Goal: Task Accomplishment & Management: Manage account settings

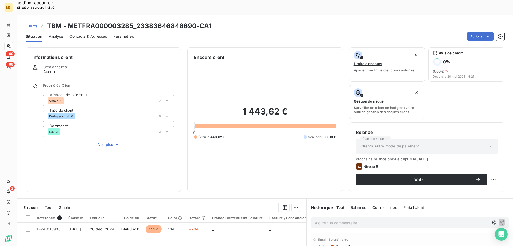
scroll to position [71, 0]
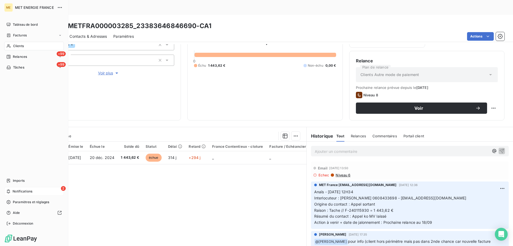
click at [9, 190] on icon at bounding box center [8, 191] width 3 height 4
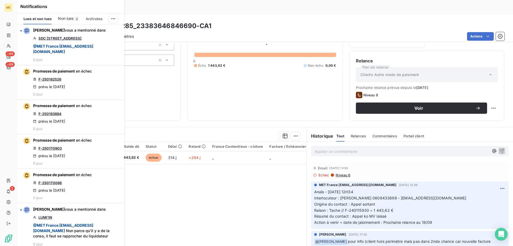
click at [254, 82] on div "1 443,62 € 0 Échu 1 443,62 € Non-échu 0,00 €" at bounding box center [265, 51] width 142 height 125
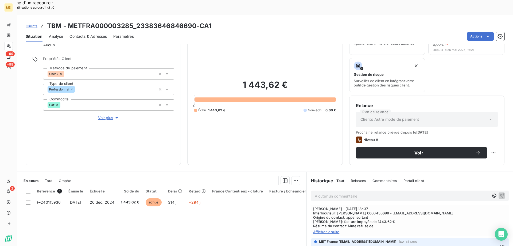
scroll to position [267, 0]
click at [332, 230] on span "Afficher la suite" at bounding box center [410, 232] width 194 height 4
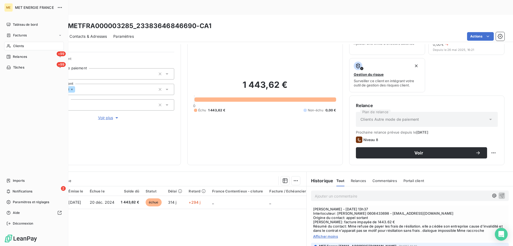
click at [23, 44] on span "Clients" at bounding box center [18, 46] width 11 height 5
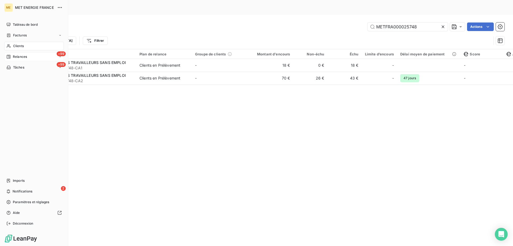
click at [22, 56] on span "Relances" at bounding box center [20, 56] width 14 height 5
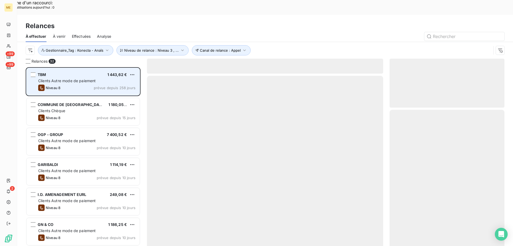
scroll to position [189, 111]
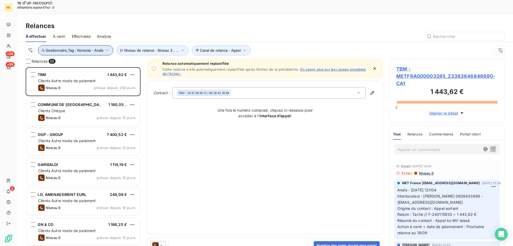
click at [95, 48] on span "Gestionnaire_Tag : Konecta - Anaïs" at bounding box center [75, 50] width 58 height 4
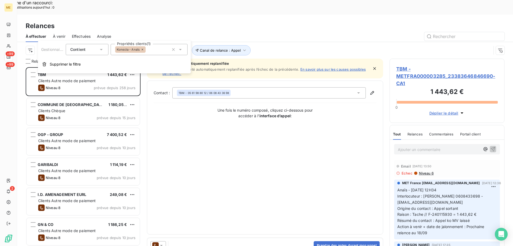
click at [158, 48] on div "Konecta - Anaïs" at bounding box center [149, 49] width 77 height 11
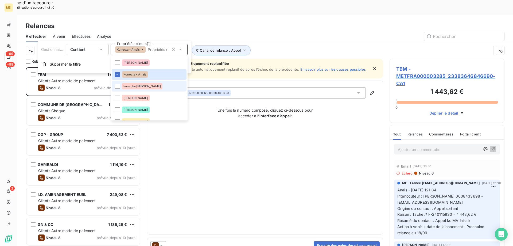
click at [135, 89] on div "konecta-[PERSON_NAME]" at bounding box center [142, 86] width 41 height 6
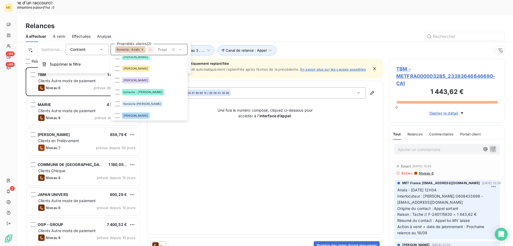
scroll to position [53, 0]
drag, startPoint x: 138, startPoint y: 92, endPoint x: 138, endPoint y: 102, distance: 10.7
click at [138, 92] on span "konecta - [PERSON_NAME]" at bounding box center [142, 91] width 39 height 3
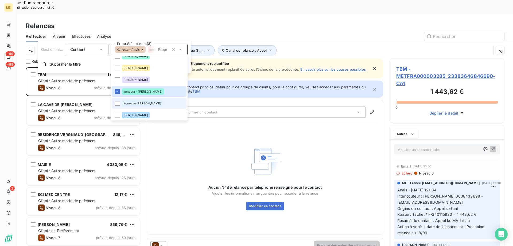
click at [138, 102] on span "Konecta-[PERSON_NAME]" at bounding box center [142, 103] width 38 height 3
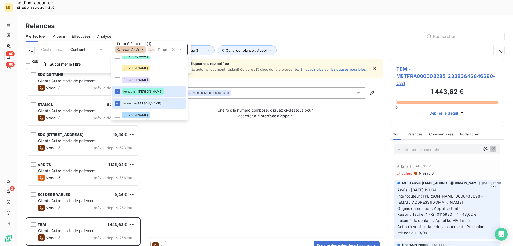
scroll to position [189, 111]
click at [305, 45] on div "Canal de relance : Appel Niveau de relance : Niveau 3 , ... Gestionnaire_Tag : …" at bounding box center [259, 50] width 466 height 10
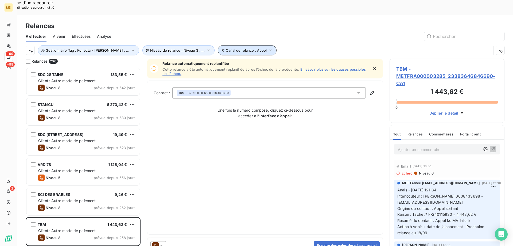
click at [233, 48] on span "Canal de relance : Appel" at bounding box center [246, 50] width 41 height 4
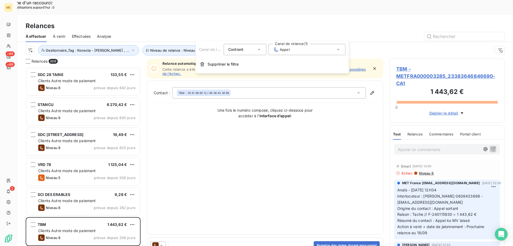
click at [294, 42] on div "Canal de relance : Appel Niveau de relance : Niveau 3 , ... Gestionnaire_Tag : …" at bounding box center [265, 50] width 479 height 17
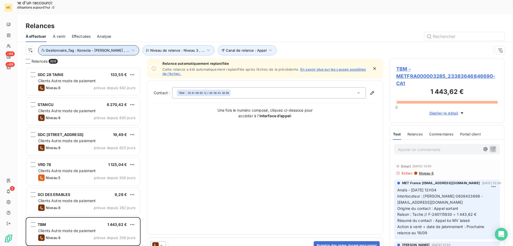
click at [67, 48] on span "Gestionnaire_Tag : Konecta - Anaïs , ..." at bounding box center [88, 50] width 84 height 4
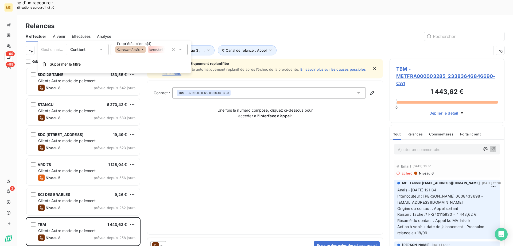
click at [153, 52] on div "konecta-[PERSON_NAME]" at bounding box center [170, 49] width 45 height 6
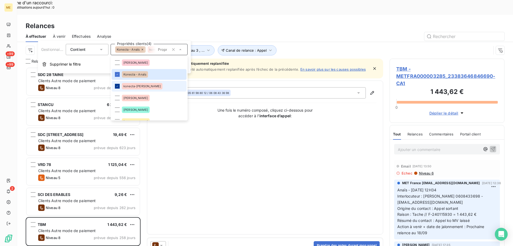
click at [119, 86] on div at bounding box center [117, 86] width 5 height 5
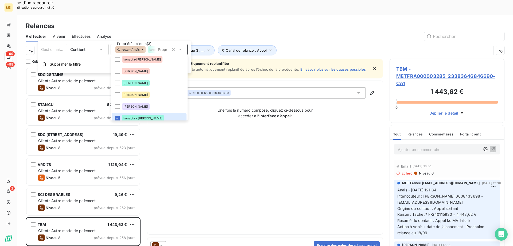
scroll to position [80, 0]
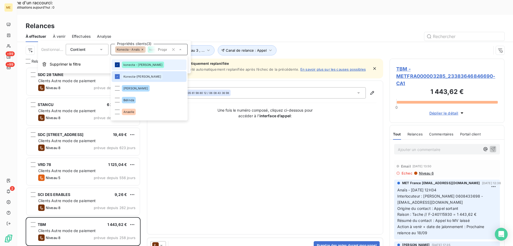
click at [117, 64] on icon at bounding box center [117, 64] width 3 height 3
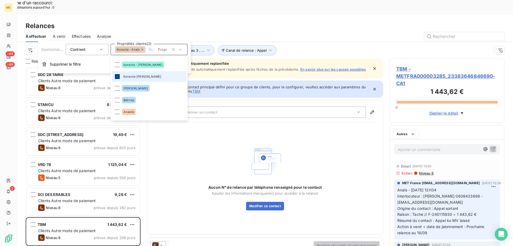
scroll to position [189, 111]
click at [116, 77] on icon at bounding box center [117, 76] width 3 height 3
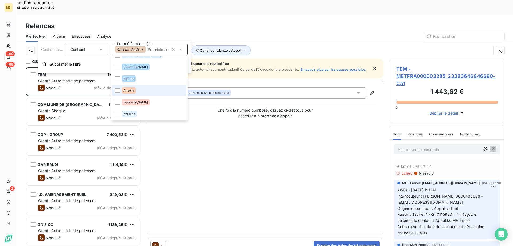
scroll to position [0, 0]
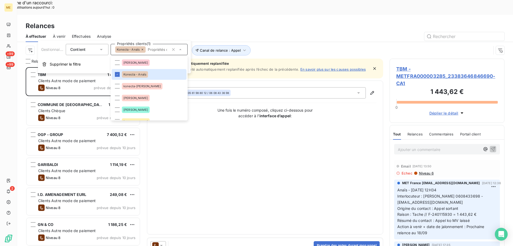
click at [275, 45] on div "Canal de relance : Appel Niveau de relance : Niveau 3 , ... Gestionnaire_Tag : …" at bounding box center [259, 50] width 466 height 10
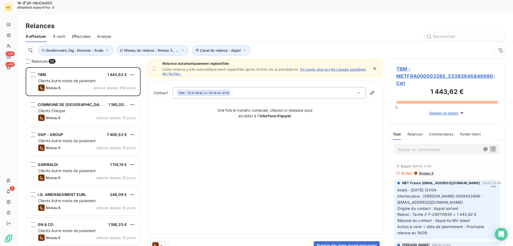
click at [404, 65] on span "TBM - METFRA000003285_23383646846690-CA1" at bounding box center [447, 76] width 102 height 22
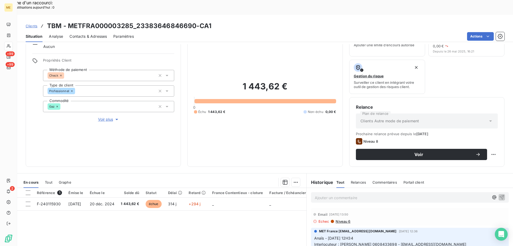
scroll to position [71, 0]
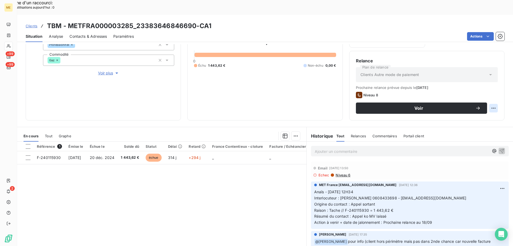
click at [485, 102] on div "Replanifier cette action" at bounding box center [468, 105] width 48 height 9
select select "9"
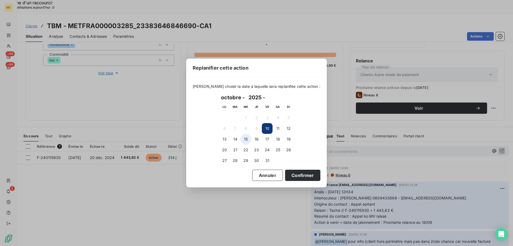
click at [248, 141] on button "15" at bounding box center [246, 139] width 11 height 11
click at [258, 139] on button "16" at bounding box center [256, 139] width 11 height 11
click at [302, 176] on button "Confirmer" at bounding box center [302, 174] width 35 height 11
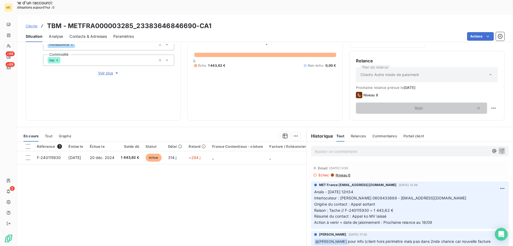
click at [360, 148] on p "Ajouter un commentaire ﻿" at bounding box center [402, 151] width 174 height 7
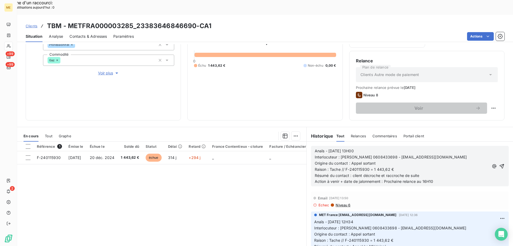
click at [429, 179] on span "Action à venir + date de jalonnement : Prochaine relance au 16H10" at bounding box center [374, 181] width 119 height 5
click at [500, 164] on icon "button" at bounding box center [502, 166] width 5 height 5
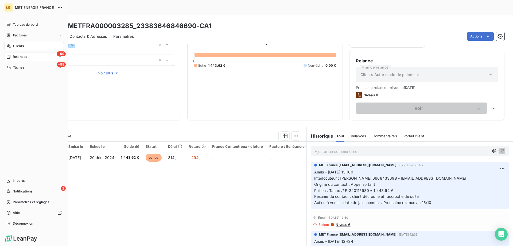
click at [21, 56] on span "Relances" at bounding box center [20, 56] width 14 height 5
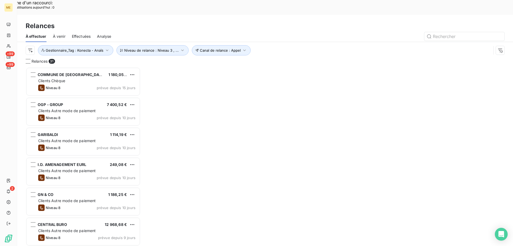
scroll to position [189, 111]
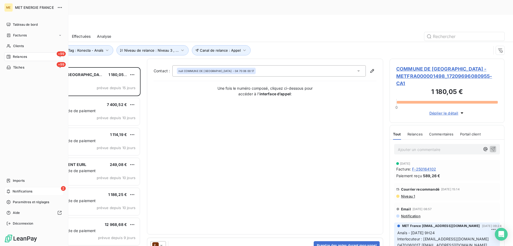
click at [11, 192] on div "2 Notifications" at bounding box center [34, 191] width 60 height 9
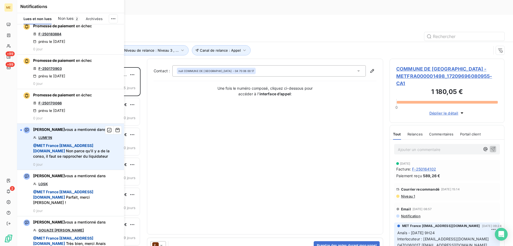
scroll to position [80, 0]
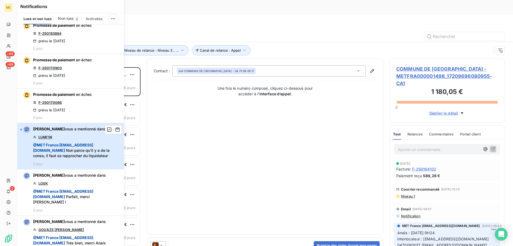
click at [87, 157] on span "@ MET France met-france@recouvrement.met.com Non parce qu'il y a de la conso, i…" at bounding box center [77, 150] width 88 height 16
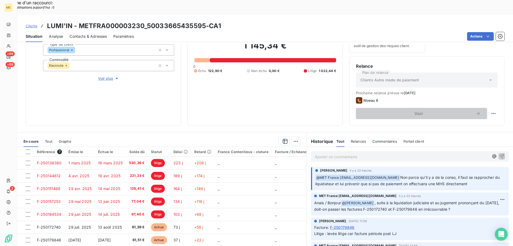
scroll to position [71, 0]
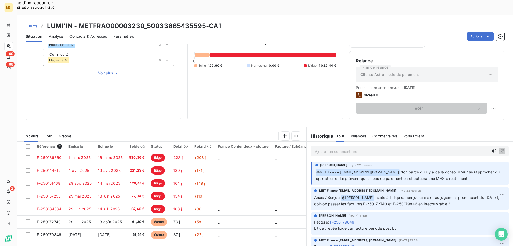
click at [293, 104] on div "Encours client 1 145,34 € 0 Échu 122,90 € Non-échu 0,00 € Litige 1 022,44 €" at bounding box center [264, 48] width 155 height 144
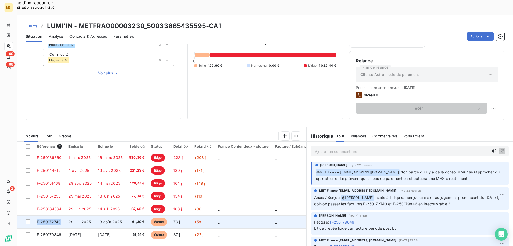
copy span "F-250172740"
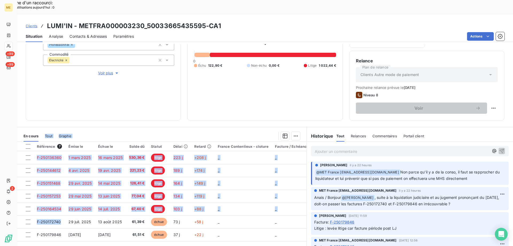
drag, startPoint x: 62, startPoint y: 207, endPoint x: 65, endPoint y: 91, distance: 115.8
click at [47, 109] on div "Informations client Gestionnaires Aucun Propriétés Client Méthode de paiement B…" at bounding box center [265, 152] width 496 height 216
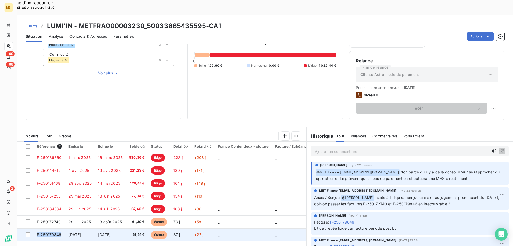
copy span "F-250179846"
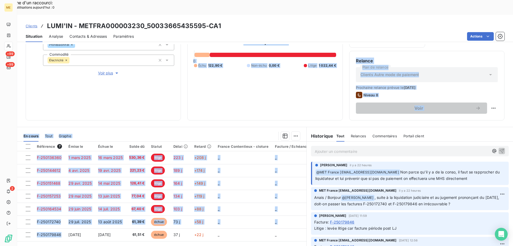
drag, startPoint x: 54, startPoint y: 221, endPoint x: 94, endPoint y: 55, distance: 170.4
click at [60, 95] on div "Informations client Gestionnaires Aucun Propriétés Client Méthode de paiement B…" at bounding box center [265, 152] width 496 height 216
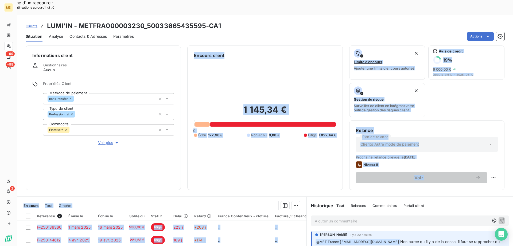
scroll to position [0, 0]
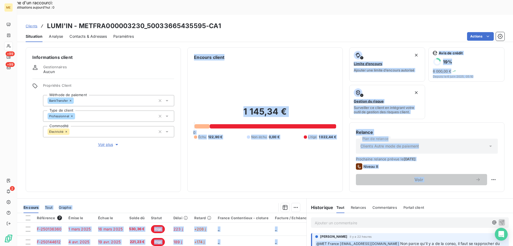
click at [277, 155] on div "1 145,34 € 0 Échu 122,90 € Non-échu 0,00 € Litige 1 022,44 €" at bounding box center [265, 122] width 142 height 125
click at [265, 106] on h2 "1 145,34 €" at bounding box center [265, 114] width 142 height 16
click at [275, 106] on h2 "1 145,34 €" at bounding box center [265, 114] width 142 height 16
click at [267, 82] on div "1 145,34 € 0 Échu 122,90 € Non-échu 0,00 € Litige 1 022,44 €" at bounding box center [265, 122] width 142 height 125
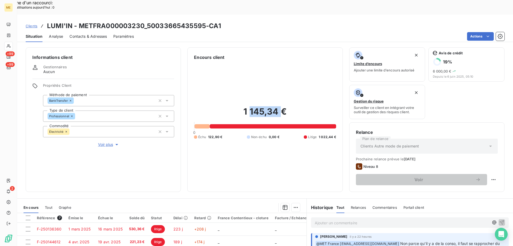
click at [267, 82] on div "1 145,34 € 0 Échu 122,90 € Non-échu 0,00 € Litige 1 022,44 €" at bounding box center [265, 122] width 142 height 125
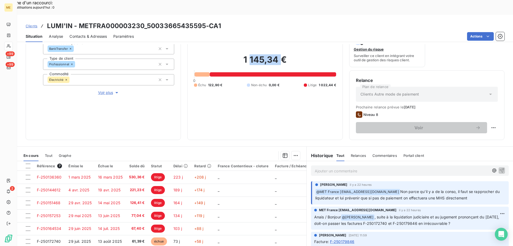
scroll to position [71, 0]
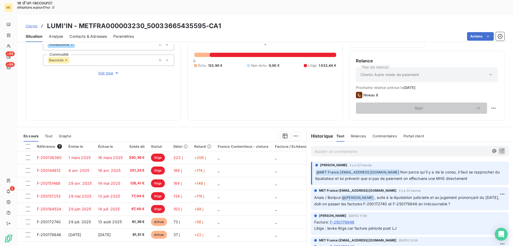
click at [267, 82] on div "1 145,34 € 0 Échu 122,90 € Non-échu 0,00 € Litige 1 022,44 €" at bounding box center [265, 51] width 142 height 125
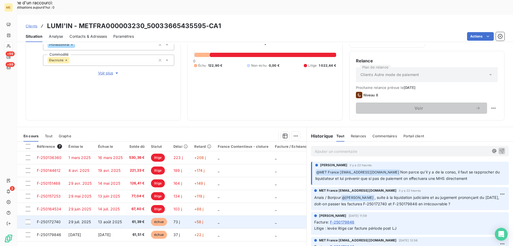
click at [262, 215] on td "_" at bounding box center [243, 221] width 57 height 13
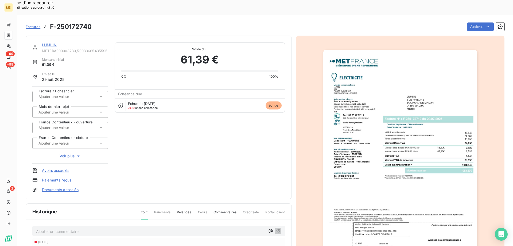
click at [396, 159] on img "button" at bounding box center [400, 159] width 154 height 218
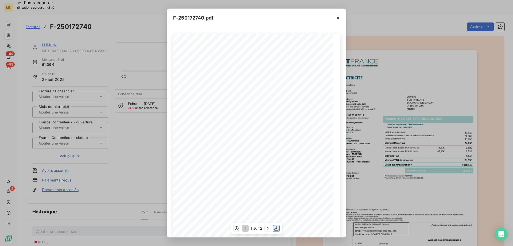
click at [275, 229] on icon "button" at bounding box center [276, 227] width 5 height 5
click at [338, 18] on icon "button" at bounding box center [338, 18] width 3 height 3
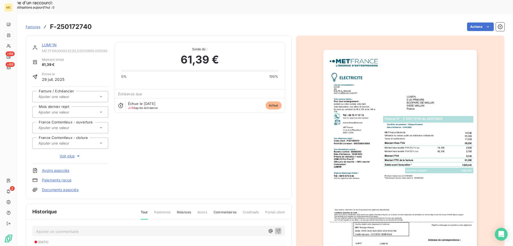
click at [51, 43] on link "LUMI'IN" at bounding box center [49, 45] width 15 height 5
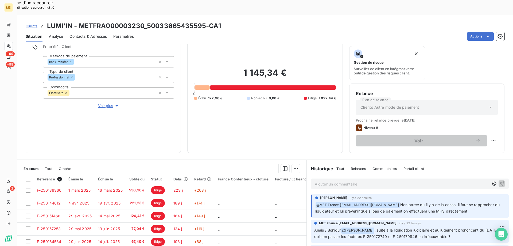
scroll to position [71, 0]
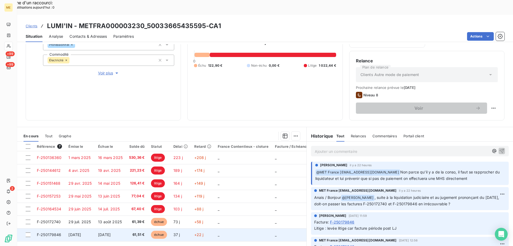
click at [186, 228] on td "37 j" at bounding box center [180, 234] width 21 height 13
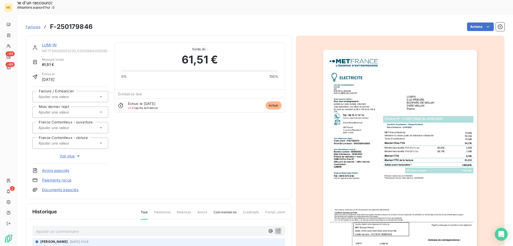
click at [406, 155] on img "button" at bounding box center [400, 159] width 154 height 218
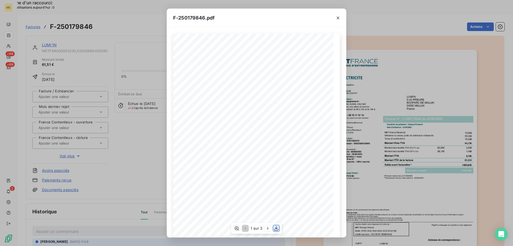
click at [278, 229] on icon "button" at bounding box center [276, 227] width 5 height 5
click at [339, 17] on icon "button" at bounding box center [337, 17] width 5 height 5
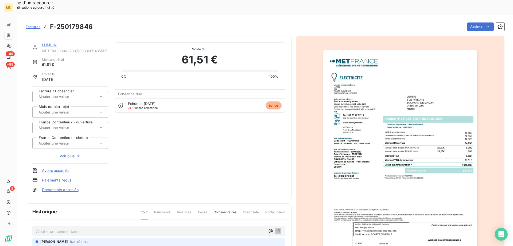
click at [50, 43] on link "LUMI'IN" at bounding box center [49, 45] width 15 height 5
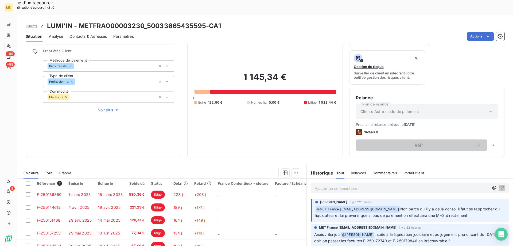
scroll to position [71, 0]
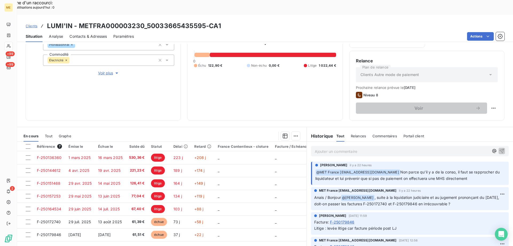
click at [360, 148] on p "Ajouter un commentaire ﻿" at bounding box center [402, 151] width 174 height 7
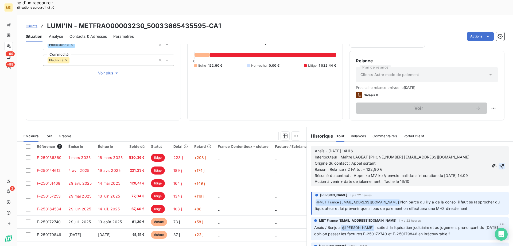
click at [499, 163] on icon "button" at bounding box center [501, 165] width 5 height 5
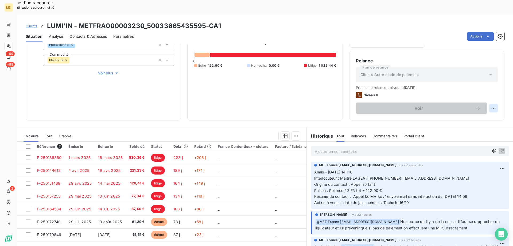
click at [486, 106] on div "Replanifier cette action" at bounding box center [468, 105] width 48 height 9
select select "9"
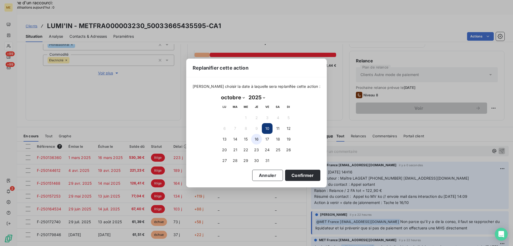
click at [257, 139] on button "16" at bounding box center [256, 139] width 11 height 11
click at [288, 178] on button "Confirmer" at bounding box center [302, 174] width 35 height 11
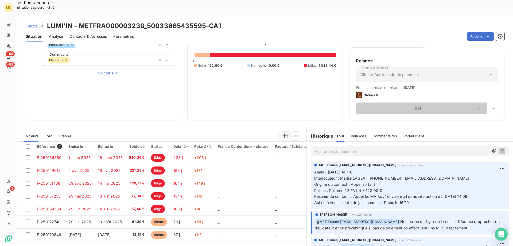
click at [319, 142] on div "Ajouter un commentaire ﻿" at bounding box center [410, 150] width 206 height 19
click at [318, 148] on p "Ajouter un commentaire ﻿" at bounding box center [402, 151] width 174 height 7
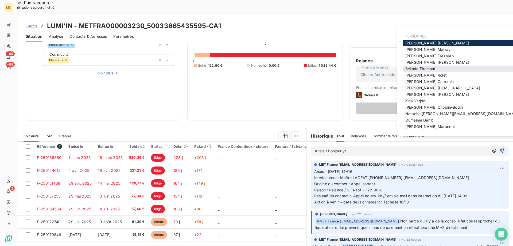
click at [429, 69] on span "Bélinda Thomont" at bounding box center [421, 68] width 30 height 5
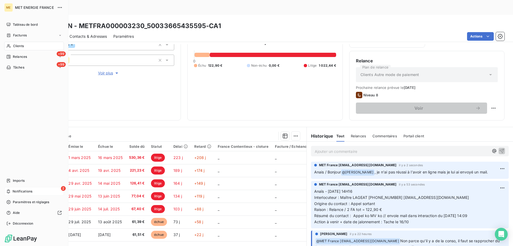
click at [18, 191] on span "Notifications" at bounding box center [23, 191] width 20 height 5
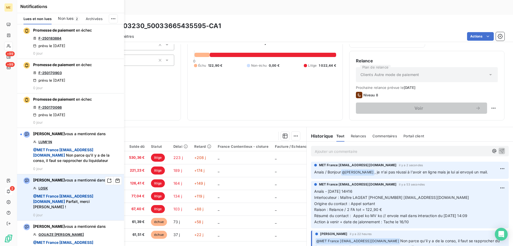
scroll to position [80, 0]
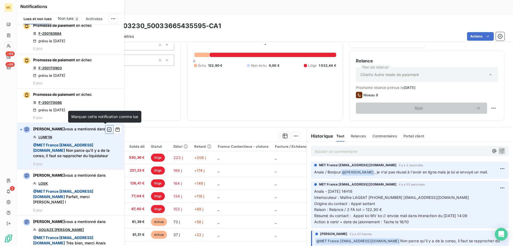
click at [107, 130] on icon "button" at bounding box center [109, 129] width 5 height 5
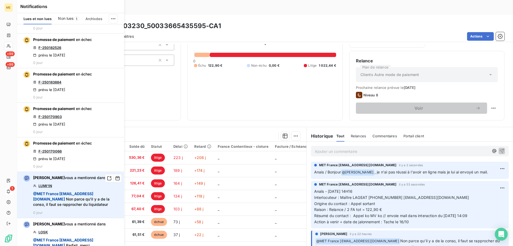
scroll to position [0, 0]
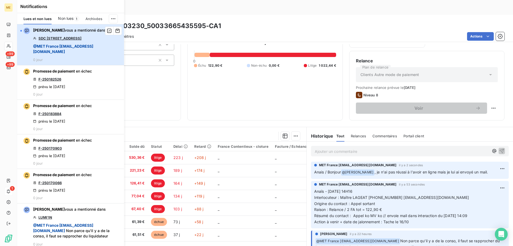
click at [91, 48] on span "@ MET France met-france@recouvrement.met.com" at bounding box center [77, 49] width 88 height 11
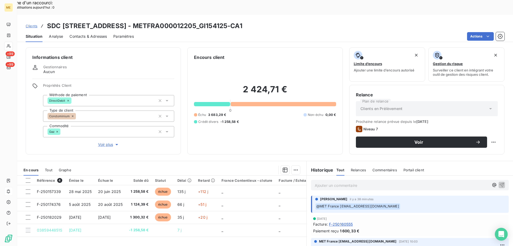
click at [106, 142] on span "Voir plus" at bounding box center [108, 144] width 21 height 5
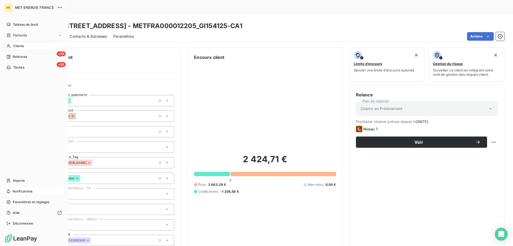
click at [22, 189] on span "Notifications" at bounding box center [23, 191] width 20 height 5
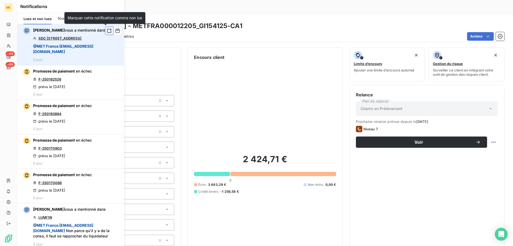
click at [107, 30] on icon "button" at bounding box center [109, 30] width 5 height 5
click at [276, 74] on div "2 424,71 € 0 Échu 3 683,29 € Non-échu 0,00 € Crédit divers -1 258,58 €" at bounding box center [265, 173] width 142 height 226
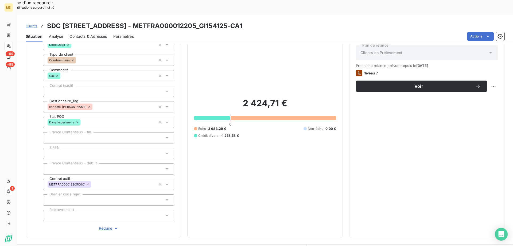
scroll to position [53, 0]
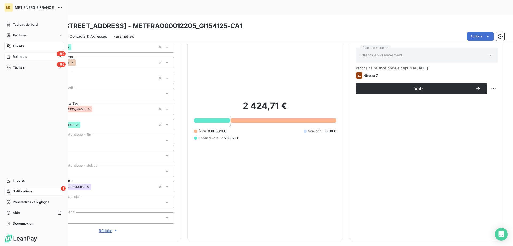
click at [16, 57] on span "Relances" at bounding box center [20, 56] width 14 height 5
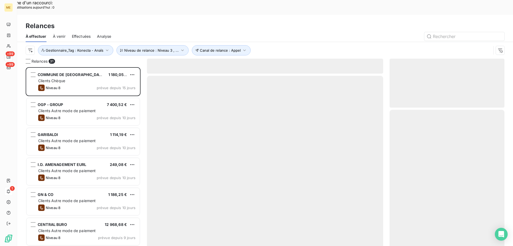
scroll to position [189, 111]
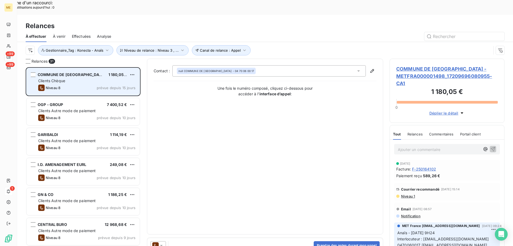
click at [99, 78] on div "Clients Chèque" at bounding box center [86, 80] width 97 height 5
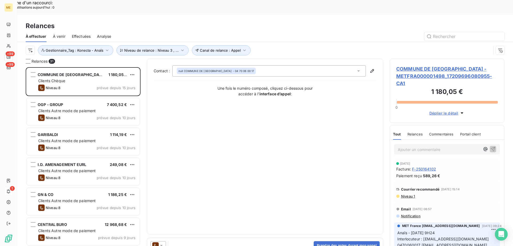
click at [443, 65] on span "COMMUNE DE VAUX - METFRA000001498_17209696080955-CA1" at bounding box center [447, 76] width 102 height 22
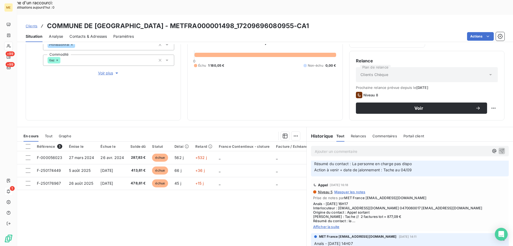
scroll to position [374, 0]
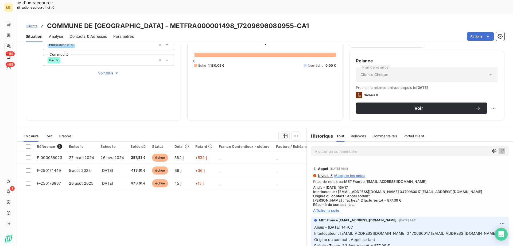
drag, startPoint x: 320, startPoint y: 202, endPoint x: 323, endPoint y: 203, distance: 2.9
click at [320, 208] on span "Afficher la suite" at bounding box center [410, 210] width 194 height 4
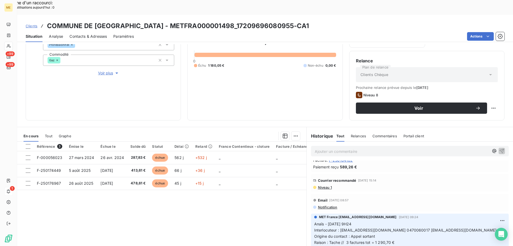
scroll to position [0, 0]
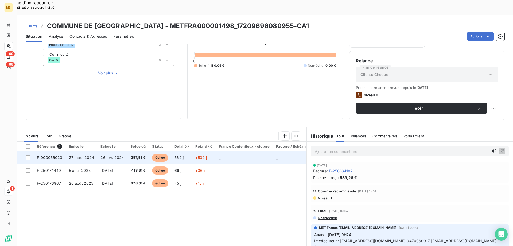
click at [258, 151] on td "_" at bounding box center [244, 157] width 57 height 13
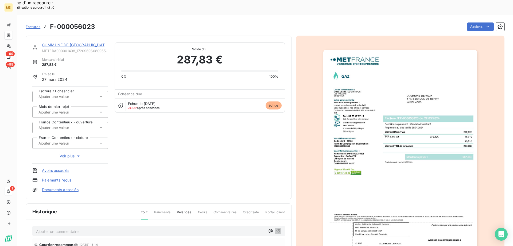
click at [65, 43] on link "COMMUNE DE VAUX" at bounding box center [75, 45] width 67 height 5
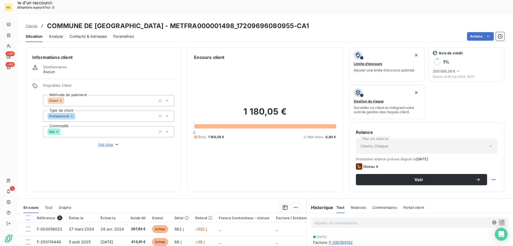
click at [97, 141] on button "Voir plus" at bounding box center [108, 144] width 131 height 6
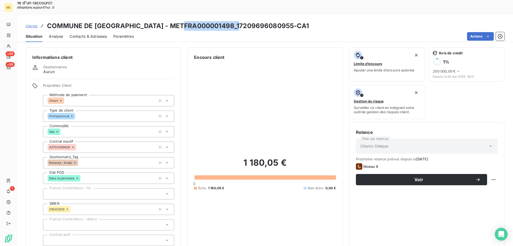
drag, startPoint x: 242, startPoint y: 10, endPoint x: 187, endPoint y: 14, distance: 55.2
click at [187, 21] on h3 "COMMUNE DE VAUX - METFRA000001498_17209696080955-CA1" at bounding box center [178, 26] width 262 height 10
copy h3 "17209696080955"
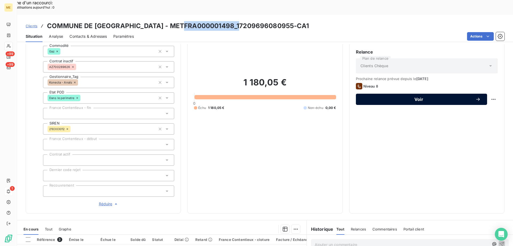
click at [409, 97] on span "Voir" at bounding box center [418, 99] width 113 height 4
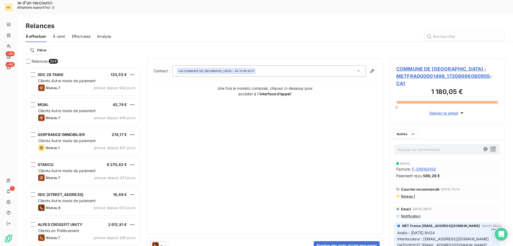
scroll to position [189, 111]
click at [337, 241] on button "Prendre des notes durant mon appel" at bounding box center [347, 245] width 66 height 9
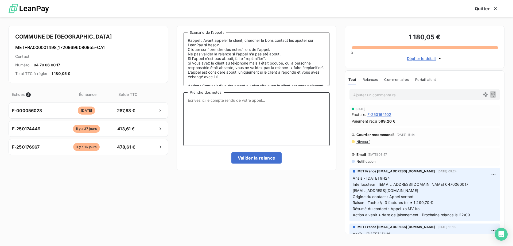
click at [291, 117] on textarea "Prendre des notes" at bounding box center [256, 118] width 146 height 53
paste textarea "Anaïs - 18/09/2025 - 9H24 Interlocuteur : mairie.de.vaux@wanadoo.fr 0470060017 …"
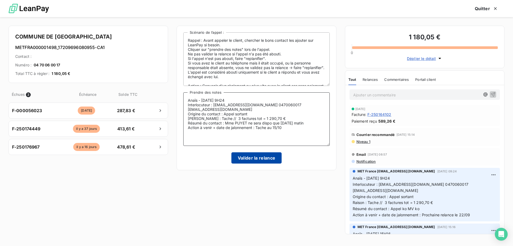
type textarea "Anaïs - 18/09/2025 - 9H24 Interlocuteur : mairie.de.vaux@wanadoo.fr 0470060017 …"
click at [262, 159] on button "Valider la relance" at bounding box center [256, 157] width 51 height 11
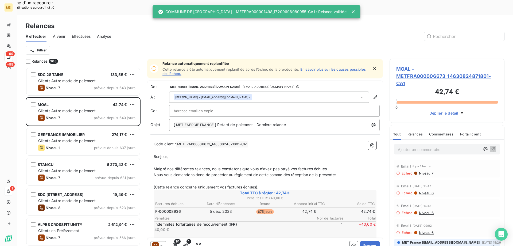
scroll to position [189, 111]
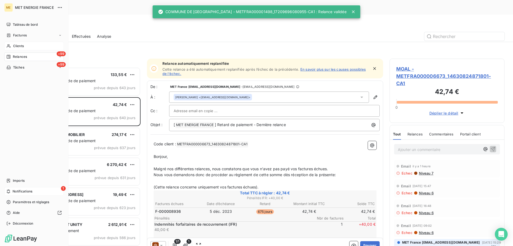
click at [10, 45] on icon at bounding box center [9, 45] width 4 height 3
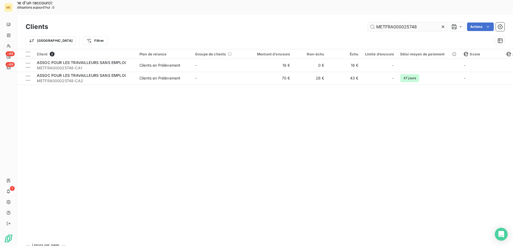
click at [384, 22] on input "METFRA000025748" at bounding box center [408, 26] width 80 height 9
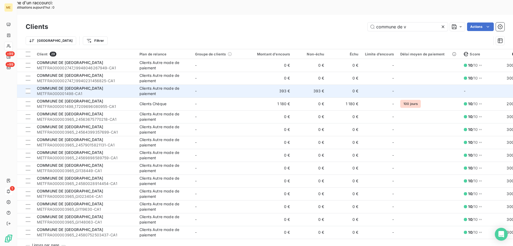
type input "commune de v"
click at [219, 84] on td "-" at bounding box center [220, 90] width 56 height 13
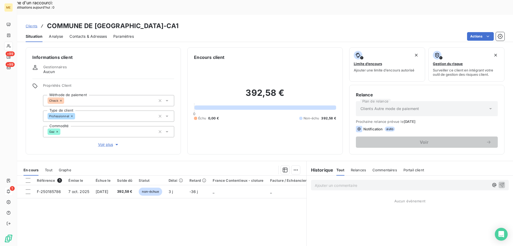
click at [37, 24] on span "Clients" at bounding box center [32, 26] width 12 height 4
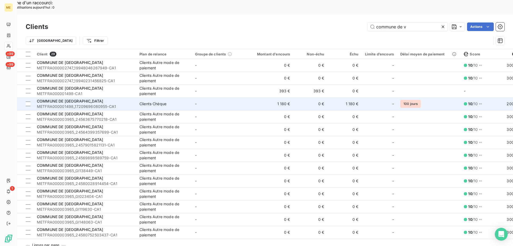
click at [223, 97] on td "-" at bounding box center [220, 103] width 56 height 13
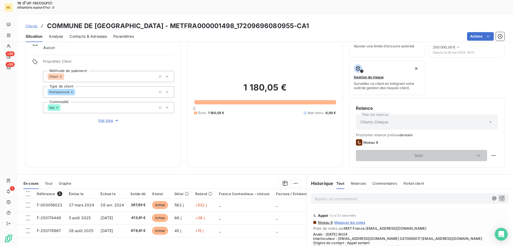
scroll to position [71, 0]
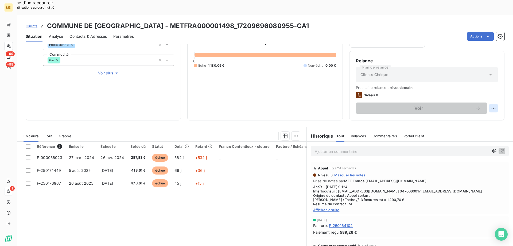
click at [486, 105] on div "Replanifier cette action" at bounding box center [468, 105] width 48 height 9
select select "9"
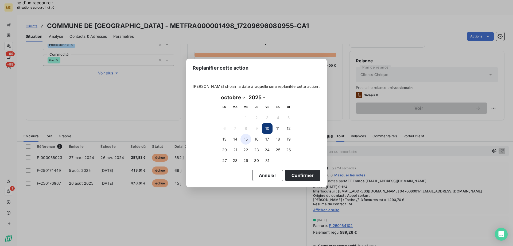
click at [247, 140] on button "15" at bounding box center [246, 139] width 11 height 11
click at [285, 175] on button "Confirmer" at bounding box center [302, 174] width 35 height 11
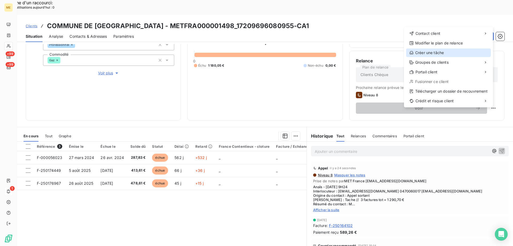
click at [443, 53] on div "Créer une tâche" at bounding box center [448, 52] width 85 height 9
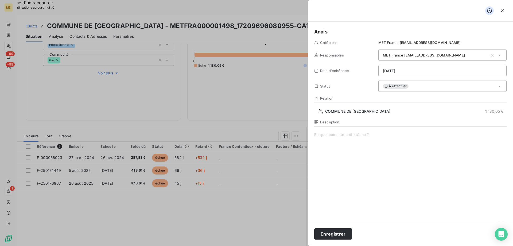
click at [339, 138] on span at bounding box center [410, 183] width 192 height 103
click at [338, 20] on div at bounding box center [410, 11] width 205 height 22
click at [338, 28] on div "Anais Créée par MET France met-france@recouvrement.met.com Responsables MET Fra…" at bounding box center [410, 122] width 205 height 200
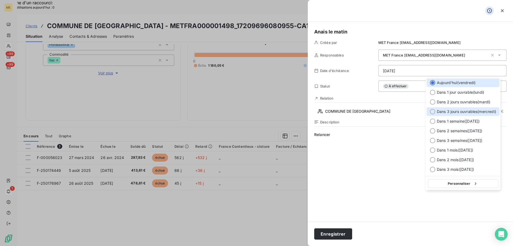
click at [463, 111] on span "Dans 3 jours ouvrables ( mercredi )" at bounding box center [466, 111] width 59 height 5
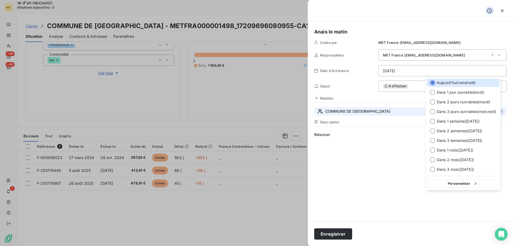
type input "15/10/2025"
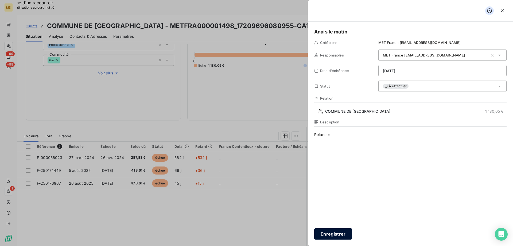
click at [334, 232] on button "Enregistrer" at bounding box center [333, 233] width 38 height 11
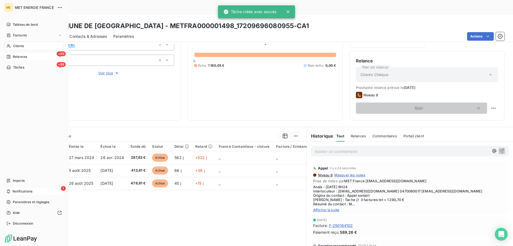
click at [39, 57] on div "+99 Relances" at bounding box center [34, 56] width 60 height 9
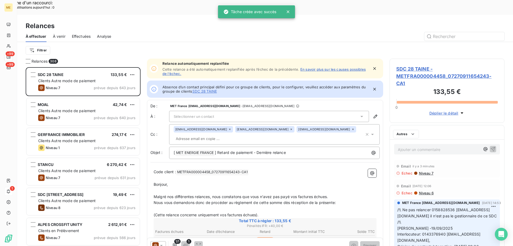
scroll to position [189, 111]
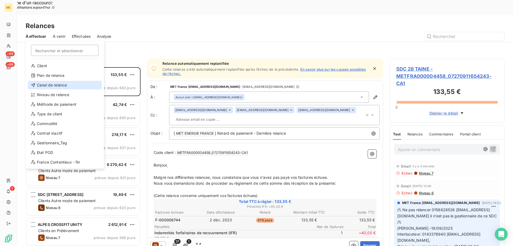
click at [61, 86] on div "Canal de relance" at bounding box center [65, 85] width 74 height 9
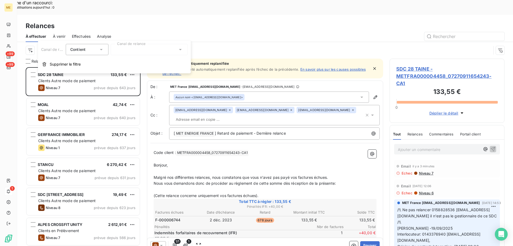
click at [163, 54] on div at bounding box center [149, 49] width 77 height 11
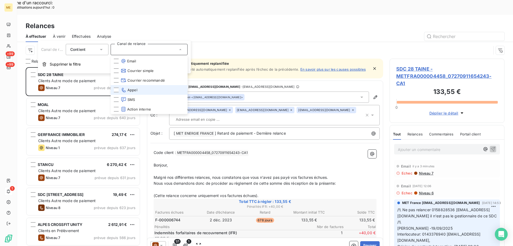
click at [147, 88] on li "Appel" at bounding box center [149, 90] width 77 height 10
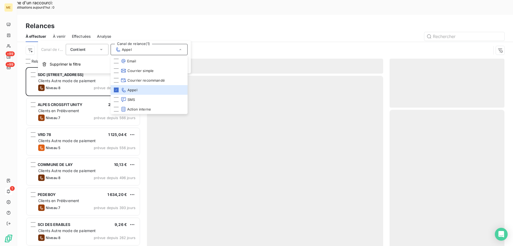
scroll to position [189, 111]
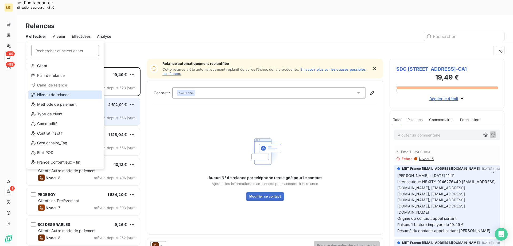
drag, startPoint x: 53, startPoint y: 95, endPoint x: 122, endPoint y: 86, distance: 68.7
click at [54, 95] on div "Niveau de relance" at bounding box center [65, 94] width 74 height 9
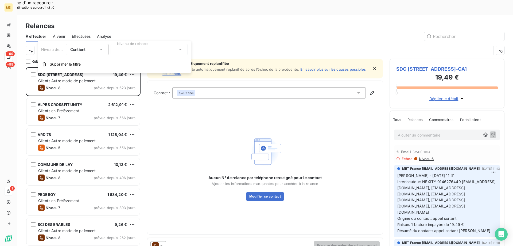
click at [170, 52] on div at bounding box center [149, 49] width 77 height 11
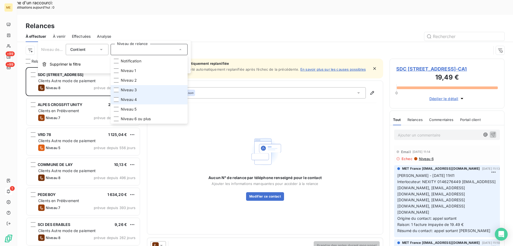
drag, startPoint x: 145, startPoint y: 90, endPoint x: 148, endPoint y: 96, distance: 6.6
click at [146, 90] on li "Niveau 3" at bounding box center [149, 90] width 77 height 10
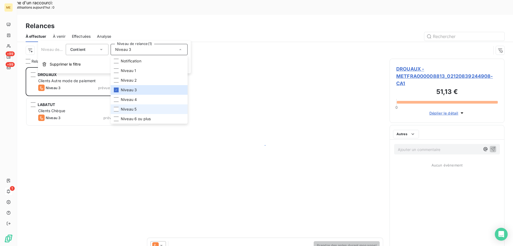
scroll to position [189, 111]
click at [145, 111] on li "Niveau 5" at bounding box center [149, 109] width 77 height 10
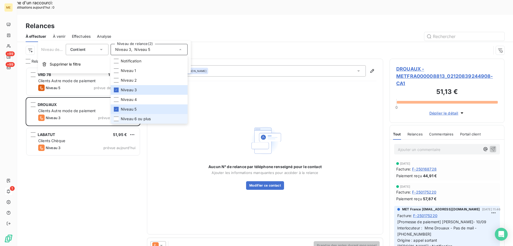
click at [143, 119] on span "Niveau 6 ou plus" at bounding box center [136, 118] width 30 height 5
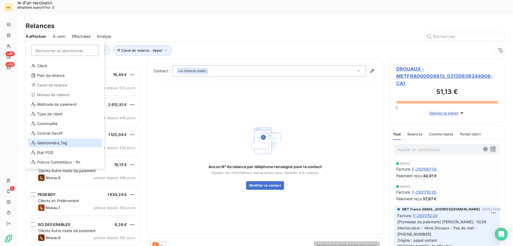
click at [58, 143] on div "Gestionnaire_Tag" at bounding box center [65, 142] width 74 height 9
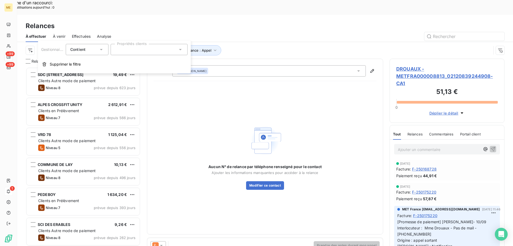
click at [140, 49] on div at bounding box center [149, 49] width 77 height 11
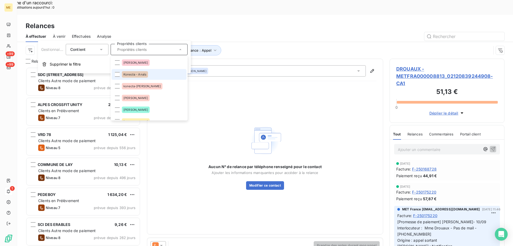
click at [145, 74] on span "Konecta - Anaïs" at bounding box center [134, 74] width 23 height 3
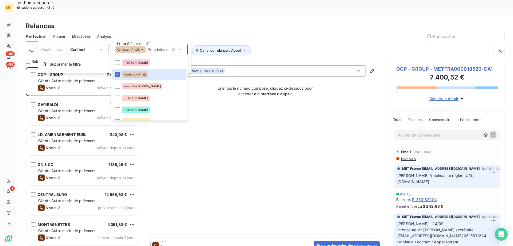
click at [286, 45] on div "Canal de relance : Appel Niveau de relance : Niveau 3 , ... Gestionnaire_Tag : …" at bounding box center [259, 50] width 466 height 10
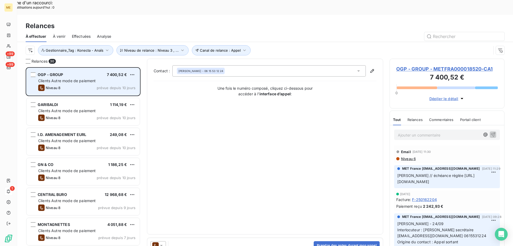
click at [64, 78] on span "Clients Autre mode de paiement" at bounding box center [67, 80] width 58 height 5
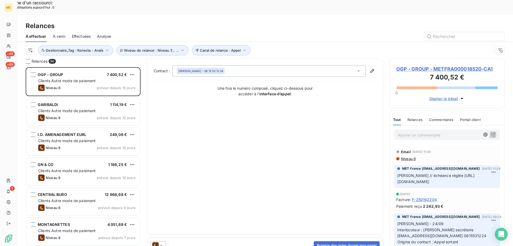
click at [412, 65] on span "OGP - GROUP - METFRA000018520-CA1" at bounding box center [447, 68] width 102 height 7
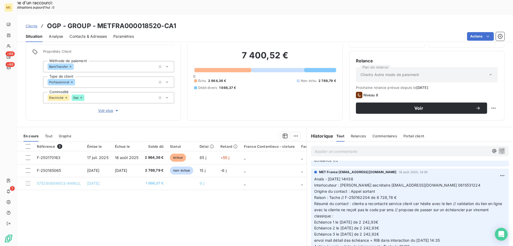
scroll to position [454, 0]
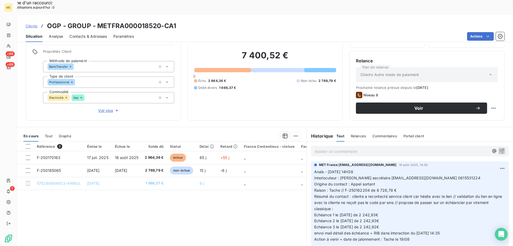
click at [49, 134] on span "Tout" at bounding box center [48, 136] width 7 height 4
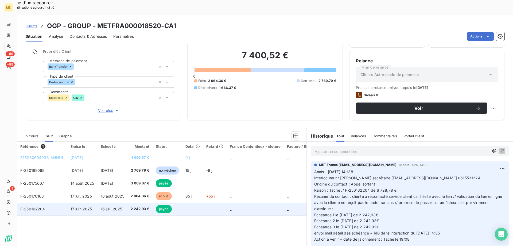
click at [186, 202] on td at bounding box center [192, 208] width 21 height 13
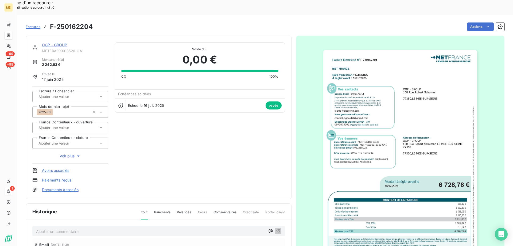
click at [56, 43] on link "OGP - GROUP" at bounding box center [54, 45] width 25 height 5
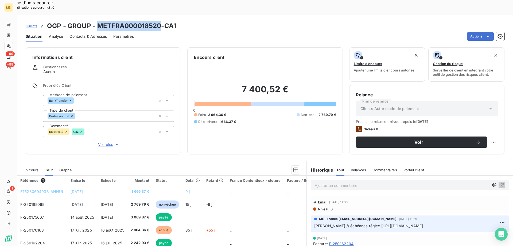
drag, startPoint x: 160, startPoint y: 12, endPoint x: 98, endPoint y: 8, distance: 62.4
click at [98, 21] on h3 "OGP - GROUP - METFRA000018520-CA1" at bounding box center [111, 26] width 129 height 10
copy h3 "METFRA000018520"
click at [278, 112] on div "Échu 2 964,36 € Non-échu 2 769,79 € Débit divers 1 666,37 €" at bounding box center [265, 118] width 142 height 12
drag, startPoint x: 158, startPoint y: 13, endPoint x: 96, endPoint y: 14, distance: 62.0
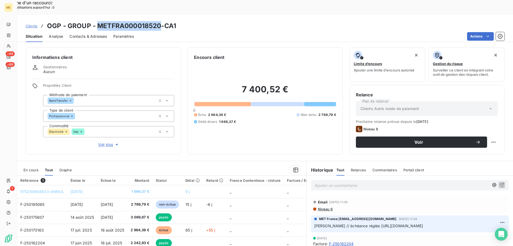
click at [96, 21] on h3 "OGP - GROUP - METFRA000018520-CA1" at bounding box center [111, 26] width 129 height 10
copy h3 "METFRA000018520"
click at [246, 107] on div "7 400,52 € 0 Échu 2 964,36 € Non-échu 2 769,79 € Débit divers 1 666,37 €" at bounding box center [265, 103] width 142 height 87
drag, startPoint x: 158, startPoint y: 12, endPoint x: 96, endPoint y: 15, distance: 62.6
click at [96, 21] on h3 "OGP - GROUP - METFRA000018520-CA1" at bounding box center [111, 26] width 129 height 10
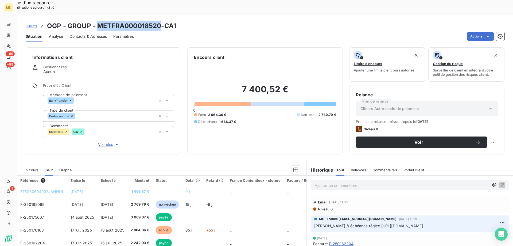
copy h3 "METFRA000018520"
click at [456, 224] on p "Sylvain // échéance réglée https://metholdingag.lightning.force.com/lightning/r…" at bounding box center [409, 226] width 191 height 6
click at [32, 168] on span "En cours" at bounding box center [31, 170] width 15 height 4
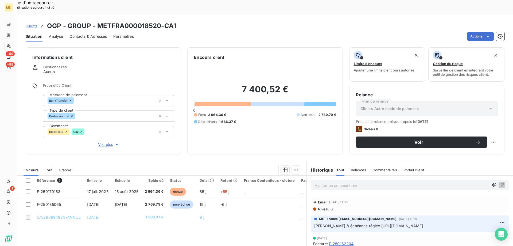
click at [296, 126] on div "7 400,52 € 0 Échu 2 964,36 € Non-échu 2 769,79 € Débit divers 1 666,37 €" at bounding box center [265, 103] width 142 height 87
drag, startPoint x: 206, startPoint y: 97, endPoint x: 226, endPoint y: 97, distance: 20.6
click at [226, 112] on div "Échu 2 964,36 € Non-échu 2 769,79 € Débit divers 1 666,37 €" at bounding box center [265, 118] width 142 height 12
drag, startPoint x: 160, startPoint y: 11, endPoint x: 97, endPoint y: 14, distance: 63.7
click at [97, 21] on h3 "OGP - GROUP - METFRA000018520-CA1" at bounding box center [111, 26] width 129 height 10
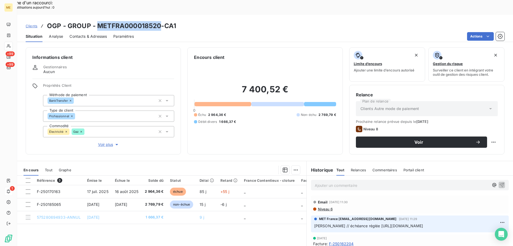
copy h3 "METFRA000018520"
drag, startPoint x: 242, startPoint y: 76, endPoint x: 293, endPoint y: 77, distance: 51.3
click at [293, 84] on h2 "7 400,52 €" at bounding box center [265, 92] width 142 height 16
drag, startPoint x: 159, startPoint y: 11, endPoint x: 97, endPoint y: 13, distance: 61.8
click at [97, 21] on h3 "OGP - GROUP - METFRA000018520-CA1" at bounding box center [111, 26] width 129 height 10
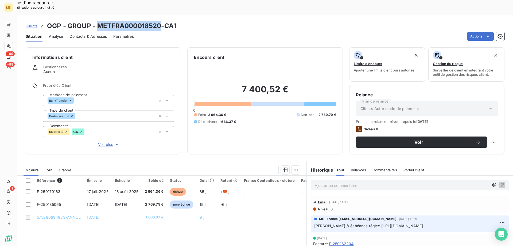
copy h3 "METFRA000018520"
click at [314, 117] on div "7 400,52 € 0 Échu 2 964,36 € Non-échu 2 769,79 € Débit divers 1 666,37 €" at bounding box center [265, 103] width 142 height 87
drag, startPoint x: 160, startPoint y: 11, endPoint x: 96, endPoint y: 13, distance: 64.2
click at [96, 21] on h3 "OGP - GROUP - METFRA000018520-CA1" at bounding box center [111, 26] width 129 height 10
copy h3 "METFRA000018520"
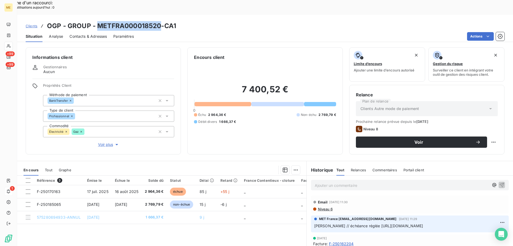
click at [31, 24] on span "Clients" at bounding box center [32, 26] width 12 height 4
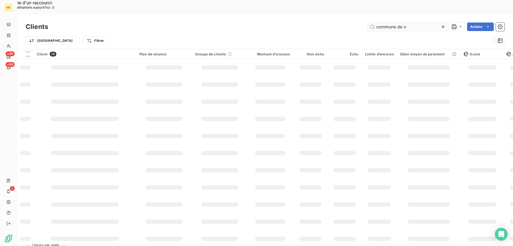
click at [387, 22] on input "commune de v" at bounding box center [408, 26] width 80 height 9
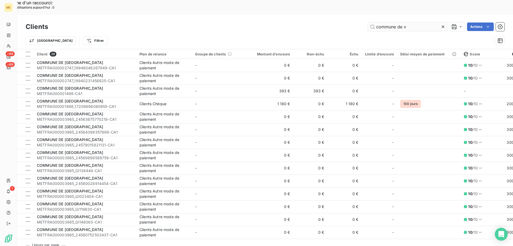
click at [387, 22] on input "commune de v" at bounding box center [408, 26] width 80 height 9
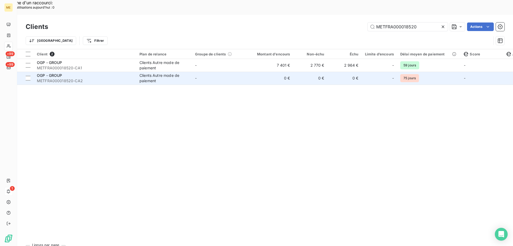
type input "METFRA000018520"
click at [251, 72] on td "0 €" at bounding box center [271, 78] width 46 height 13
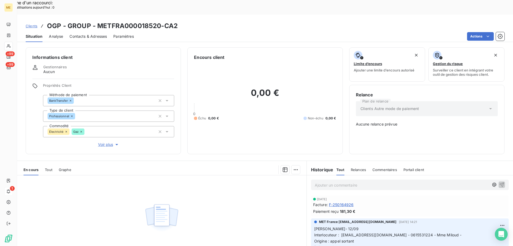
click at [28, 24] on span "Clients" at bounding box center [32, 26] width 12 height 4
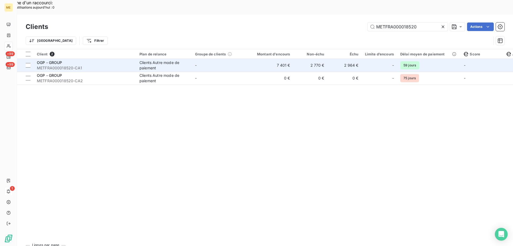
drag, startPoint x: 256, startPoint y: 51, endPoint x: 272, endPoint y: 66, distance: 21.6
click at [256, 59] on td "7 401 €" at bounding box center [271, 65] width 46 height 13
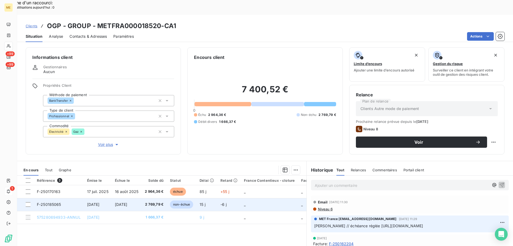
scroll to position [34, 0]
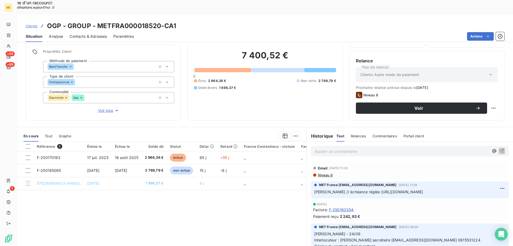
click at [267, 81] on div "7 400,52 € 0 Échu 2 964,36 € Non-échu 2 769,79 € Débit divers 1 666,37 €" at bounding box center [265, 69] width 142 height 87
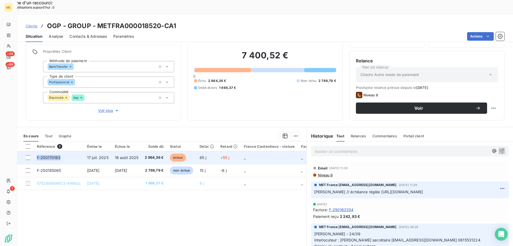
copy span "F-250170163"
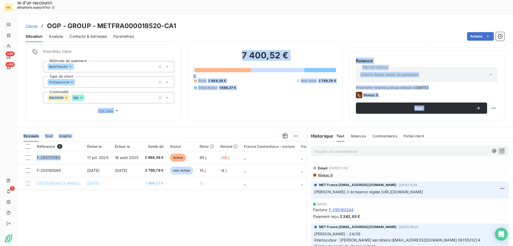
drag, startPoint x: 57, startPoint y: 143, endPoint x: 49, endPoint y: 83, distance: 60.2
click at [48, 83] on div "Informations client Gestionnaires Aucun Propriétés Client Méthode de paiement B…" at bounding box center [265, 152] width 496 height 216
drag, startPoint x: 167, startPoint y: 143, endPoint x: 149, endPoint y: 103, distance: 44.0
click at [149, 103] on div "Informations client Gestionnaires Aucun Propriétés Client Méthode de paiement B…" at bounding box center [265, 152] width 496 height 216
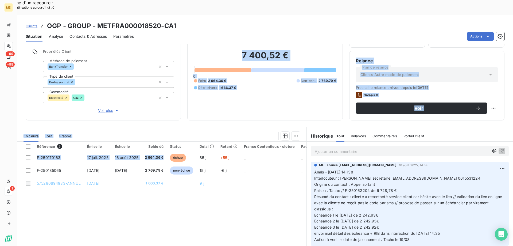
scroll to position [454, 0]
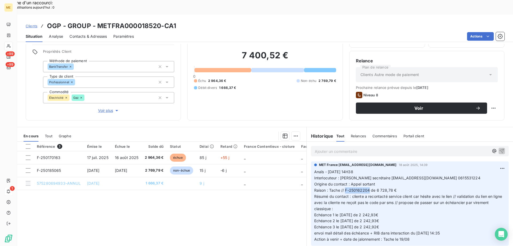
drag, startPoint x: 367, startPoint y: 187, endPoint x: 344, endPoint y: 187, distance: 23.0
click at [344, 188] on span "Raison : Tache // F-250162204 de 6 728,78 €" at bounding box center [355, 190] width 82 height 5
drag, startPoint x: 339, startPoint y: 225, endPoint x: 388, endPoint y: 224, distance: 49.2
click at [388, 224] on p "Anaïs - 18/08/2025 - 14H38 Interlocuteur : Mme MILOUD secrétaire contact.ogpoul…" at bounding box center [409, 206] width 191 height 74
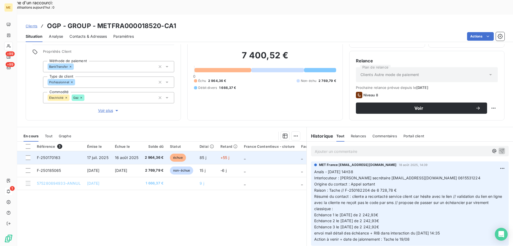
click at [135, 155] on span "16 août 2025" at bounding box center [127, 157] width 24 height 5
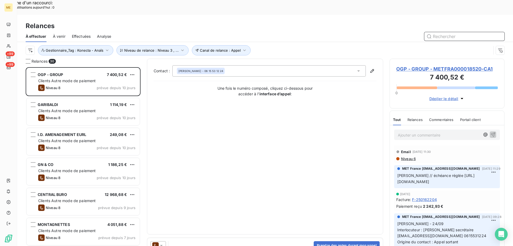
scroll to position [4, 4]
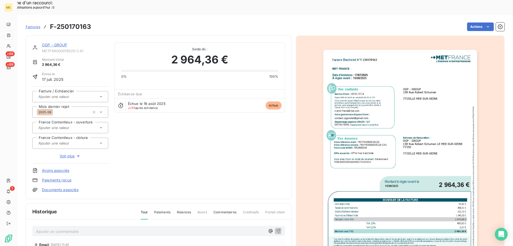
click at [404, 179] on img "button" at bounding box center [400, 159] width 154 height 218
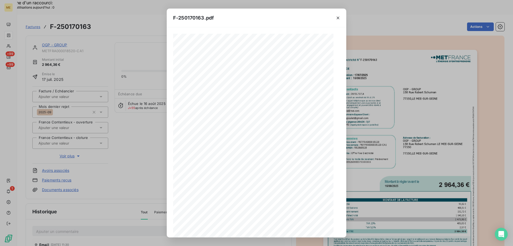
click at [277, 227] on icon "button" at bounding box center [276, 227] width 5 height 5
click at [337, 18] on icon "button" at bounding box center [337, 17] width 5 height 5
click at [338, 17] on icon "button" at bounding box center [337, 17] width 5 height 5
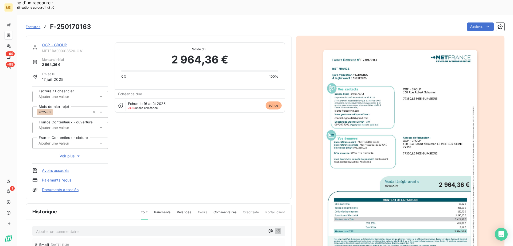
click at [62, 43] on link "OGP - GROUP" at bounding box center [54, 45] width 25 height 5
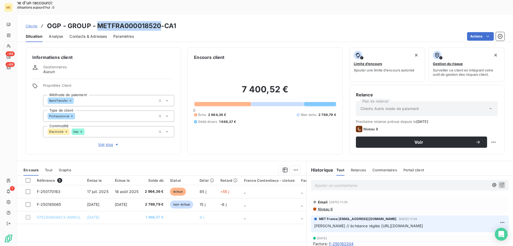
drag, startPoint x: 159, startPoint y: 10, endPoint x: 97, endPoint y: 10, distance: 61.7
click at [97, 21] on h3 "OGP - GROUP - METFRA000018520-CA1" at bounding box center [111, 26] width 129 height 10
copy h3 "METFRA000018520"
click at [84, 34] on span "Contacts & Adresses" at bounding box center [88, 36] width 37 height 5
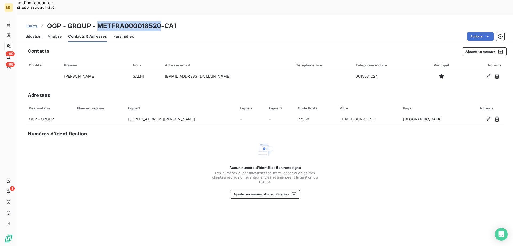
click at [29, 34] on span "Situation" at bounding box center [34, 36] width 16 height 5
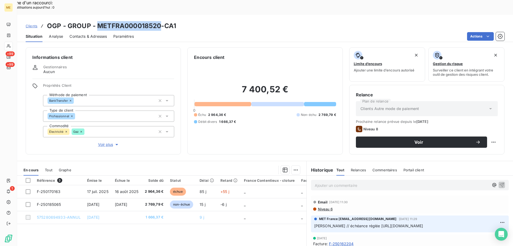
click at [83, 31] on div "Contacts & Adresses" at bounding box center [88, 36] width 37 height 11
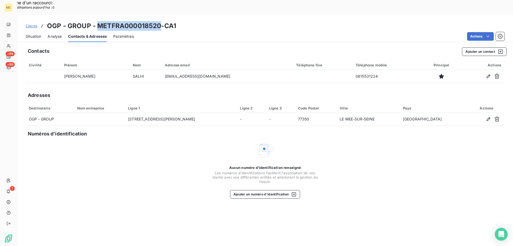
click at [29, 34] on span "Situation" at bounding box center [34, 36] width 16 height 5
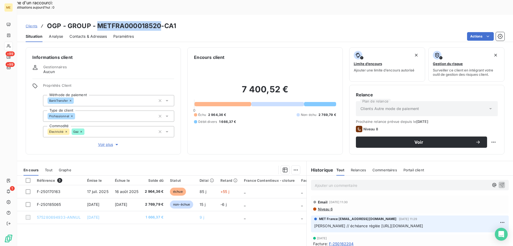
drag, startPoint x: 354, startPoint y: 218, endPoint x: 443, endPoint y: 221, distance: 88.8
click at [423, 223] on span "Sylvain // échéance réglée https://metholdingag.lightning.force.com/lightning/r…" at bounding box center [368, 225] width 109 height 5
click at [473, 223] on p "Sylvain // échéance réglée https://metholdingag.lightning.force.com/lightning/r…" at bounding box center [409, 226] width 191 height 6
click at [98, 34] on span "Contacts & Adresses" at bounding box center [88, 36] width 37 height 5
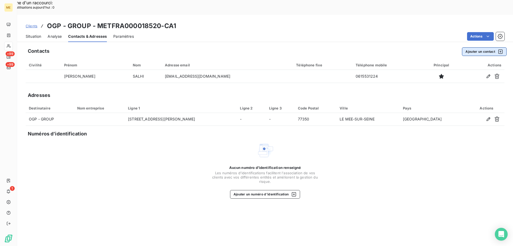
click at [471, 47] on button "Ajouter un contact" at bounding box center [484, 51] width 45 height 9
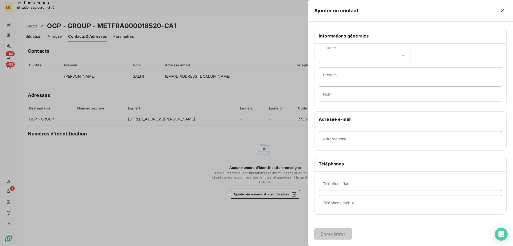
click at [348, 51] on div "Civilité" at bounding box center [365, 55] width 92 height 15
click at [347, 79] on li "Monsieur" at bounding box center [365, 79] width 92 height 10
click at [347, 78] on input "Prénom" at bounding box center [410, 74] width 183 height 15
click at [335, 91] on input "Nom" at bounding box center [410, 93] width 183 height 15
type input "WAGENER"
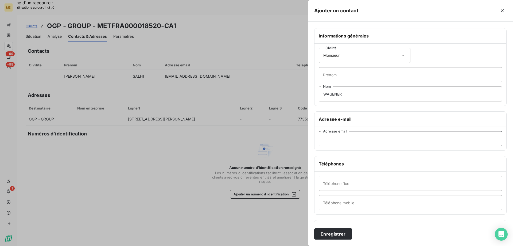
click at [336, 140] on input "Adresse email" at bounding box center [410, 138] width 183 height 15
click at [374, 138] on input "Adresse email" at bounding box center [410, 138] width 183 height 15
paste input "contact.ogpoulet@gmail.com"
type input "contact.ogpoulet@gmail.com"
click at [344, 186] on input "Téléphone fixe" at bounding box center [410, 183] width 183 height 15
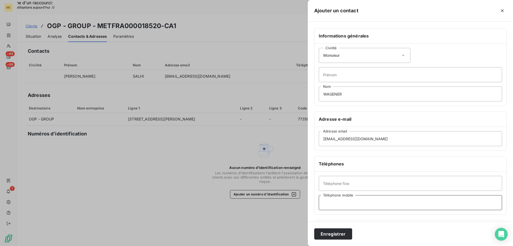
click at [395, 202] on input "Téléphone mobile" at bounding box center [410, 202] width 183 height 15
paste input "0665101016"
type input "0665101016"
click at [333, 232] on button "Enregistrer" at bounding box center [333, 233] width 38 height 11
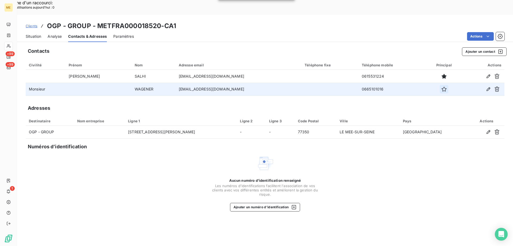
click at [442, 86] on icon "button" at bounding box center [444, 88] width 5 height 5
click at [35, 34] on span "Situation" at bounding box center [34, 36] width 16 height 5
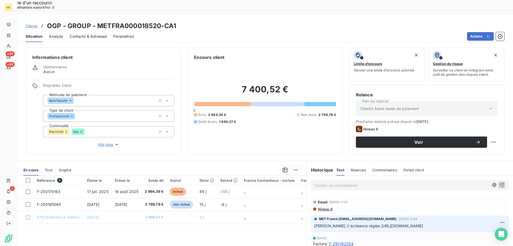
click at [350, 182] on p "Ajouter un commentaire ﻿" at bounding box center [402, 185] width 174 height 7
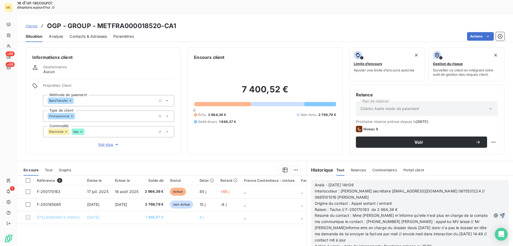
click at [500, 213] on icon "button" at bounding box center [502, 215] width 5 height 5
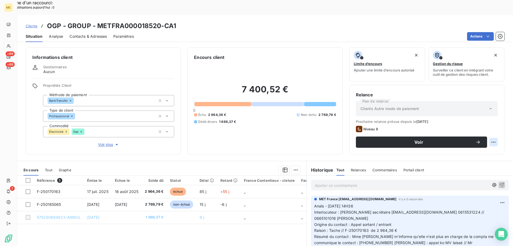
click at [487, 138] on div "Replanifier cette action" at bounding box center [468, 139] width 48 height 9
select select "9"
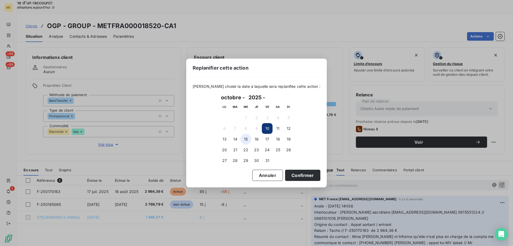
click at [247, 139] on button "15" at bounding box center [246, 139] width 11 height 11
click at [306, 173] on button "Confirmer" at bounding box center [302, 174] width 35 height 11
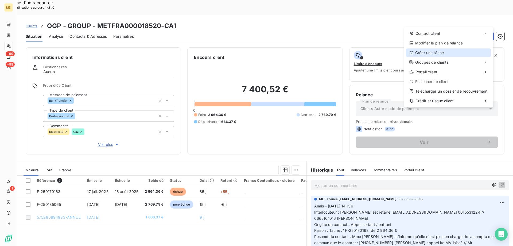
click at [439, 51] on div "Créer une tâche" at bounding box center [448, 52] width 85 height 9
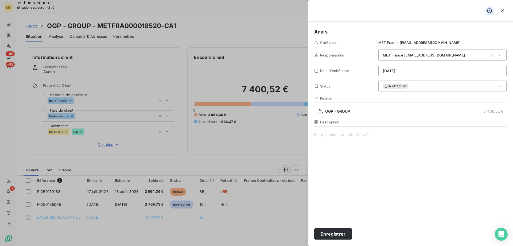
click at [337, 135] on span at bounding box center [410, 183] width 192 height 103
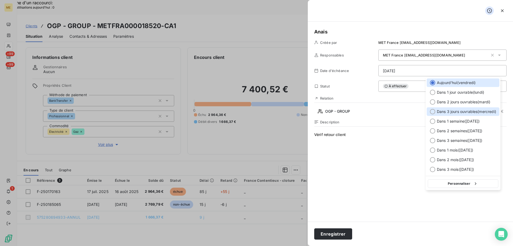
click at [448, 110] on span "Dans 3 jours ouvrables ( mercredi )" at bounding box center [466, 111] width 59 height 5
type input "15/10/2025"
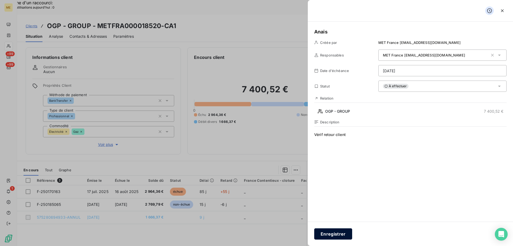
click at [330, 234] on button "Enregistrer" at bounding box center [333, 233] width 38 height 11
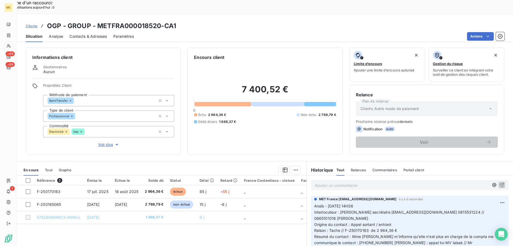
click at [258, 137] on div "Encours client 7 400,52 € 0 Échu 2 964,36 € Non-échu 2 769,79 € Débit divers 1 …" at bounding box center [264, 100] width 155 height 107
click at [79, 34] on span "Contacts & Adresses" at bounding box center [88, 36] width 37 height 5
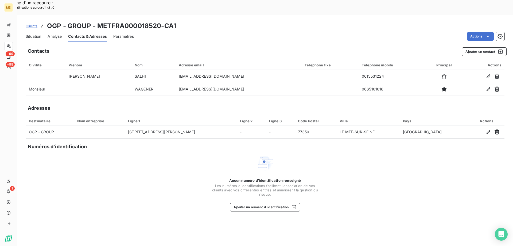
click at [37, 34] on span "Situation" at bounding box center [34, 36] width 16 height 5
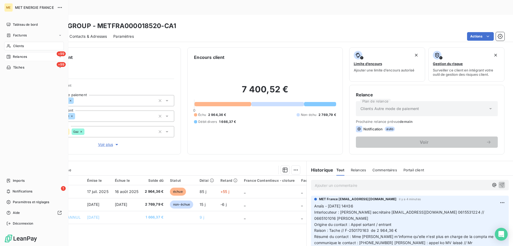
click at [18, 57] on span "Relances" at bounding box center [20, 56] width 14 height 5
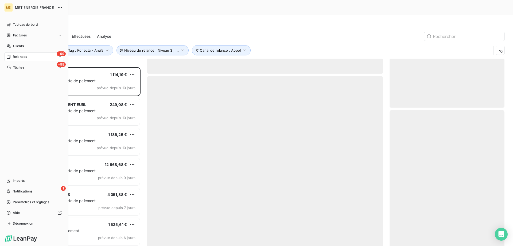
scroll to position [189, 111]
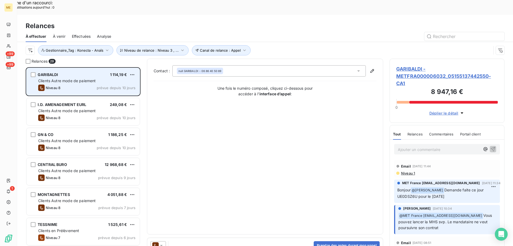
click at [90, 69] on div "GARIBALDI 1 114,19 € Clients Autre mode de paiement Niveau 8 prévue depuis 10 j…" at bounding box center [82, 81] width 113 height 27
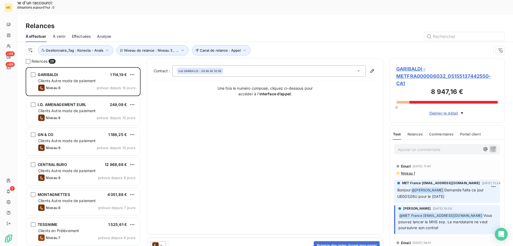
click at [403, 65] on span "GARIBALDI - METFRA000006032_05155137442550-CA1" at bounding box center [447, 76] width 102 height 22
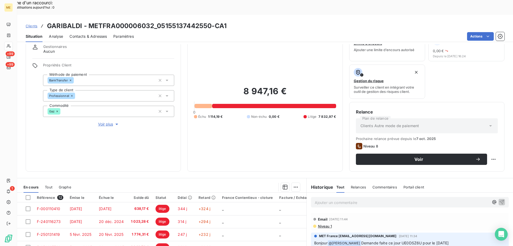
scroll to position [71, 0]
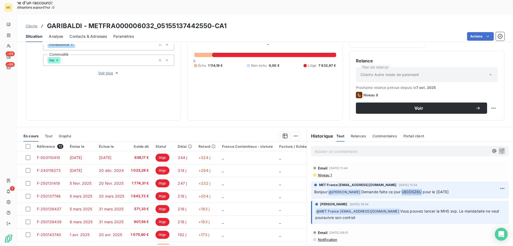
copy span "UE0DSZ6U"
drag, startPoint x: 422, startPoint y: 177, endPoint x: 402, endPoint y: 178, distance: 19.8
click at [402, 189] on span "Demande faite ce jour UE0DSZ6U pour le 13/10/25" at bounding box center [405, 191] width 88 height 5
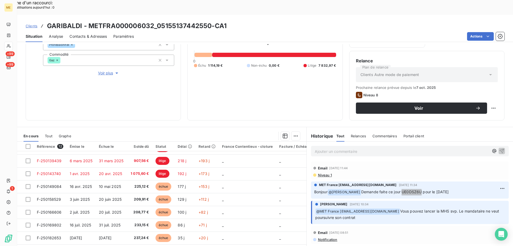
scroll to position [27, 0]
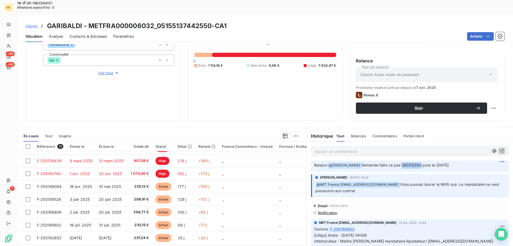
click at [98, 70] on span "Voir plus" at bounding box center [108, 72] width 21 height 5
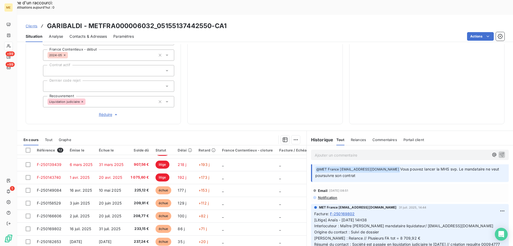
scroll to position [53, 0]
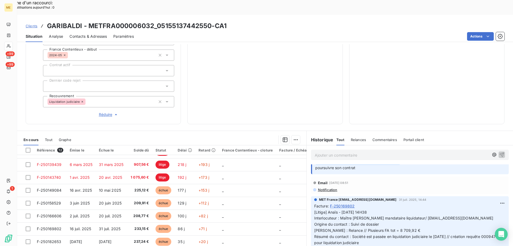
click at [92, 34] on span "Contacts & Adresses" at bounding box center [88, 36] width 37 height 5
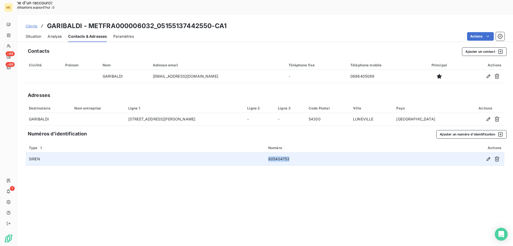
drag, startPoint x: 293, startPoint y: 143, endPoint x: 264, endPoint y: 144, distance: 29.4
click at [264, 152] on tr "SIREN 805404753" at bounding box center [265, 158] width 479 height 13
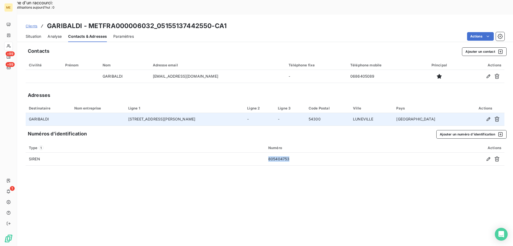
copy tr "805404753"
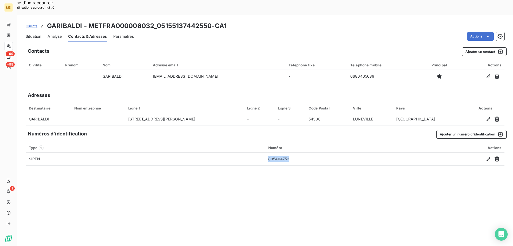
click at [34, 34] on span "Situation" at bounding box center [34, 36] width 16 height 5
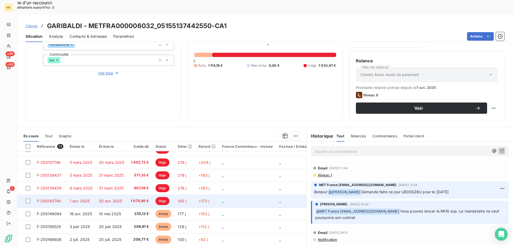
scroll to position [63, 0]
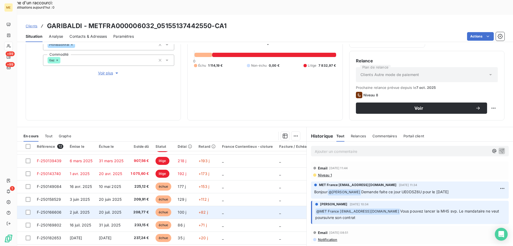
click at [231, 206] on td "_" at bounding box center [247, 212] width 57 height 13
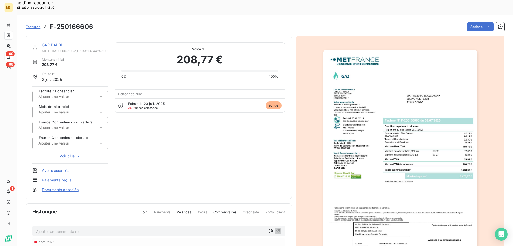
click at [56, 43] on link "GARIBALDI" at bounding box center [52, 45] width 20 height 5
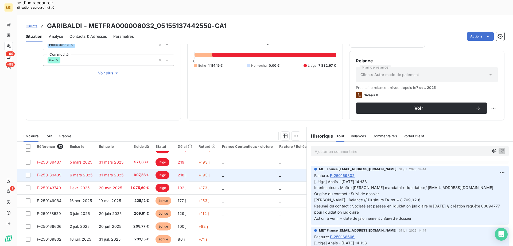
scroll to position [53, 0]
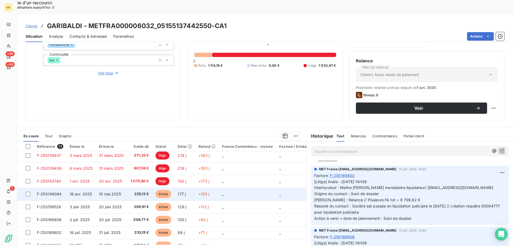
click at [245, 187] on td "_" at bounding box center [247, 193] width 57 height 13
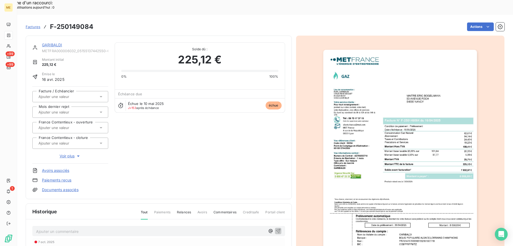
click at [386, 156] on img "button" at bounding box center [400, 159] width 154 height 218
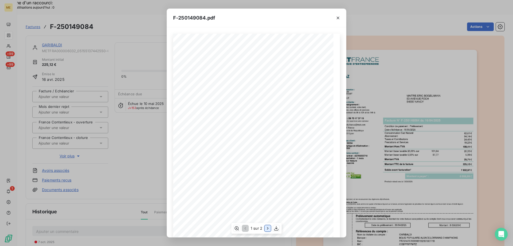
click at [268, 228] on icon "button" at bounding box center [267, 228] width 1 height 2
click at [234, 228] on icon "button" at bounding box center [236, 228] width 4 height 4
click at [337, 19] on icon "button" at bounding box center [337, 17] width 5 height 5
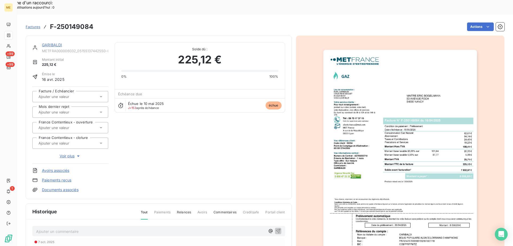
click at [54, 43] on link "GARIBALDI" at bounding box center [52, 45] width 20 height 5
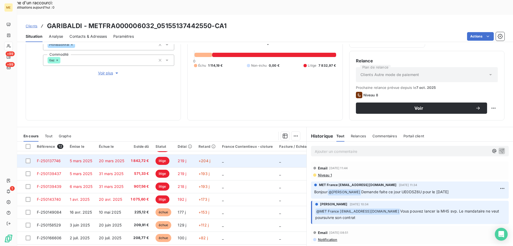
scroll to position [63, 0]
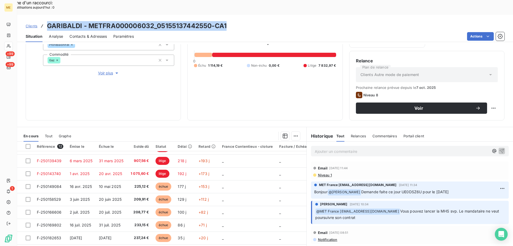
drag, startPoint x: 230, startPoint y: 12, endPoint x: 46, endPoint y: 12, distance: 183.9
click at [46, 21] on div "Clients GARIBALDI - METFRA000006032_05155137442550-CA1" at bounding box center [265, 26] width 496 height 10
copy h3 "GARIBALDI - METFRA000006032_05155137442550-CA1"
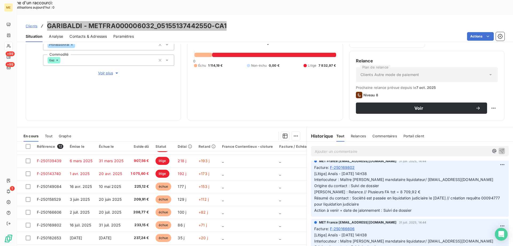
scroll to position [80, 0]
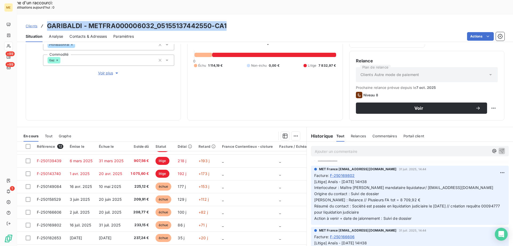
drag, startPoint x: 419, startPoint y: 202, endPoint x: 326, endPoint y: 169, distance: 98.8
click at [326, 179] on p "[Litige] Anaïs - 31/07/2025 - 14H38 Interlocuteur : Maître Eric BOGELMANN manda…" at bounding box center [409, 200] width 191 height 43
copy span "Anaïs - 31/07/2025 - 14H38 Interlocuteur : Maître Eric BOGELMANN mandataire liq…"
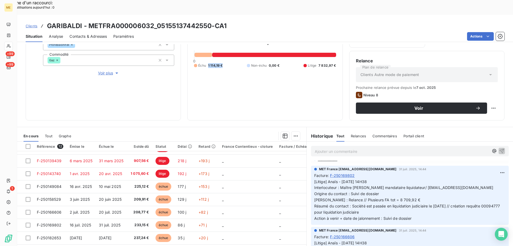
copy span "1 114,19 €"
drag, startPoint x: 225, startPoint y: 50, endPoint x: 206, endPoint y: 51, distance: 18.7
click at [206, 51] on div "8 947,16 € 0 Échu 1 114,19 € Non-échu 0,00 € Litige 7 832,97 €" at bounding box center [265, 51] width 142 height 125
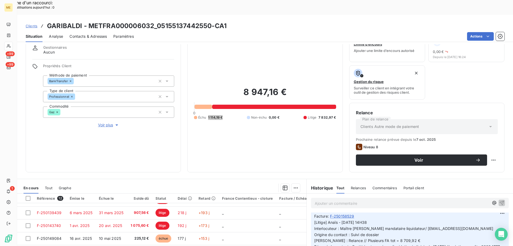
scroll to position [18, 0]
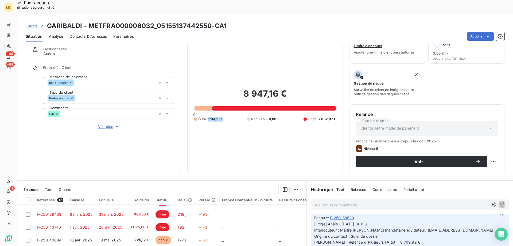
drag, startPoint x: 99, startPoint y: 110, endPoint x: 260, endPoint y: 150, distance: 166.4
click at [99, 124] on span "Voir plus" at bounding box center [108, 126] width 21 height 5
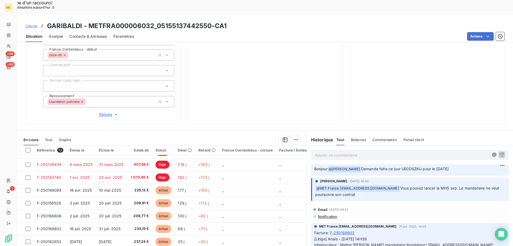
scroll to position [0, 0]
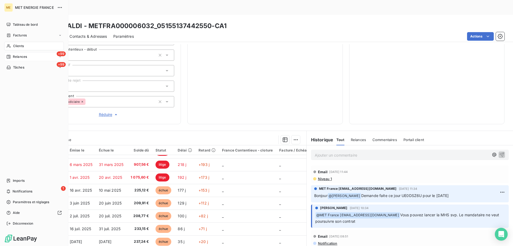
click at [24, 57] on span "Relances" at bounding box center [20, 56] width 14 height 5
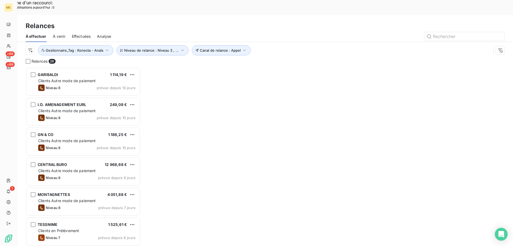
scroll to position [189, 111]
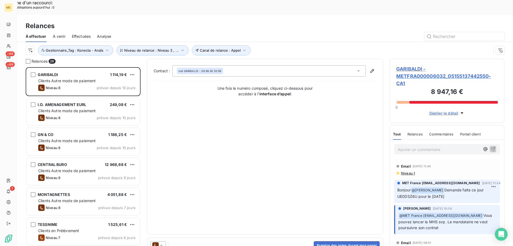
click at [419, 65] on span "GARIBALDI - METFRA000006032_05155137442550-CA1" at bounding box center [447, 76] width 102 height 22
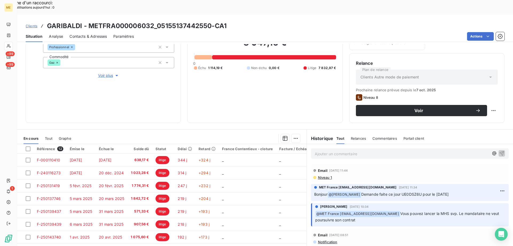
scroll to position [71, 0]
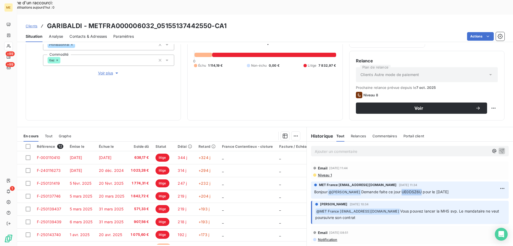
drag, startPoint x: 421, startPoint y: 176, endPoint x: 400, endPoint y: 178, distance: 20.5
click at [400, 189] on span "Demande faite ce jour UE0DSZ6U pour le 13/10/25" at bounding box center [405, 191] width 88 height 5
copy span "UE0DSZ6U"
drag, startPoint x: 211, startPoint y: 11, endPoint x: 158, endPoint y: 11, distance: 53.2
click at [158, 21] on h3 "GARIBALDI - METFRA000006032_05155137442550-CA1" at bounding box center [137, 26] width 180 height 10
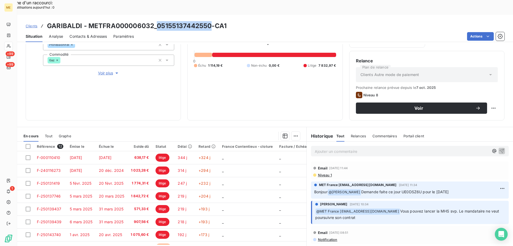
copy h3 "05155137442550"
click at [279, 76] on div "8 947,16 € 0 Échu 1 114,19 € Non-échu 0,00 € Litige 7 832,97 €" at bounding box center [265, 51] width 142 height 125
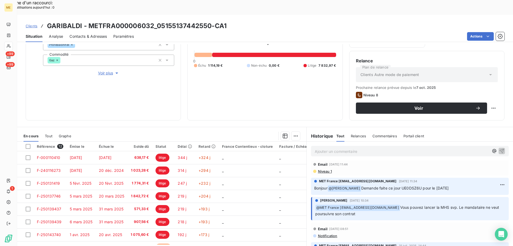
scroll to position [0, 0]
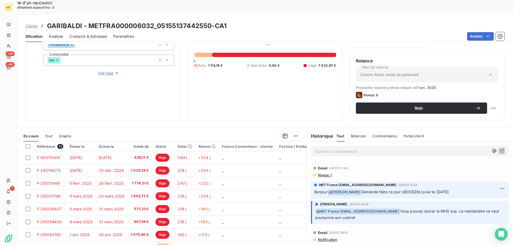
click at [84, 34] on span "Contacts & Adresses" at bounding box center [88, 36] width 37 height 5
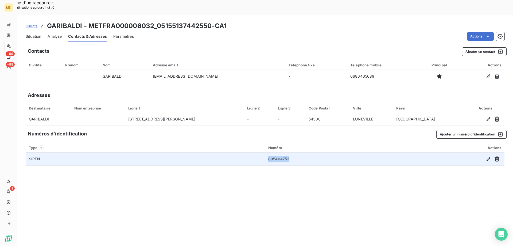
copy td "805404753"
drag, startPoint x: 292, startPoint y: 143, endPoint x: 267, endPoint y: 146, distance: 25.0
click at [267, 152] on td "805404753" at bounding box center [329, 158] width 129 height 13
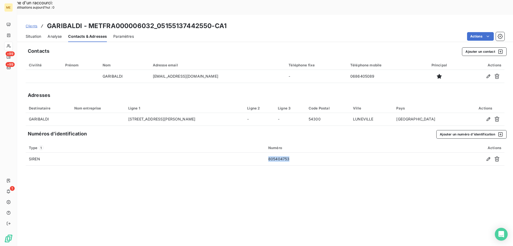
click at [37, 34] on span "Situation" at bounding box center [34, 36] width 16 height 5
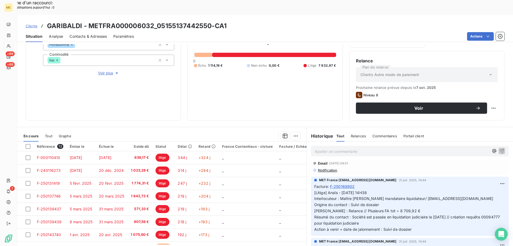
scroll to position [80, 0]
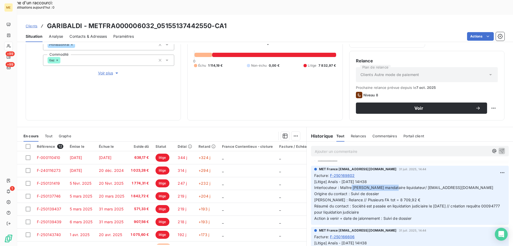
copy span "Maître Eric BOGELMANN"
drag, startPoint x: 338, startPoint y: 173, endPoint x: 382, endPoint y: 172, distance: 43.8
click at [382, 179] on span "[Litige] Anaïs - 31/07/2025 - 14H38 Interlocuteur : Maître Eric BOGELMANN manda…" at bounding box center [407, 199] width 187 height 41
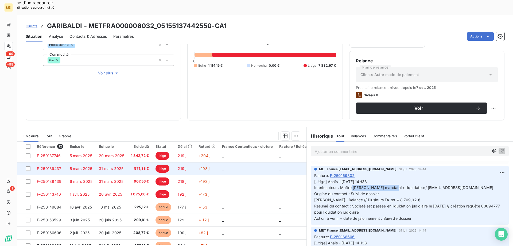
scroll to position [63, 0]
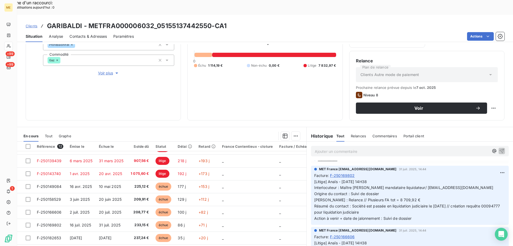
click at [258, 73] on div "8 947,16 € 0 Échu 1 114,19 € Non-échu 0,00 € Litige 7 832,97 €" at bounding box center [265, 51] width 142 height 125
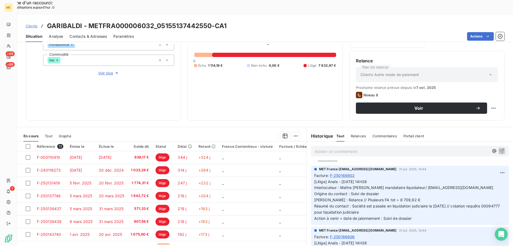
scroll to position [0, 0]
drag, startPoint x: 225, startPoint y: 48, endPoint x: 207, endPoint y: 48, distance: 17.4
click at [207, 63] on div "Échu 1 114,19 € Non-échu 0,00 € Litige 7 832,97 €" at bounding box center [265, 65] width 142 height 5
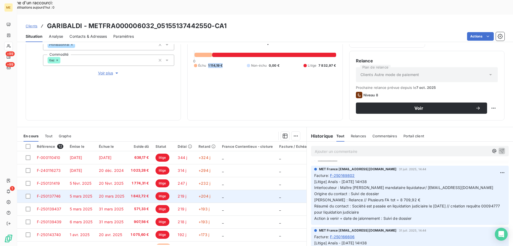
scroll to position [63, 0]
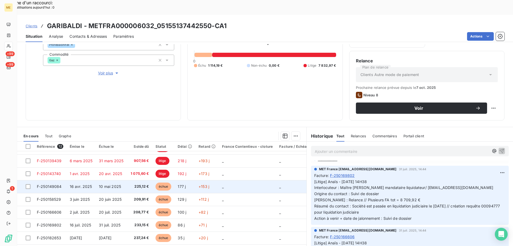
click at [138, 184] on span "225,12 €" at bounding box center [140, 186] width 18 height 5
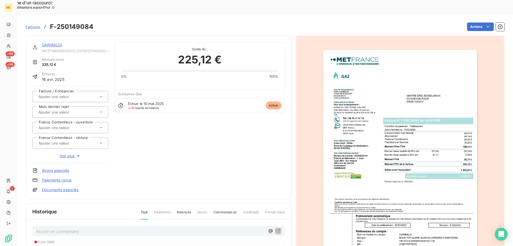
click at [437, 156] on img "button" at bounding box center [400, 159] width 154 height 218
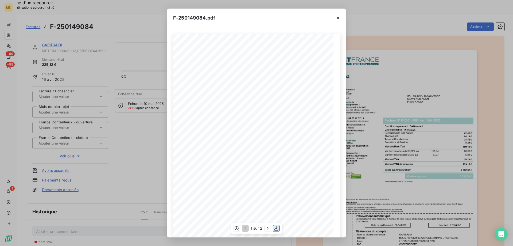
click at [275, 228] on icon "button" at bounding box center [276, 227] width 5 height 5
click at [338, 18] on icon "button" at bounding box center [337, 17] width 5 height 5
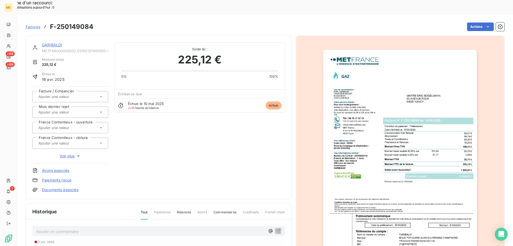
click at [54, 43] on link "GARIBALDI" at bounding box center [52, 45] width 20 height 5
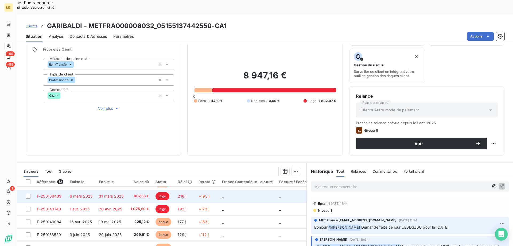
scroll to position [71, 0]
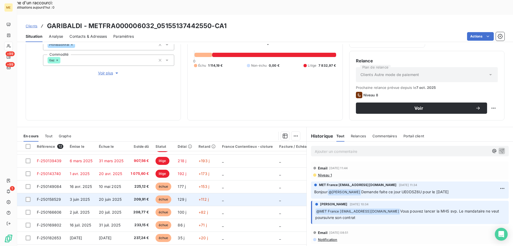
click at [188, 193] on td "129 j" at bounding box center [185, 199] width 21 height 13
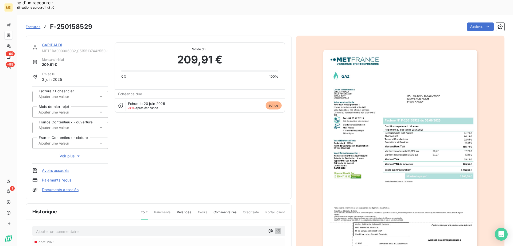
click at [389, 106] on img "button" at bounding box center [400, 159] width 154 height 218
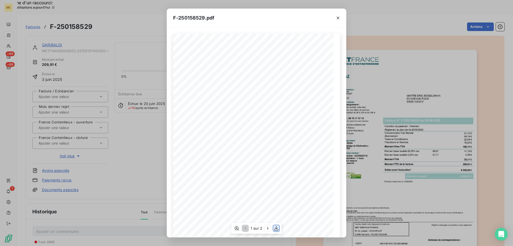
click at [276, 229] on icon "button" at bounding box center [276, 227] width 5 height 5
click at [340, 18] on icon "button" at bounding box center [337, 17] width 5 height 5
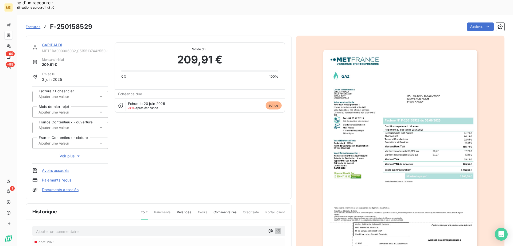
click at [56, 43] on link "GARIBALDI" at bounding box center [52, 45] width 20 height 5
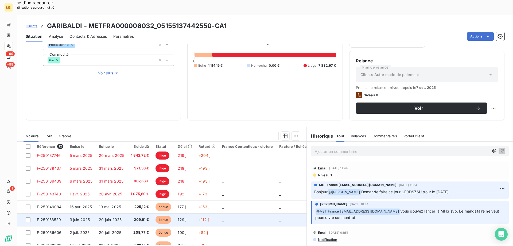
scroll to position [53, 0]
click at [212, 213] on td "+82 j" at bounding box center [207, 219] width 24 height 13
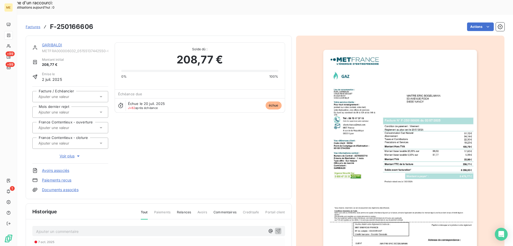
click at [414, 169] on img "button" at bounding box center [400, 159] width 154 height 218
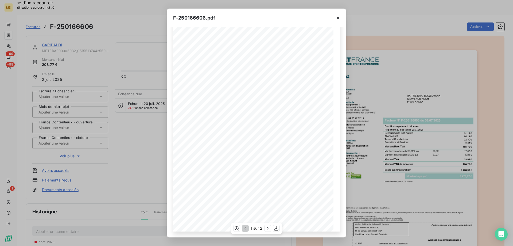
scroll to position [30, 0]
click at [277, 230] on icon "button" at bounding box center [276, 228] width 4 height 5
click at [339, 20] on icon "button" at bounding box center [337, 17] width 5 height 5
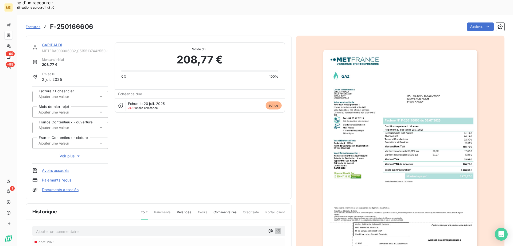
click at [50, 43] on link "GARIBALDI" at bounding box center [52, 45] width 20 height 5
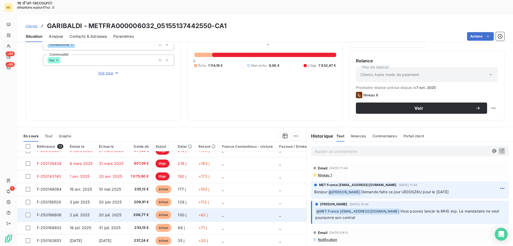
scroll to position [63, 0]
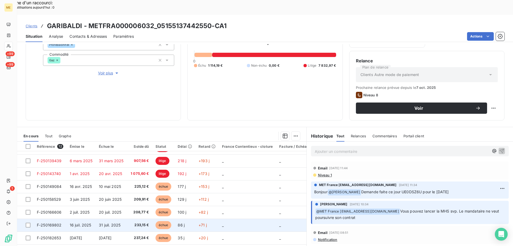
click at [196, 218] on td "+71 j" at bounding box center [207, 224] width 24 height 13
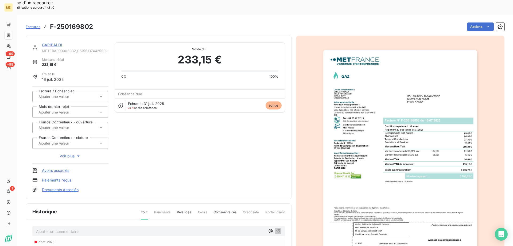
click at [388, 149] on img "button" at bounding box center [400, 159] width 154 height 218
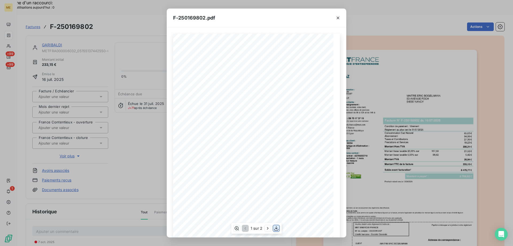
click at [276, 229] on icon "button" at bounding box center [276, 227] width 5 height 5
click at [335, 18] on button "button" at bounding box center [338, 18] width 9 height 9
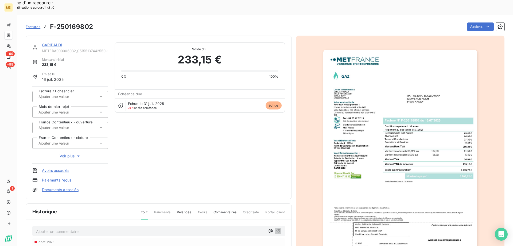
click at [57, 43] on link "GARIBALDI" at bounding box center [52, 45] width 20 height 5
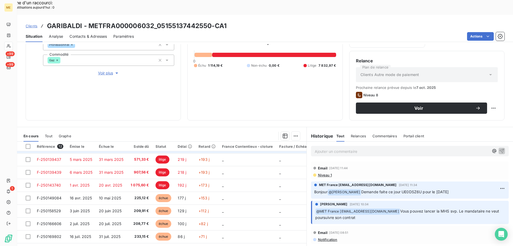
scroll to position [63, 0]
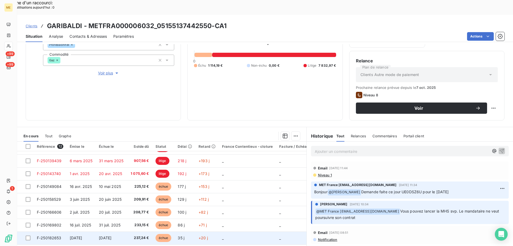
click at [219, 231] on td "_" at bounding box center [247, 237] width 57 height 13
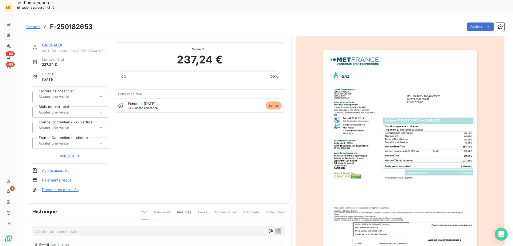
click at [366, 146] on img "button" at bounding box center [400, 159] width 154 height 218
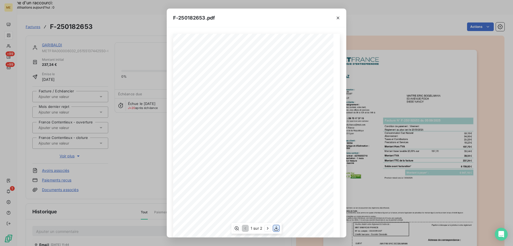
drag, startPoint x: 276, startPoint y: 229, endPoint x: 275, endPoint y: 226, distance: 3.5
click at [275, 229] on icon "button" at bounding box center [276, 227] width 5 height 5
click at [338, 18] on icon "button" at bounding box center [337, 17] width 5 height 5
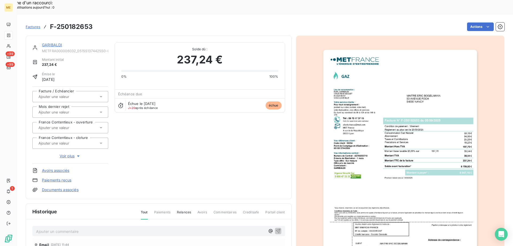
drag, startPoint x: 58, startPoint y: 34, endPoint x: 58, endPoint y: 30, distance: 3.5
click at [58, 42] on div "GARIBALDI METFRA000006032_05155137442550-CA1" at bounding box center [75, 47] width 66 height 11
click at [58, 43] on link "GARIBALDI" at bounding box center [52, 45] width 20 height 5
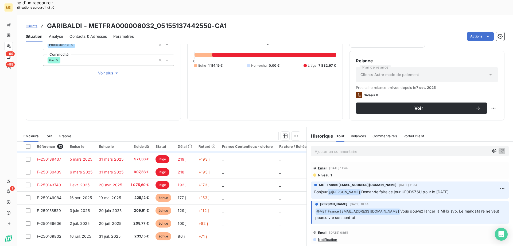
scroll to position [63, 0]
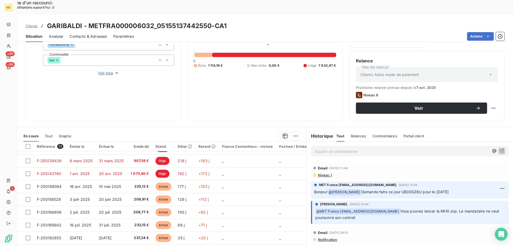
click at [423, 148] on p "Ajouter un commentaire ﻿" at bounding box center [402, 151] width 174 height 7
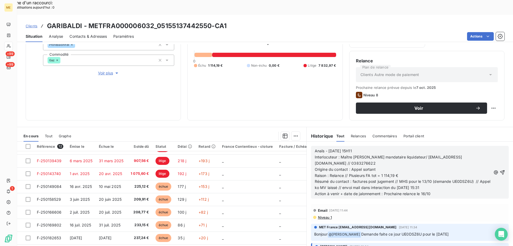
click at [500, 169] on icon "button" at bounding box center [502, 171] width 5 height 5
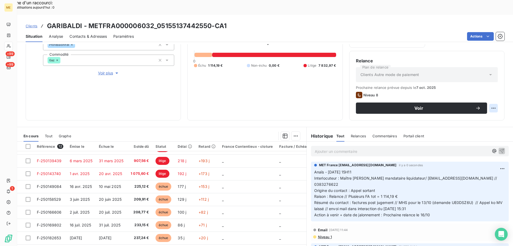
click at [475, 107] on div "Replanifier cette action" at bounding box center [468, 105] width 48 height 9
select select "9"
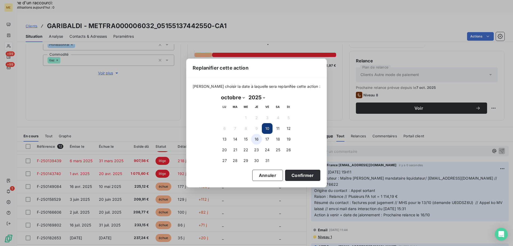
click at [256, 139] on button "16" at bounding box center [256, 139] width 11 height 11
click at [298, 176] on button "Confirmer" at bounding box center [302, 174] width 35 height 11
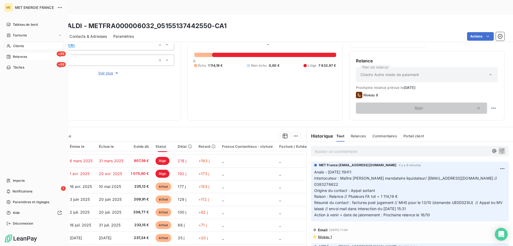
click at [11, 55] on div "Relances" at bounding box center [16, 56] width 21 height 5
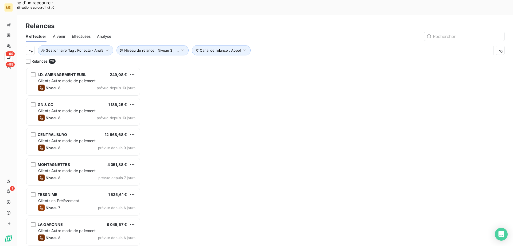
scroll to position [189, 111]
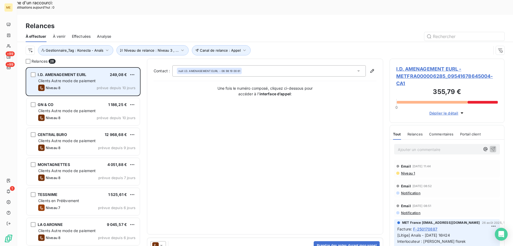
click at [76, 78] on span "Clients Autre mode de paiement" at bounding box center [67, 80] width 58 height 5
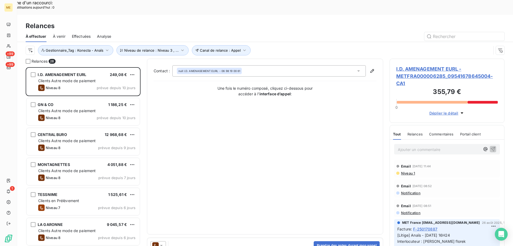
click at [407, 65] on span "I.D. AMENAGEMENT EURL - METFRA000006285_09541678645004-CA1" at bounding box center [447, 76] width 102 height 22
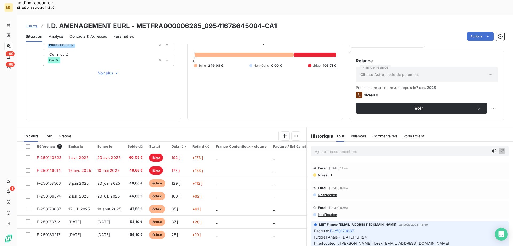
click at [103, 70] on span "Voir plus" at bounding box center [108, 72] width 21 height 5
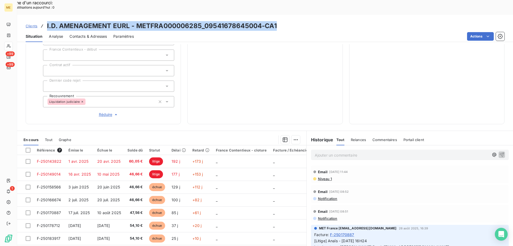
drag, startPoint x: 283, startPoint y: 13, endPoint x: 46, endPoint y: 12, distance: 236.6
click at [46, 21] on div "Clients I.D. AMENAGEMENT EURL - METFRA000006285_09541678645004-CA1" at bounding box center [265, 26] width 496 height 10
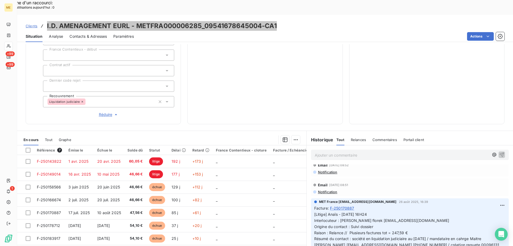
scroll to position [27, 0]
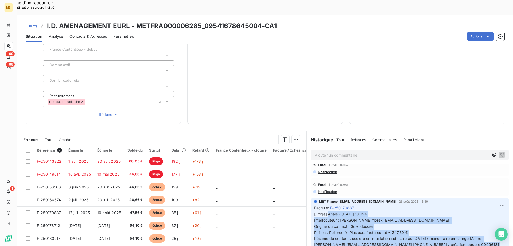
drag, startPoint x: 422, startPoint y: 232, endPoint x: 327, endPoint y: 194, distance: 102.7
click at [327, 211] on p "[Litige] Anaïs - 26/08/2025 - 16H24 Interlocuteur : Delphine Maitre florek math…" at bounding box center [409, 232] width 191 height 43
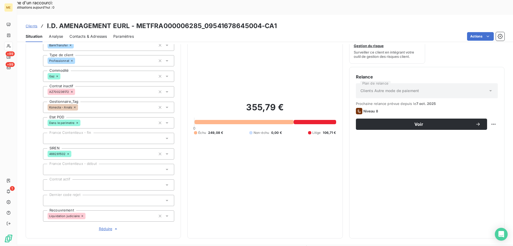
scroll to position [9, 0]
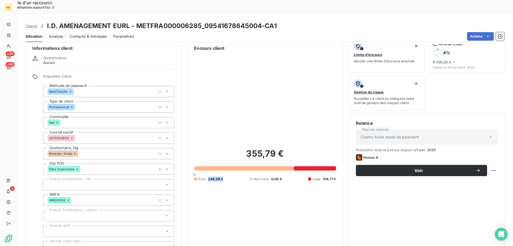
drag, startPoint x: 225, startPoint y: 162, endPoint x: 207, endPoint y: 162, distance: 17.9
click at [207, 162] on div "355,79 € 0 Échu 249,08 € Non-échu 0,00 € Litige 106,71 €" at bounding box center [265, 164] width 142 height 226
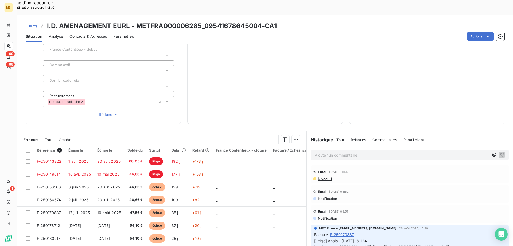
scroll to position [27, 0]
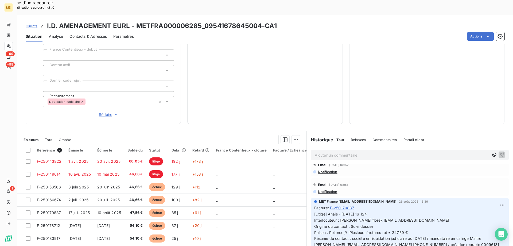
click at [77, 34] on span "Contacts & Adresses" at bounding box center [88, 36] width 37 height 5
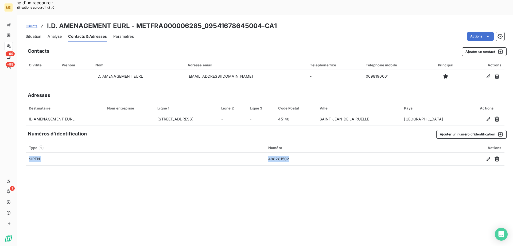
drag, startPoint x: 284, startPoint y: 142, endPoint x: 267, endPoint y: 163, distance: 26.8
click at [267, 163] on div "Contacts Ajouter un contact Civilité Prénom Nom Adresse email Téléphone fixe Té…" at bounding box center [265, 152] width 496 height 216
click at [29, 34] on span "Situation" at bounding box center [34, 36] width 16 height 5
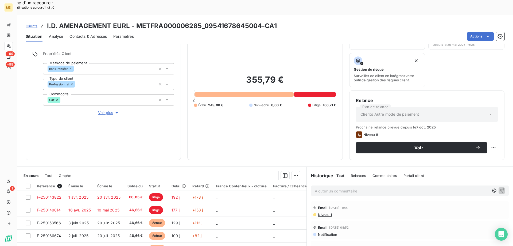
scroll to position [71, 0]
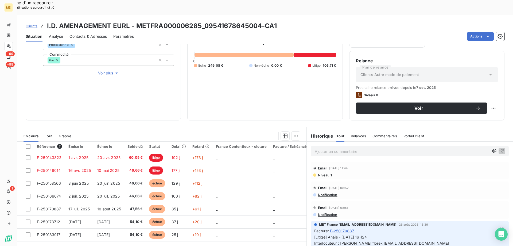
click at [338, 148] on p "Ajouter un commentaire ﻿" at bounding box center [402, 151] width 174 height 7
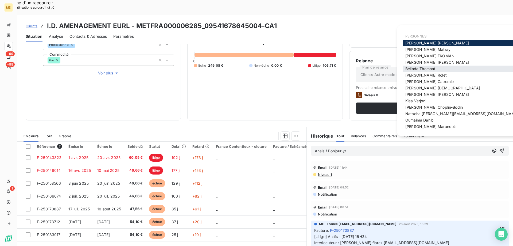
click at [416, 69] on span "Bélinda Thomont" at bounding box center [421, 68] width 30 height 5
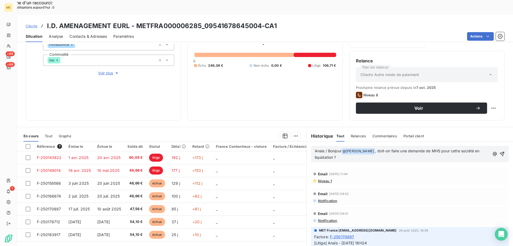
scroll to position [0, 0]
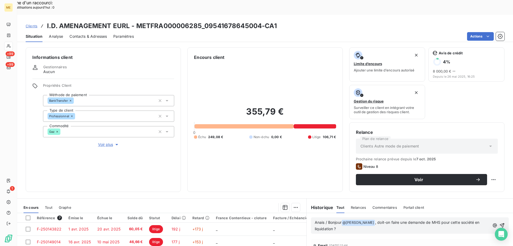
click at [102, 130] on div "Informations client Gestionnaires Aucun Propriétés Client Méthode de paiement B…" at bounding box center [103, 119] width 155 height 144
click at [102, 142] on span "Voir plus" at bounding box center [108, 144] width 21 height 5
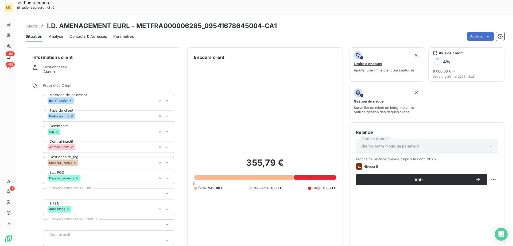
scroll to position [169, 0]
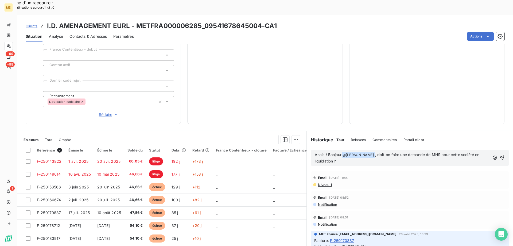
click at [362, 152] on p "Anais / Bonjour @ Bélinda Thomont ﻿ , doit-on faire une demande de MHS pour cet…" at bounding box center [402, 158] width 175 height 13
click at [500, 155] on icon "button" at bounding box center [502, 157] width 5 height 5
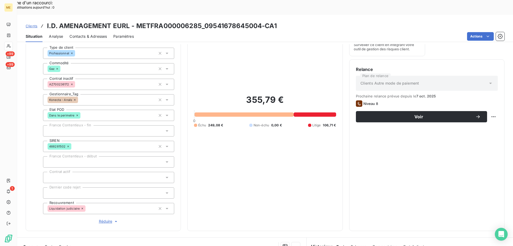
scroll to position [63, 0]
click at [474, 113] on div "Replanifier cette action" at bounding box center [468, 114] width 48 height 9
select select "9"
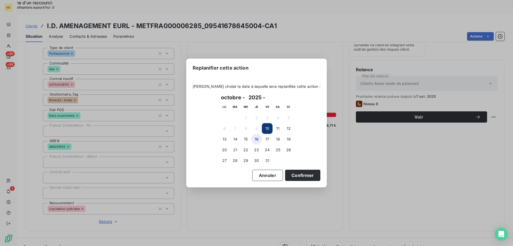
click at [258, 140] on button "16" at bounding box center [256, 139] width 11 height 11
click at [268, 140] on button "17" at bounding box center [267, 139] width 11 height 11
click at [295, 171] on button "Confirmer" at bounding box center [302, 174] width 35 height 11
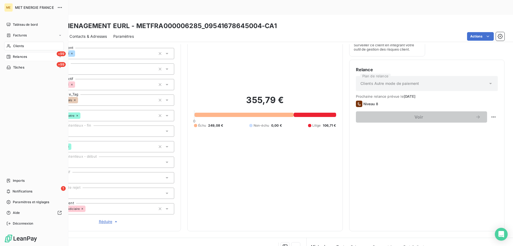
click at [24, 59] on span "Relances" at bounding box center [20, 56] width 14 height 5
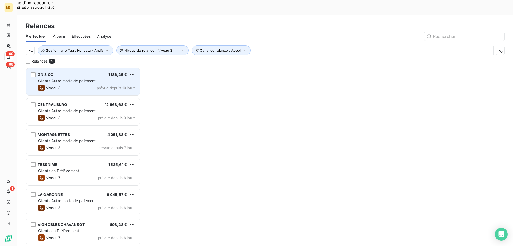
scroll to position [189, 111]
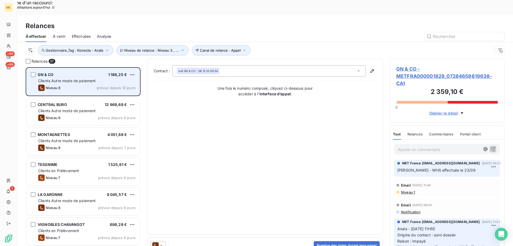
click at [81, 78] on span "Clients Autre mode de paiement" at bounding box center [67, 80] width 58 height 5
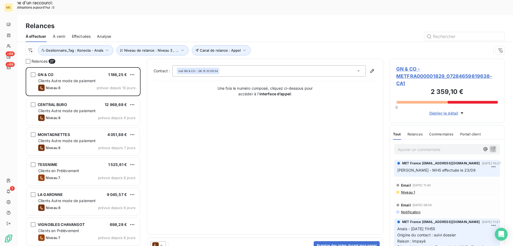
click at [407, 65] on span "GN & CO - METFRA000001829_07284659819638-CA1" at bounding box center [447, 76] width 102 height 22
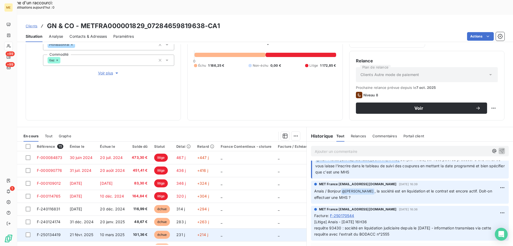
scroll to position [102, 0]
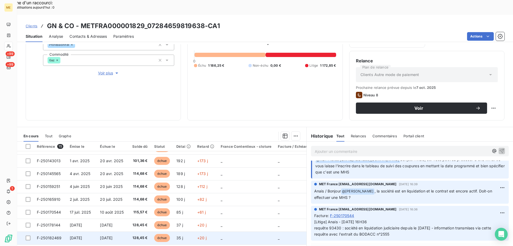
click at [267, 231] on td "_" at bounding box center [246, 237] width 57 height 13
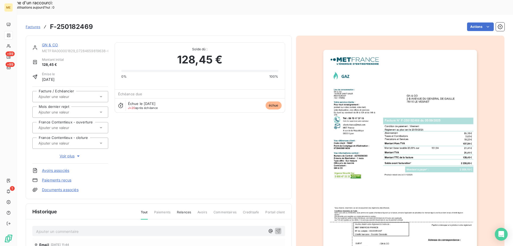
click at [436, 133] on img "button" at bounding box center [400, 159] width 154 height 218
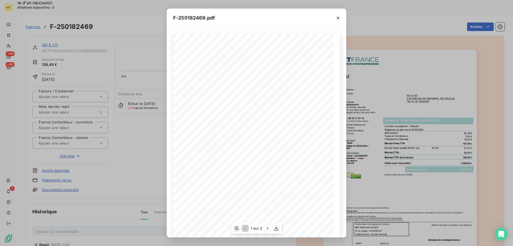
scroll to position [30, 0]
click at [268, 227] on icon "button" at bounding box center [267, 228] width 1 height 2
click at [339, 15] on icon "button" at bounding box center [337, 17] width 5 height 5
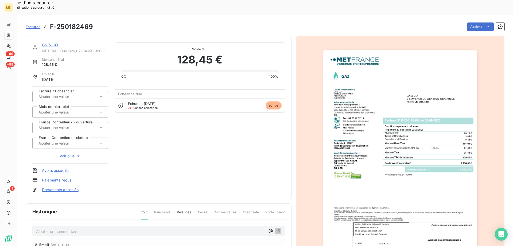
click at [56, 43] on link "GN & CO" at bounding box center [50, 45] width 16 height 5
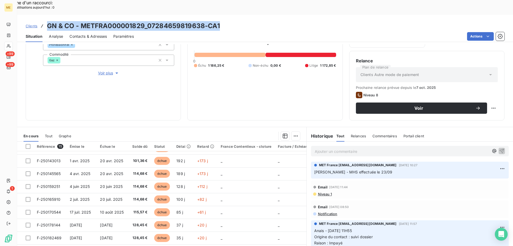
drag, startPoint x: 230, startPoint y: 13, endPoint x: 48, endPoint y: 13, distance: 181.5
click at [48, 21] on div "Clients GN & CO - METFRA000001829_07284659819638-CA1" at bounding box center [265, 26] width 496 height 10
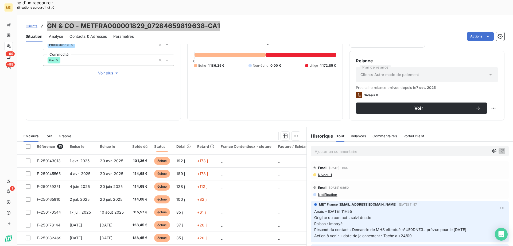
scroll to position [27, 0]
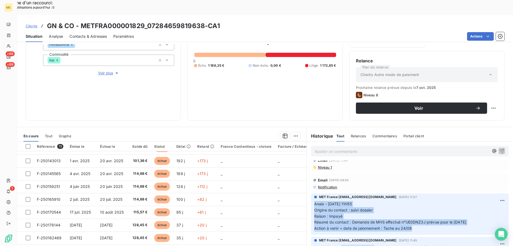
drag, startPoint x: 422, startPoint y: 215, endPoint x: 312, endPoint y: 189, distance: 112.9
click at [314, 201] on p "Anais - 09/09/2025 - 11H55 Origine du contact : suivi dossier Raison : Impayé R…" at bounding box center [409, 216] width 191 height 30
click at [413, 214] on p "Anais - 09/09/2025 - 11H55 Origine du contact : suivi dossier Raison : Impayé R…" at bounding box center [409, 216] width 191 height 30
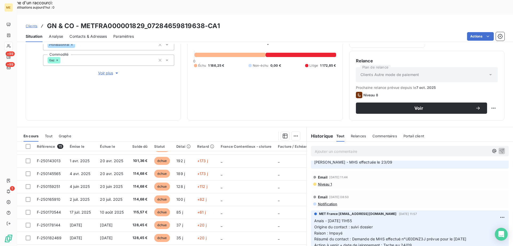
scroll to position [0, 0]
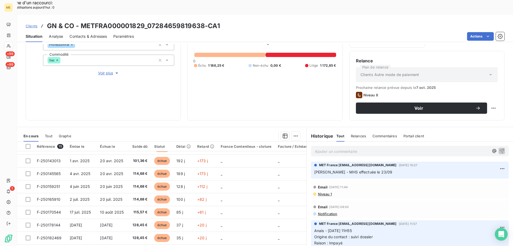
click at [106, 52] on div "Propriétés Client Méthode de paiement BankTransfer Type de client Professionnel…" at bounding box center [108, 44] width 131 height 64
click at [106, 70] on span "Voir plus" at bounding box center [108, 72] width 21 height 5
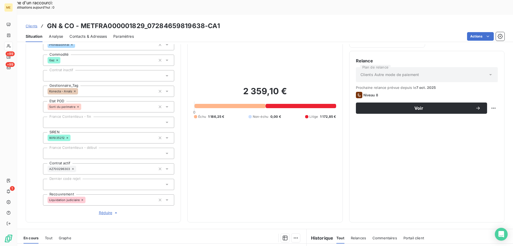
click at [94, 31] on div "Contacts & Adresses" at bounding box center [88, 36] width 37 height 11
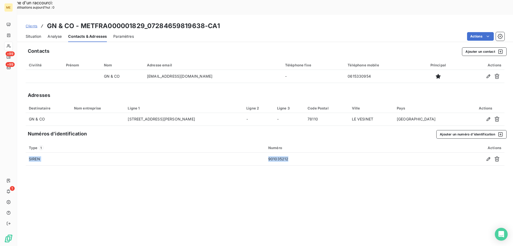
drag, startPoint x: 291, startPoint y: 144, endPoint x: 288, endPoint y: 162, distance: 18.6
click at [267, 164] on div "Contacts Ajouter un contact Civilité Prénom Nom Adresse email Téléphone fixe Té…" at bounding box center [265, 152] width 496 height 216
click at [30, 34] on span "Situation" at bounding box center [34, 36] width 16 height 5
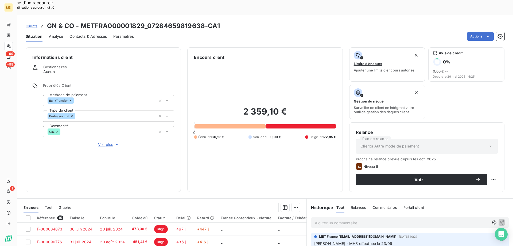
scroll to position [27, 0]
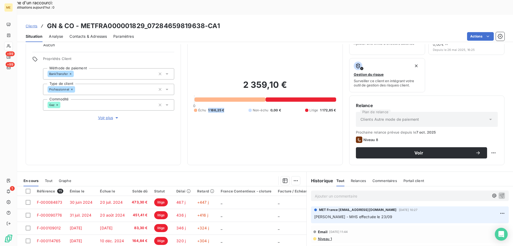
drag, startPoint x: 223, startPoint y: 94, endPoint x: 206, endPoint y: 94, distance: 17.1
click at [206, 108] on div "Échu 1 186,25 € Non-échu 0,00 € Litige 1 172,85 €" at bounding box center [265, 110] width 142 height 5
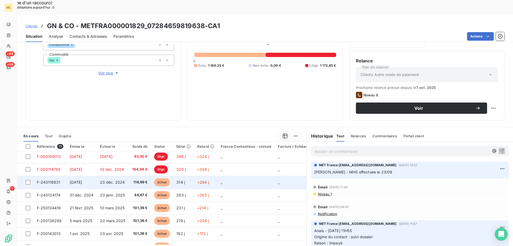
click at [238, 176] on td "_" at bounding box center [246, 182] width 57 height 13
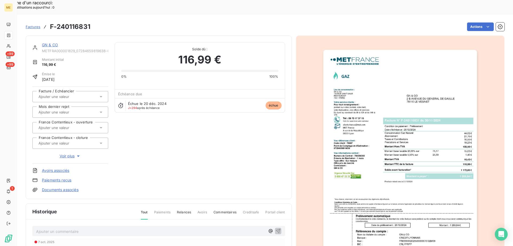
click at [379, 155] on img "button" at bounding box center [400, 159] width 154 height 218
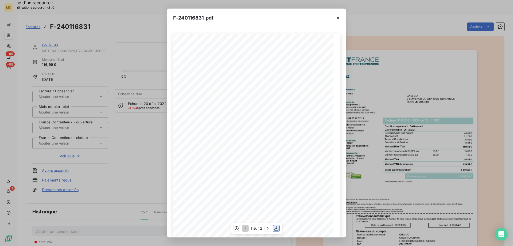
click at [277, 228] on icon "button" at bounding box center [276, 228] width 4 height 5
drag, startPoint x: 338, startPoint y: 17, endPoint x: 335, endPoint y: 19, distance: 2.9
click at [338, 17] on icon "button" at bounding box center [337, 17] width 5 height 5
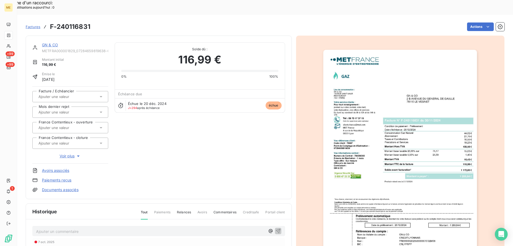
click at [50, 36] on div "GN & CO METFRA000001829_07284659819638-CA1 Montant initial 116,99 € Émise le 30…" at bounding box center [159, 117] width 266 height 163
click at [51, 43] on link "GN & CO" at bounding box center [50, 45] width 16 height 5
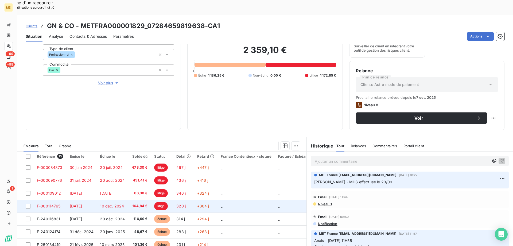
scroll to position [71, 0]
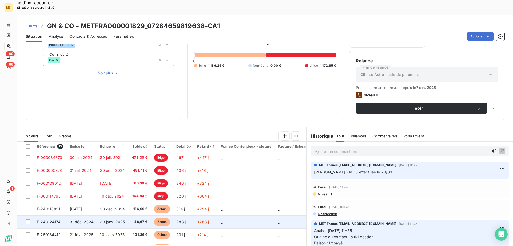
click at [227, 215] on td "_" at bounding box center [246, 221] width 57 height 13
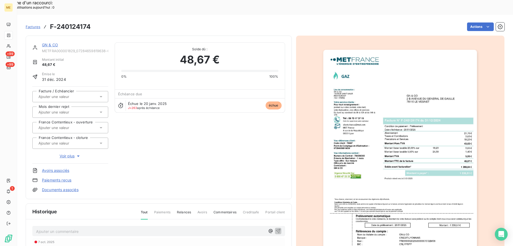
click at [377, 175] on img "button" at bounding box center [400, 159] width 154 height 218
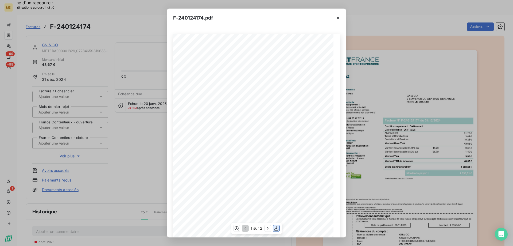
click at [276, 230] on icon "button" at bounding box center [276, 227] width 5 height 5
click at [337, 17] on icon "button" at bounding box center [338, 18] width 3 height 3
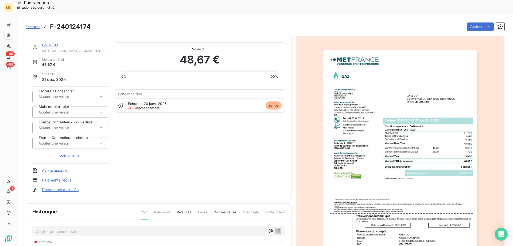
click at [52, 43] on link "GN & CO" at bounding box center [50, 45] width 16 height 5
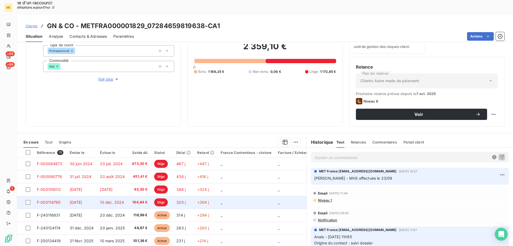
scroll to position [71, 0]
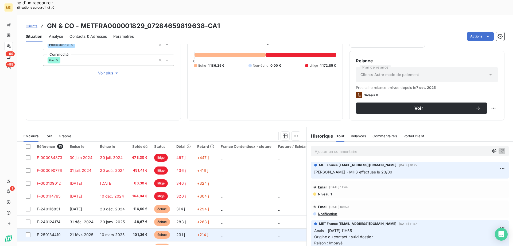
click at [247, 228] on td "_" at bounding box center [246, 234] width 57 height 13
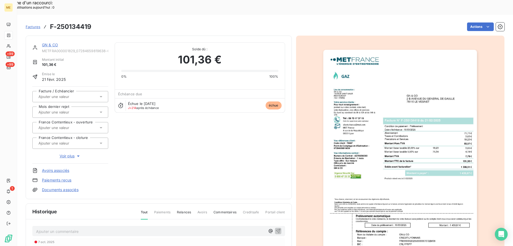
click at [389, 160] on img "button" at bounding box center [400, 159] width 154 height 218
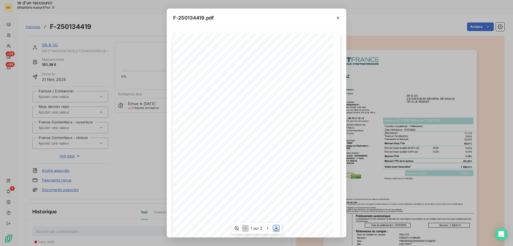
click at [276, 228] on icon "button" at bounding box center [276, 228] width 4 height 5
click at [337, 19] on icon "button" at bounding box center [337, 17] width 5 height 5
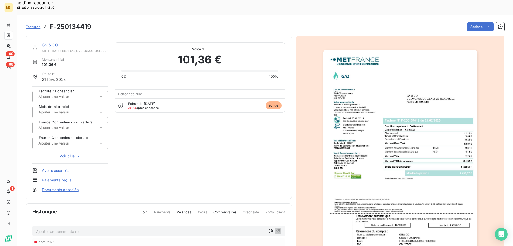
click at [51, 43] on link "GN & CO" at bounding box center [50, 45] width 16 height 5
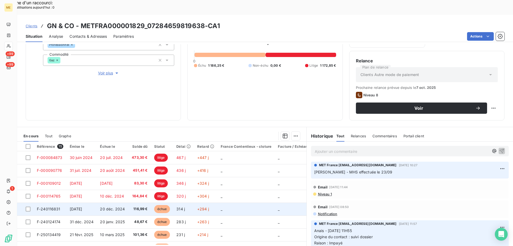
scroll to position [27, 0]
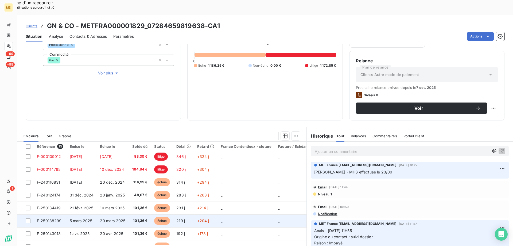
click at [194, 214] on td "+204 j" at bounding box center [206, 220] width 24 height 13
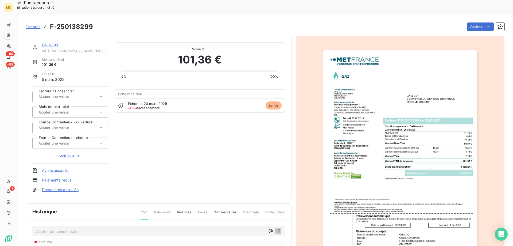
click at [415, 175] on img "button" at bounding box center [400, 159] width 154 height 218
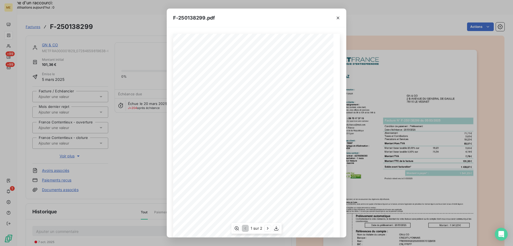
click at [279, 231] on div "1 sur 2" at bounding box center [256, 228] width 50 height 11
click at [278, 229] on icon "button" at bounding box center [276, 227] width 5 height 5
drag, startPoint x: 339, startPoint y: 18, endPoint x: 297, endPoint y: 28, distance: 42.4
click at [339, 19] on icon "button" at bounding box center [337, 17] width 5 height 5
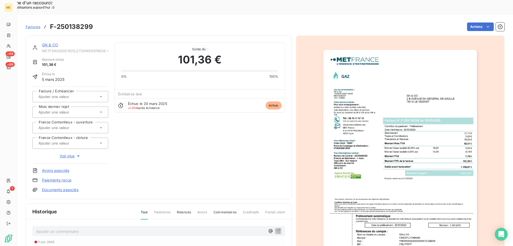
click at [51, 36] on div "GN & CO METFRA000001829_07284659819638-CA1 Montant initial 101,36 € Émise le 5 …" at bounding box center [159, 117] width 266 height 163
click at [51, 43] on link "GN & CO" at bounding box center [50, 45] width 16 height 5
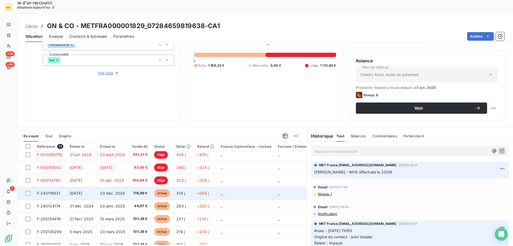
scroll to position [27, 0]
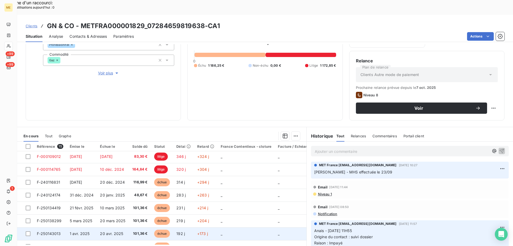
click at [235, 227] on td "_" at bounding box center [246, 233] width 57 height 13
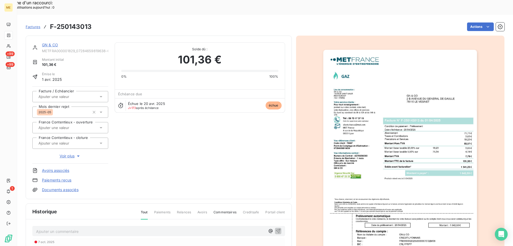
click at [372, 154] on img "button" at bounding box center [400, 159] width 154 height 218
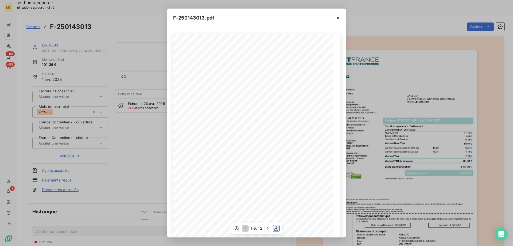
click at [276, 228] on icon "button" at bounding box center [276, 228] width 4 height 5
click at [338, 20] on icon "button" at bounding box center [337, 17] width 5 height 5
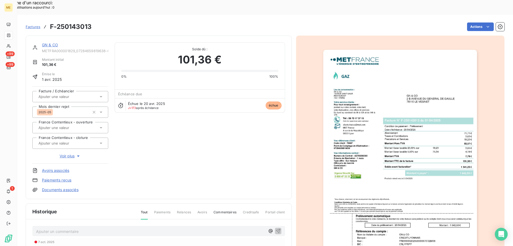
click at [55, 43] on link "GN & CO" at bounding box center [50, 45] width 16 height 5
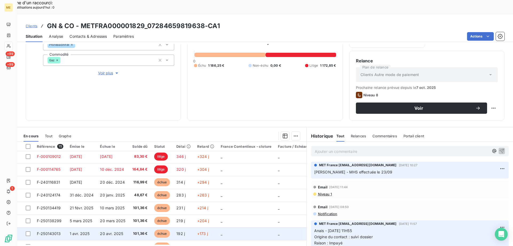
scroll to position [53, 0]
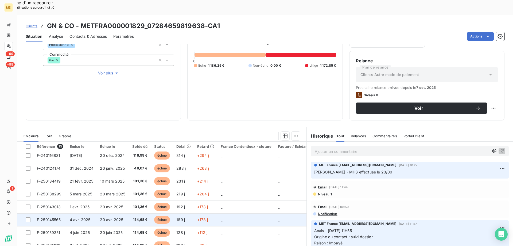
click at [228, 213] on td "_" at bounding box center [246, 219] width 57 height 13
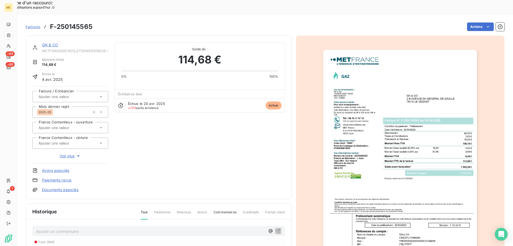
click at [400, 165] on img "button" at bounding box center [400, 159] width 154 height 218
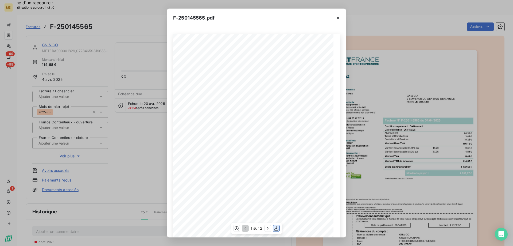
click at [277, 228] on icon "button" at bounding box center [276, 227] width 5 height 5
click at [339, 19] on icon "button" at bounding box center [337, 17] width 5 height 5
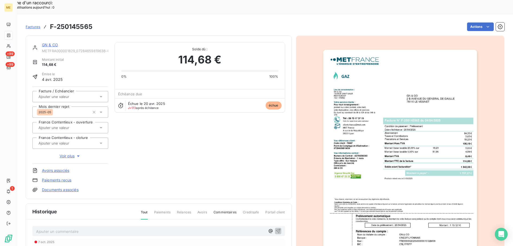
click at [52, 43] on link "GN & CO" at bounding box center [50, 45] width 16 height 5
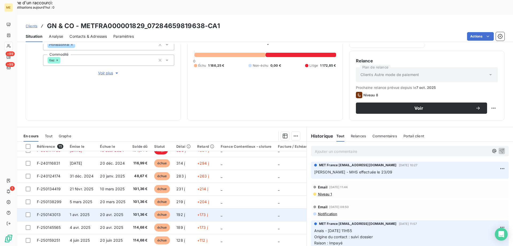
scroll to position [53, 0]
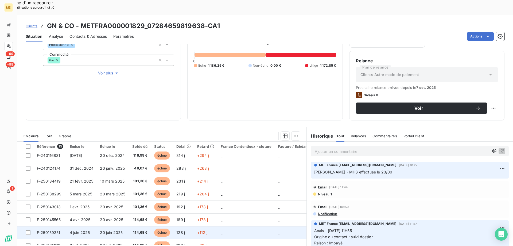
click at [230, 226] on td "_" at bounding box center [246, 232] width 57 height 13
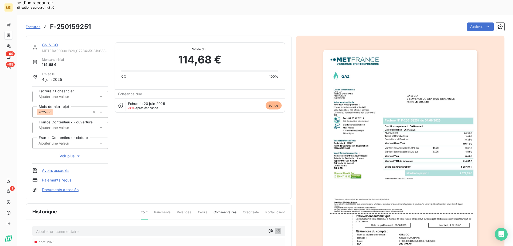
click at [380, 186] on img "button" at bounding box center [400, 159] width 154 height 218
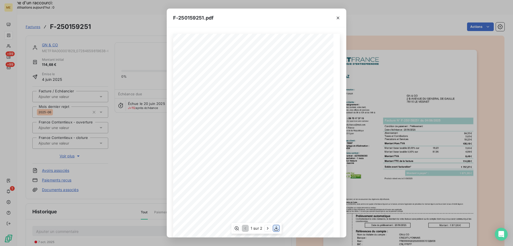
click at [276, 228] on icon "button" at bounding box center [276, 228] width 4 height 5
click at [339, 18] on icon "button" at bounding box center [337, 17] width 5 height 5
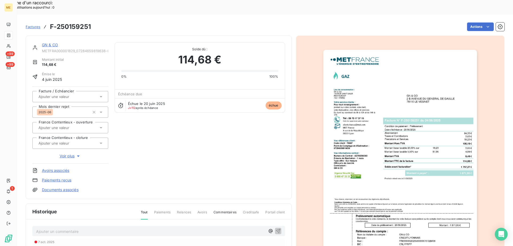
click at [52, 43] on link "GN & CO" at bounding box center [50, 45] width 16 height 5
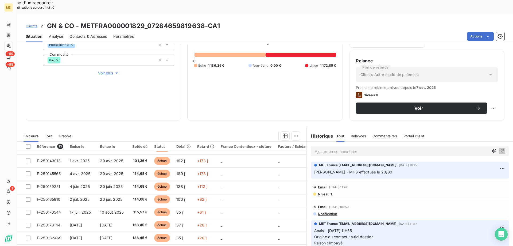
scroll to position [102, 0]
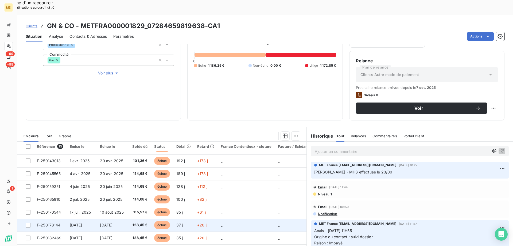
click at [243, 218] on td "_" at bounding box center [246, 224] width 57 height 13
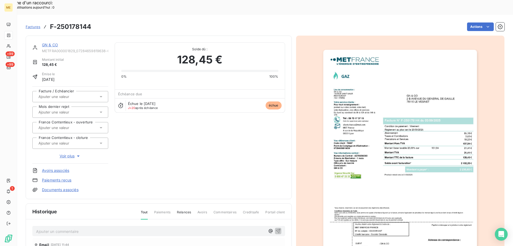
click at [393, 174] on img "button" at bounding box center [400, 159] width 154 height 218
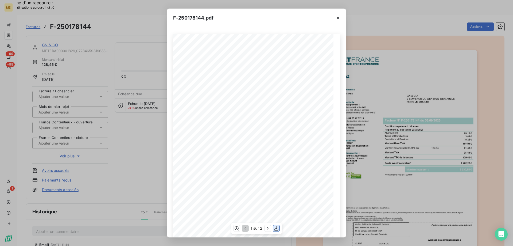
click at [277, 227] on icon "button" at bounding box center [276, 227] width 5 height 5
click at [339, 17] on icon "button" at bounding box center [337, 17] width 5 height 5
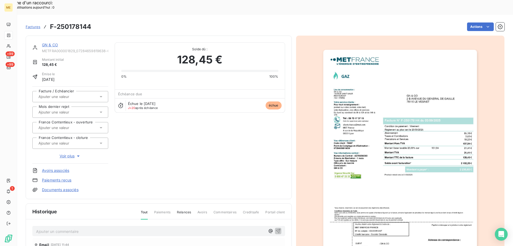
click at [48, 43] on link "GN & CO" at bounding box center [50, 45] width 16 height 5
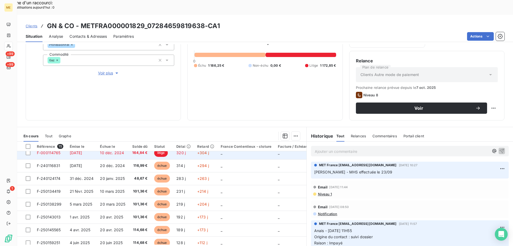
scroll to position [102, 0]
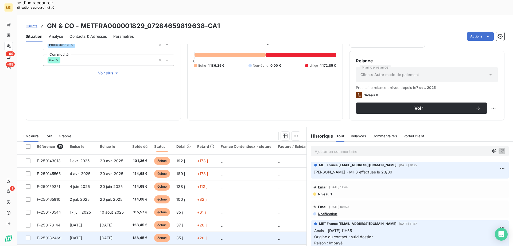
click at [244, 231] on td "_" at bounding box center [246, 237] width 57 height 13
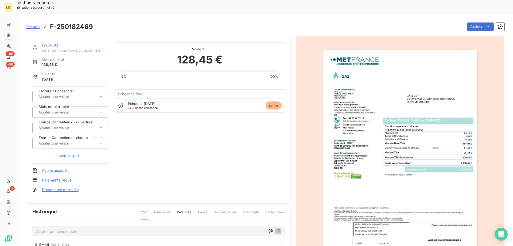
click at [398, 166] on img "button" at bounding box center [400, 159] width 154 height 218
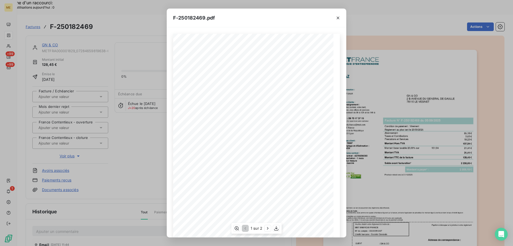
click at [280, 228] on div "1 sur 2" at bounding box center [256, 228] width 50 height 11
click at [279, 229] on icon "button" at bounding box center [276, 227] width 5 height 5
click at [338, 17] on icon "button" at bounding box center [338, 18] width 3 height 3
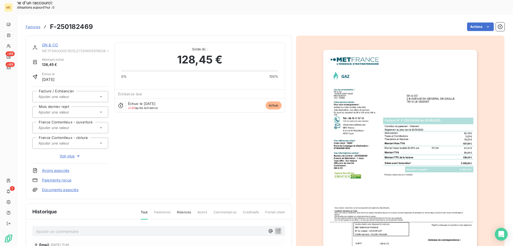
click at [55, 43] on link "GN & CO" at bounding box center [50, 45] width 16 height 5
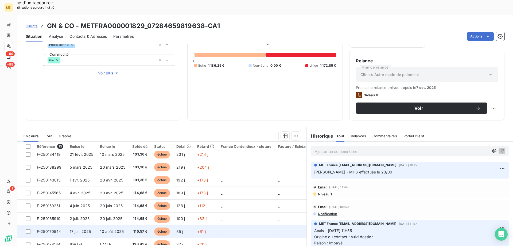
scroll to position [102, 0]
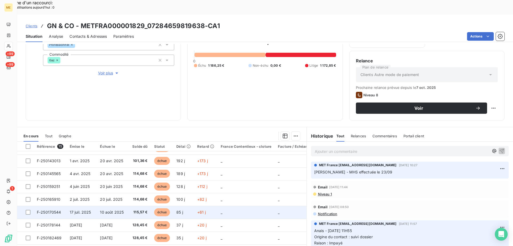
click at [107, 210] on span "10 août 2025" at bounding box center [112, 212] width 24 height 5
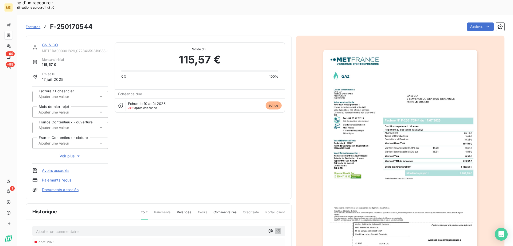
click at [435, 172] on img "button" at bounding box center [400, 159] width 154 height 218
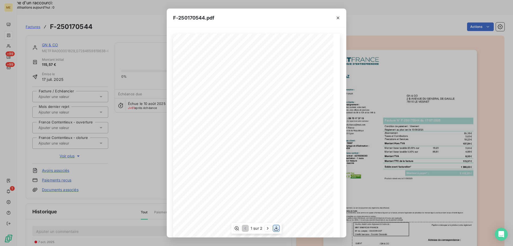
click at [276, 230] on icon "button" at bounding box center [276, 227] width 5 height 5
click at [337, 19] on icon "button" at bounding box center [337, 17] width 5 height 5
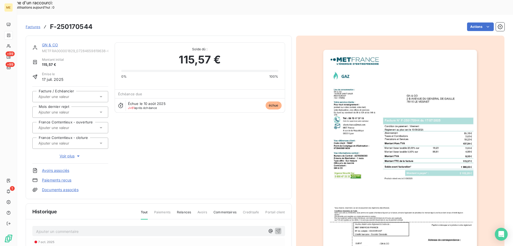
click at [52, 43] on link "GN & CO" at bounding box center [50, 45] width 16 height 5
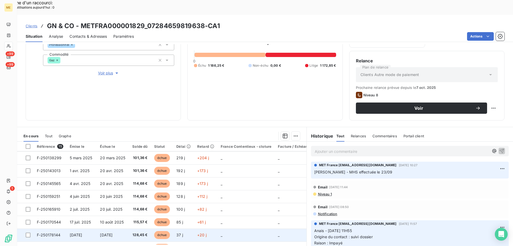
scroll to position [102, 0]
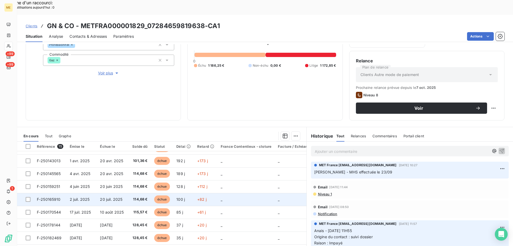
click at [102, 197] on span "20 juil. 2025" at bounding box center [111, 199] width 22 height 5
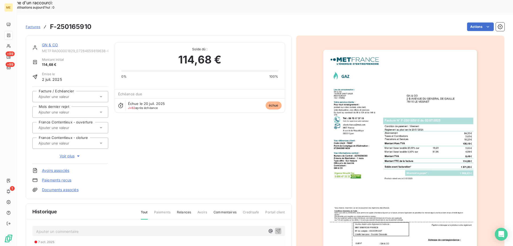
click at [380, 163] on img "button" at bounding box center [400, 159] width 154 height 218
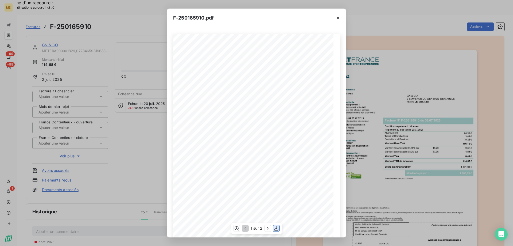
click at [276, 227] on icon "button" at bounding box center [276, 227] width 5 height 5
click at [338, 19] on icon "button" at bounding box center [337, 17] width 5 height 5
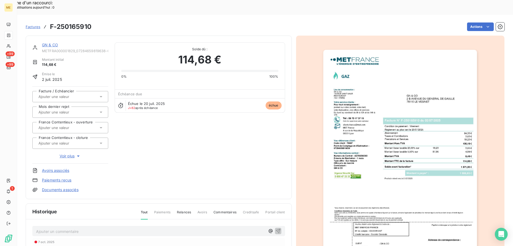
click at [52, 43] on link "GN & CO" at bounding box center [50, 45] width 16 height 5
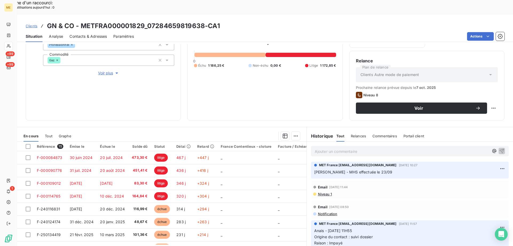
click at [116, 74] on div "Informations client Gestionnaires Aucun Propriétés Client Méthode de paiement B…" at bounding box center [103, 48] width 155 height 144
click at [415, 148] on p "Ajouter un commentaire ﻿" at bounding box center [402, 151] width 174 height 7
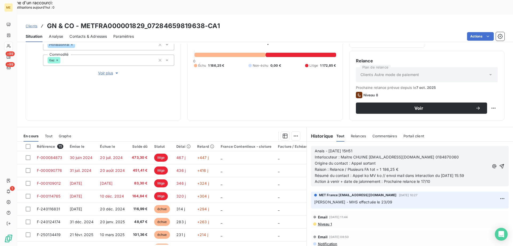
drag, startPoint x: 495, startPoint y: 151, endPoint x: 495, endPoint y: 147, distance: 4.0
click at [499, 163] on icon "button" at bounding box center [501, 165] width 5 height 5
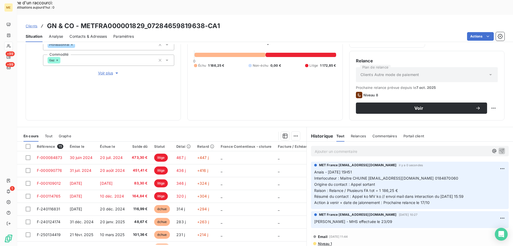
drag, startPoint x: 484, startPoint y: 107, endPoint x: 477, endPoint y: 112, distance: 8.7
click at [484, 107] on div "Replanifier cette action" at bounding box center [468, 105] width 48 height 9
select select "9"
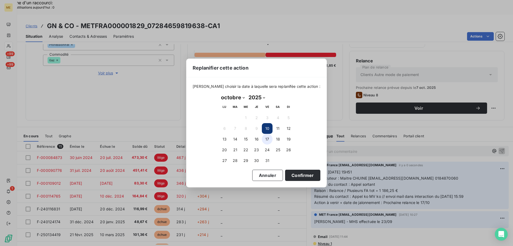
click at [267, 137] on button "17" at bounding box center [267, 139] width 11 height 11
click at [297, 175] on button "Confirmer" at bounding box center [302, 174] width 35 height 11
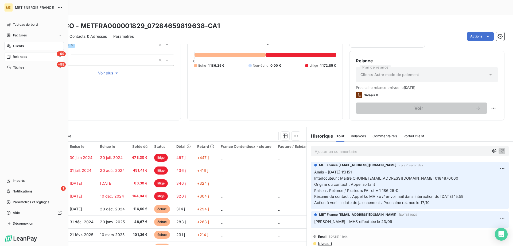
click at [26, 55] on span "Relances" at bounding box center [20, 56] width 14 height 5
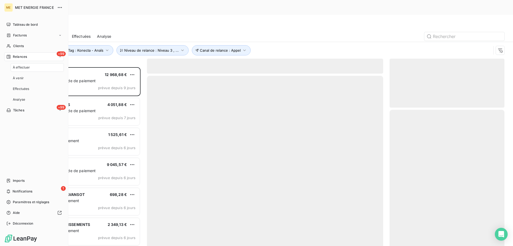
scroll to position [189, 111]
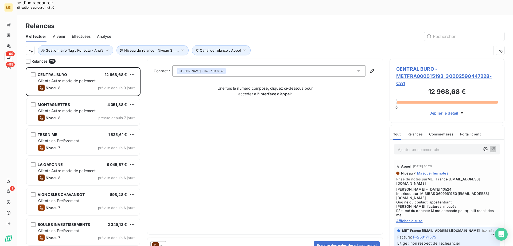
click at [411, 65] on span "CENTRAL BURO - METFRA000015193_30002590447228-CA1" at bounding box center [447, 76] width 102 height 22
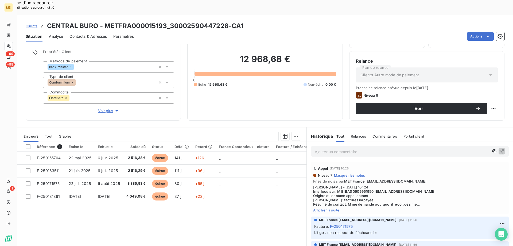
scroll to position [34, 0]
click at [325, 207] on span "Afficher la suite" at bounding box center [410, 209] width 194 height 4
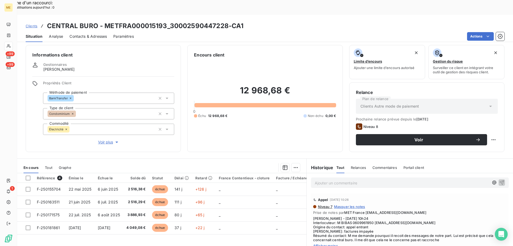
scroll to position [0, 0]
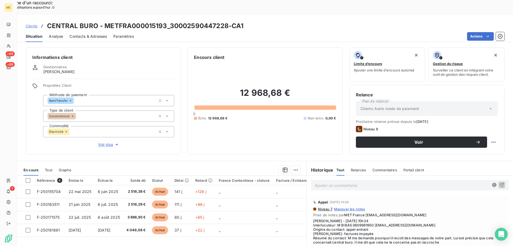
click at [101, 142] on span "Voir plus" at bounding box center [108, 144] width 21 height 5
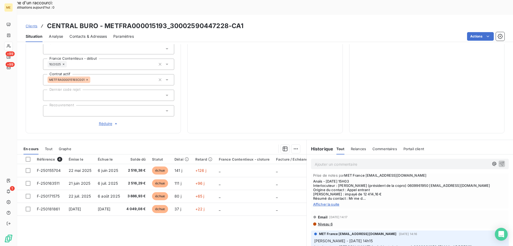
scroll to position [615, 0]
click at [330, 201] on span "Afficher la suite" at bounding box center [410, 203] width 194 height 4
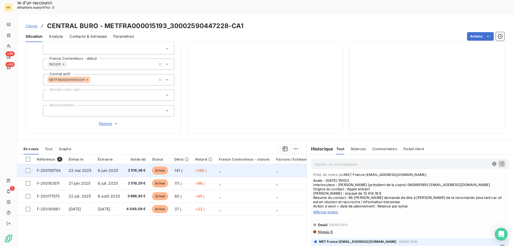
click at [251, 164] on td "_" at bounding box center [244, 170] width 57 height 13
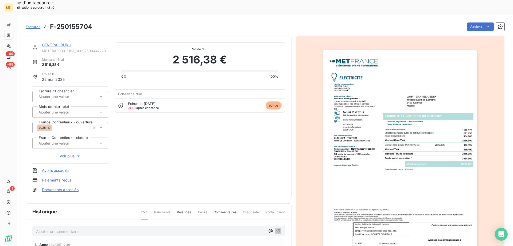
click at [61, 43] on link "CENTRAL BURO" at bounding box center [56, 45] width 29 height 5
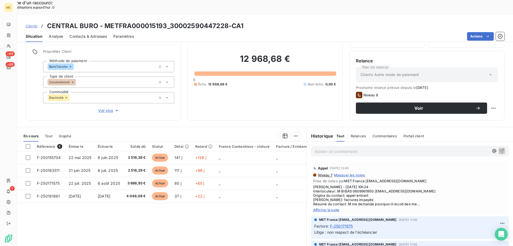
click at [94, 34] on span "Contacts & Adresses" at bounding box center [88, 36] width 37 height 5
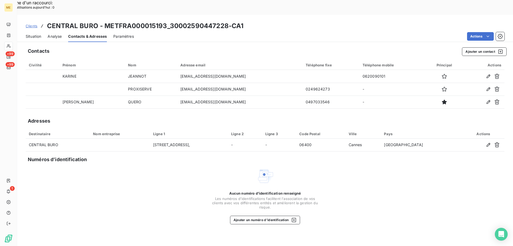
click at [26, 34] on span "Situation" at bounding box center [34, 36] width 16 height 5
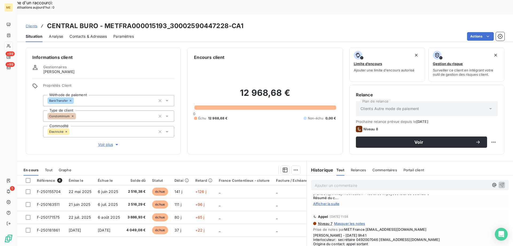
scroll to position [855, 0]
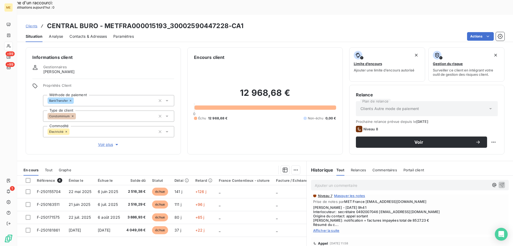
click at [319, 228] on span "Afficher la suite" at bounding box center [410, 230] width 194 height 4
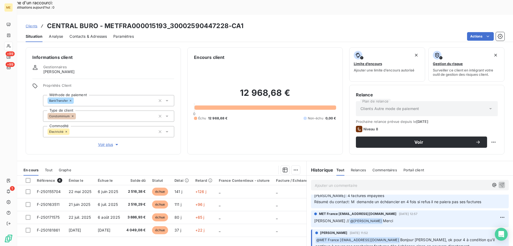
scroll to position [722, 0]
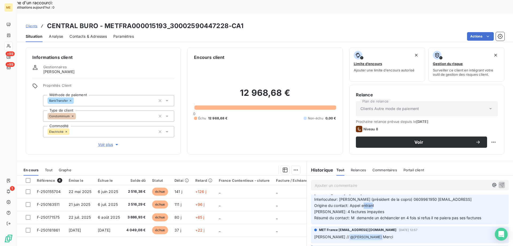
drag, startPoint x: 371, startPoint y: 198, endPoint x: 361, endPoint y: 199, distance: 10.0
click at [361, 199] on p "Sylvain - 14/08/2025 - 09h23 Interlocuteur: M BIBAS (président de la copro) 060…" at bounding box center [409, 205] width 191 height 30
drag, startPoint x: 384, startPoint y: 196, endPoint x: 360, endPoint y: 195, distance: 23.8
click at [360, 195] on p "Sylvain - 14/08/2025 - 09h23 Interlocuteur: M BIBAS (président de la copro) 060…" at bounding box center [409, 205] width 191 height 30
click at [368, 202] on p "Sylvain - 14/08/2025 - 09h23 Interlocuteur: M BIBAS (président de la copro) 060…" at bounding box center [409, 205] width 191 height 30
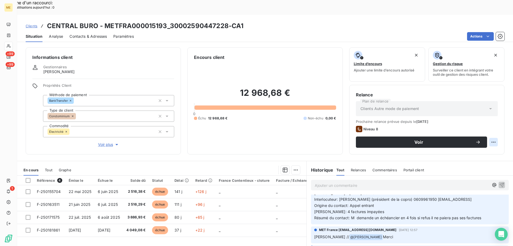
click at [484, 142] on div "Replanifier cette action" at bounding box center [468, 139] width 48 height 9
select select "9"
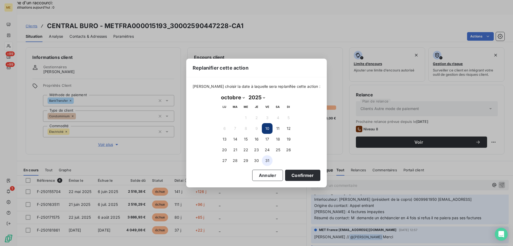
click at [265, 162] on button "31" at bounding box center [267, 160] width 11 height 11
click at [257, 161] on button "30" at bounding box center [256, 160] width 11 height 11
click at [299, 175] on button "Confirmer" at bounding box center [302, 174] width 35 height 11
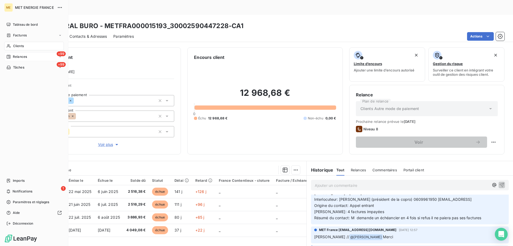
click at [21, 53] on div "+99 Relances" at bounding box center [34, 56] width 60 height 9
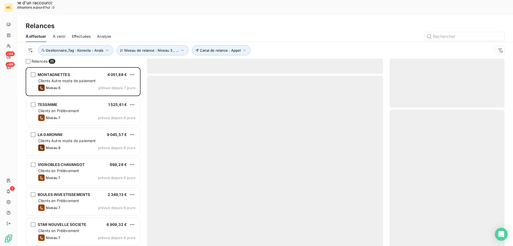
scroll to position [189, 111]
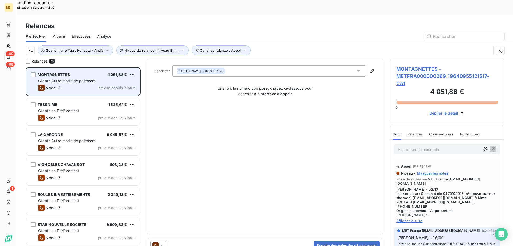
click at [83, 78] on span "Clients Autre mode de paiement" at bounding box center [67, 80] width 58 height 5
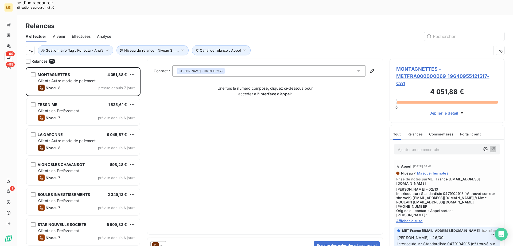
click at [412, 65] on span "MONTAGNETTES - METFRA000000069_19640955121517-CA1" at bounding box center [447, 76] width 102 height 22
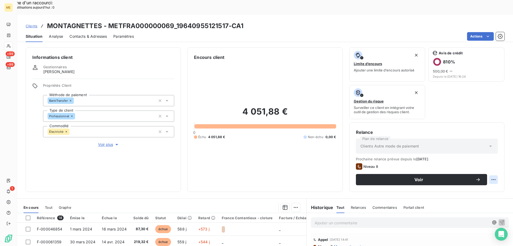
click at [484, 173] on div "Replanifier cette action" at bounding box center [468, 176] width 48 height 9
select select "9"
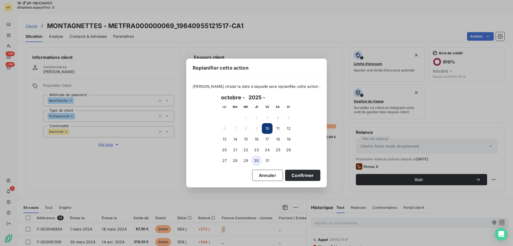
drag, startPoint x: 256, startPoint y: 158, endPoint x: 261, endPoint y: 164, distance: 7.6
click at [256, 160] on button "30" at bounding box center [256, 160] width 11 height 11
click at [295, 175] on button "Confirmer" at bounding box center [302, 174] width 35 height 11
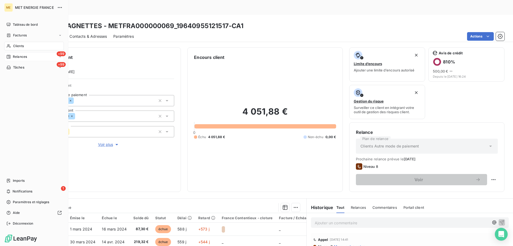
click at [10, 57] on icon at bounding box center [9, 57] width 4 height 4
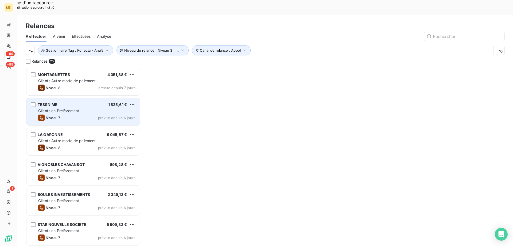
scroll to position [189, 111]
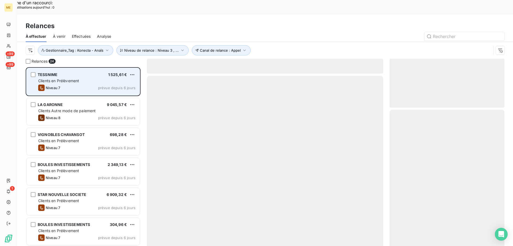
click at [74, 78] on div "Clients en Prélèvement" at bounding box center [86, 80] width 97 height 5
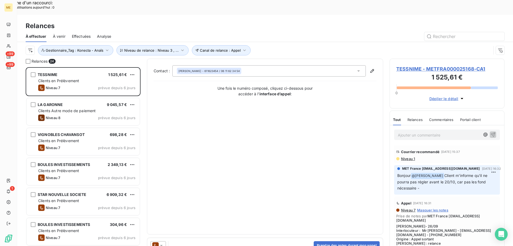
click at [428, 65] on span "TESSNIME - METFRA000025168-CA1" at bounding box center [447, 68] width 102 height 7
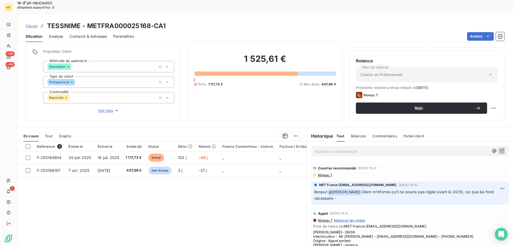
scroll to position [27, 0]
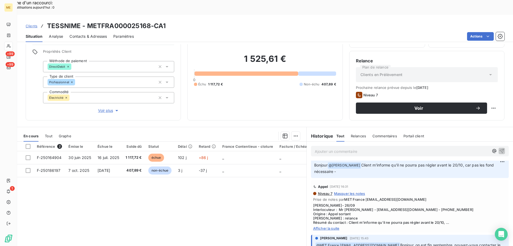
click at [323, 226] on span "Afficher la suite" at bounding box center [410, 228] width 194 height 4
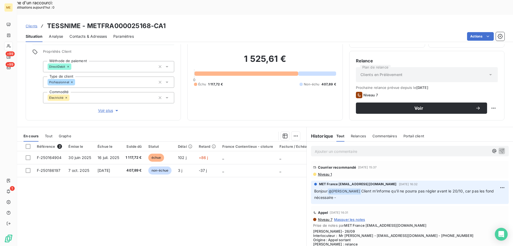
scroll to position [0, 0]
click at [111, 108] on span "Voir plus" at bounding box center [108, 110] width 21 height 5
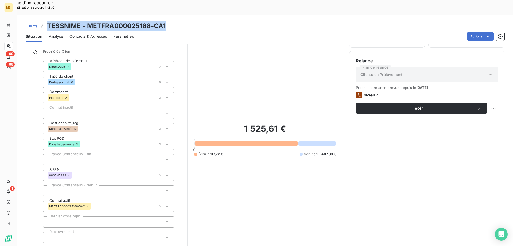
drag, startPoint x: 180, startPoint y: 13, endPoint x: 49, endPoint y: 11, distance: 131.5
click at [49, 21] on div "Clients TESSNIME - METFRA000025168-CA1" at bounding box center [265, 26] width 496 height 10
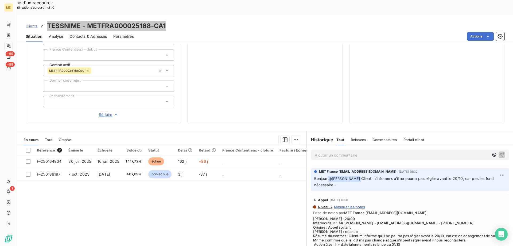
scroll to position [27, 0]
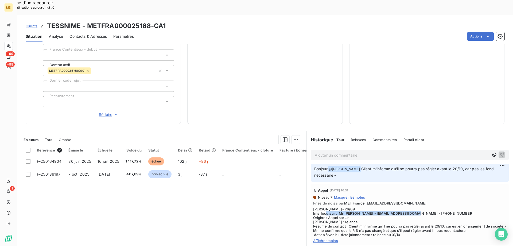
drag, startPoint x: 337, startPoint y: 195, endPoint x: 432, endPoint y: 195, distance: 95.2
click at [432, 207] on span "Lisa- 26/09 Interlocuteur : Mr Benader - sastessnime@hotmail.com - 0611623454 O…" at bounding box center [410, 222] width 194 height 30
drag, startPoint x: 63, startPoint y: 143, endPoint x: 62, endPoint y: 101, distance: 42.2
click at [62, 102] on div "Informations client Gestionnaires Aucun Propriétés Client Méthode de paiement D…" at bounding box center [265, 152] width 496 height 216
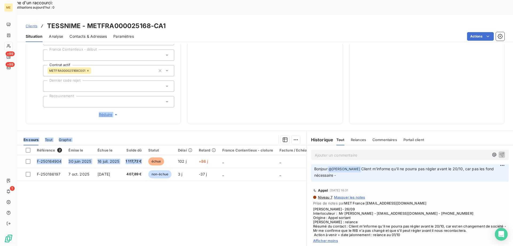
drag, startPoint x: 143, startPoint y: 144, endPoint x: 132, endPoint y: 80, distance: 64.6
click at [130, 81] on div "Informations client Gestionnaires Aucun Propriétés Client Méthode de paiement D…" at bounding box center [265, 152] width 496 height 216
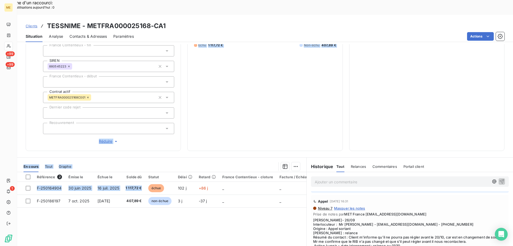
scroll to position [53, 0]
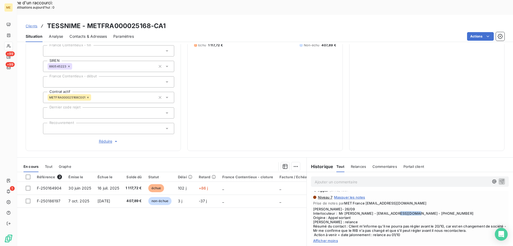
drag, startPoint x: 410, startPoint y: 195, endPoint x: 440, endPoint y: 195, distance: 30.5
click at [440, 207] on span "Lisa- 26/09 Interlocuteur : Mr Benader - sastessnime@hotmail.com - 0611623454 O…" at bounding box center [410, 222] width 194 height 30
click at [367, 218] on span "Lisa- 26/09 Interlocuteur : Mr Benader - sastessnime@hotmail.com - 0611623454 O…" at bounding box center [410, 222] width 194 height 30
drag, startPoint x: 349, startPoint y: 207, endPoint x: 415, endPoint y: 209, distance: 65.8
click at [415, 209] on span "Lisa- 26/09 Interlocuteur : Mr Benader - sastessnime@hotmail.com - 0611623454 O…" at bounding box center [410, 222] width 194 height 30
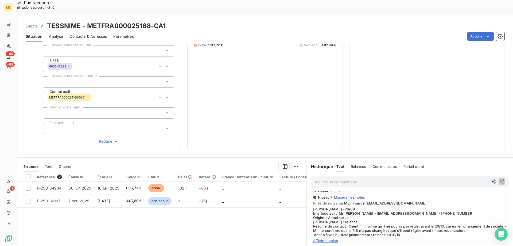
click at [453, 209] on span "Lisa- 26/09 Interlocuteur : Mr Benader - sastessnime@hotmail.com - 0611623454 O…" at bounding box center [410, 222] width 194 height 30
drag, startPoint x: 150, startPoint y: 11, endPoint x: 87, endPoint y: 14, distance: 62.6
click at [87, 21] on h3 "TESSNIME - METFRA000025168-CA1" at bounding box center [106, 26] width 119 height 10
click at [35, 24] on span "Clients" at bounding box center [32, 26] width 12 height 4
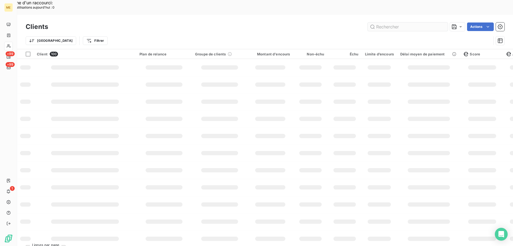
click at [401, 22] on input "text" at bounding box center [408, 26] width 80 height 9
click at [398, 22] on input "text" at bounding box center [408, 26] width 80 height 9
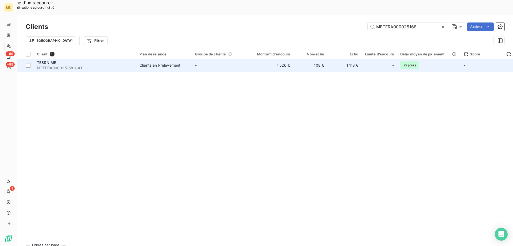
type input "METFRA000025168"
click at [271, 59] on td "1 526 €" at bounding box center [271, 65] width 46 height 13
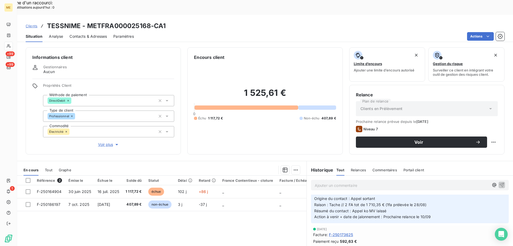
scroll to position [294, 0]
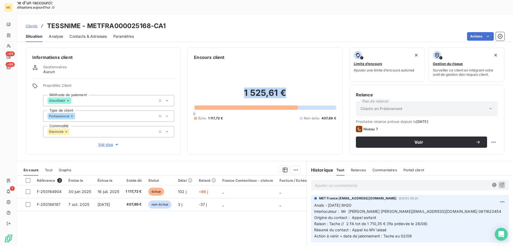
drag, startPoint x: 242, startPoint y: 80, endPoint x: 302, endPoint y: 81, distance: 60.4
click at [302, 87] on h2 "1 525,61 €" at bounding box center [265, 95] width 142 height 16
click at [303, 70] on div "1 525,61 € 0 Échu 1 117,72 € Non-échu 407,89 €" at bounding box center [265, 103] width 142 height 87
click at [227, 112] on div "1 525,61 € 0 Échu 1 117,72 € Non-échu 407,89 €" at bounding box center [265, 103] width 142 height 87
drag, startPoint x: 345, startPoint y: 197, endPoint x: 410, endPoint y: 195, distance: 64.7
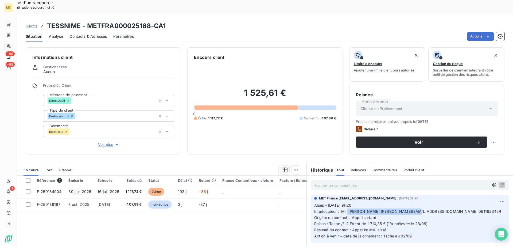
click at [410, 209] on span "Interlocuteur : Mr KHELIFI sastessnime@hotmail.com 0611623454" at bounding box center [407, 211] width 187 height 5
click at [409, 209] on span "Interlocuteur : Mr KHELIFI sastessnime@hotmail.com 0611623454" at bounding box center [407, 211] width 187 height 5
click at [412, 202] on p "Anaïs - 01/09/2025 - 9H20 Interlocuteur : Mr KHELIFI sastessnime@hotmail.com 06…" at bounding box center [409, 220] width 191 height 37
drag, startPoint x: 286, startPoint y: 79, endPoint x: 242, endPoint y: 84, distance: 44.2
click at [242, 87] on h2 "1 525,61 €" at bounding box center [265, 95] width 142 height 16
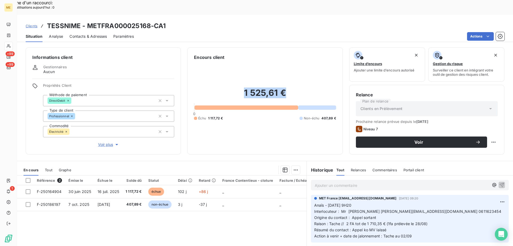
click at [298, 69] on div "1 525,61 € 0 Échu 1 117,72 € Non-échu 407,89 €" at bounding box center [265, 103] width 142 height 87
drag, startPoint x: 242, startPoint y: 83, endPoint x: 304, endPoint y: 82, distance: 61.5
click at [304, 87] on h2 "1 525,61 €" at bounding box center [265, 95] width 142 height 16
click at [300, 87] on h2 "1 525,61 €" at bounding box center [265, 95] width 142 height 16
drag, startPoint x: 291, startPoint y: 81, endPoint x: 240, endPoint y: 83, distance: 50.8
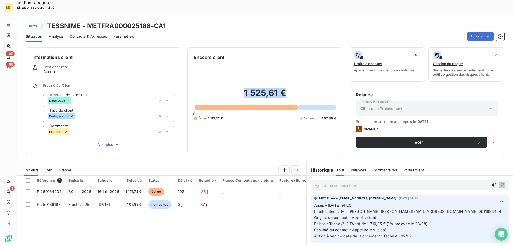
click at [240, 87] on h2 "1 525,61 €" at bounding box center [265, 95] width 142 height 16
click at [260, 69] on div "1 525,61 € 0 Échu 1 117,72 € Non-échu 407,89 €" at bounding box center [265, 103] width 142 height 87
drag, startPoint x: 259, startPoint y: 132, endPoint x: 259, endPoint y: 137, distance: 5.3
click at [259, 132] on div "1 525,61 € 0 Échu 1 117,72 € Non-échu 407,89 €" at bounding box center [265, 103] width 142 height 87
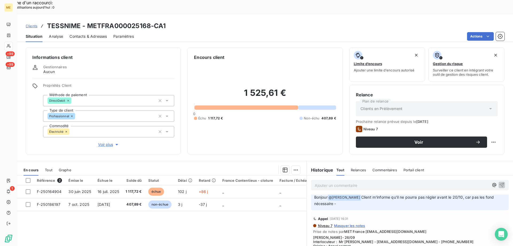
scroll to position [0, 0]
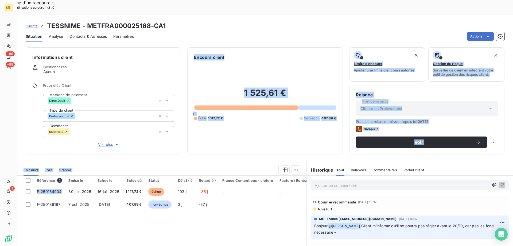
drag, startPoint x: 62, startPoint y: 177, endPoint x: 27, endPoint y: 136, distance: 54.8
click at [26, 137] on div "Informations client Gestionnaires Aucun Propriétés Client Méthode de paiement D…" at bounding box center [265, 152] width 496 height 216
click at [316, 127] on div "1 525,61 € 0 Échu 1 117,72 € Non-échu 407,89 €" at bounding box center [265, 103] width 142 height 87
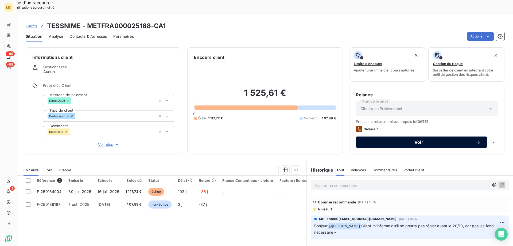
click at [476, 139] on icon "button" at bounding box center [478, 141] width 5 height 5
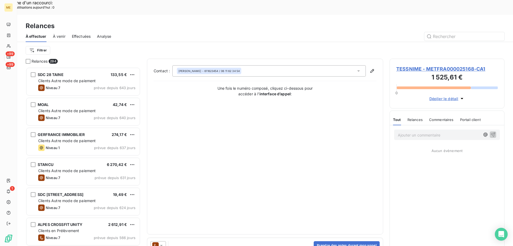
scroll to position [189, 111]
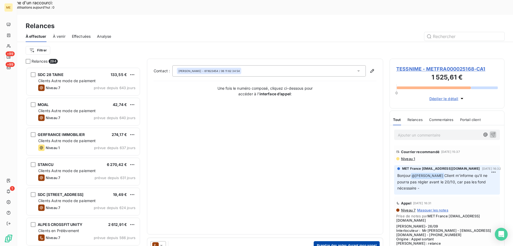
click at [352, 241] on button "Prendre des notes durant mon appel" at bounding box center [347, 245] width 66 height 9
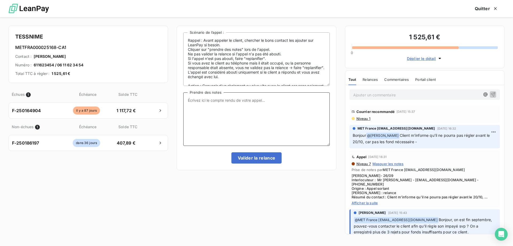
drag, startPoint x: 261, startPoint y: 127, endPoint x: 260, endPoint y: 130, distance: 4.0
click at [261, 126] on textarea "Prendre des notes" at bounding box center [256, 118] width 146 height 53
paste textarea "Anaïs - 10/10/2025 - 16H10 Interlocuteur : Mr Benader - sastessnime@hotmail.com…"
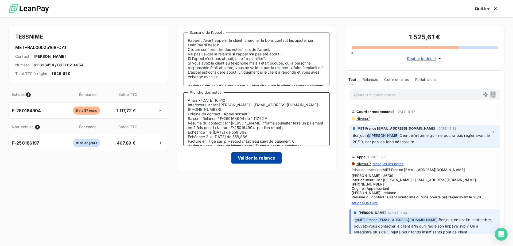
type textarea "Anaïs - 10/10/2025 - 16H10 Interlocuteur : Mr Benader - sastessnime@hotmail.com…"
click at [255, 160] on button "Valider la relance" at bounding box center [256, 157] width 51 height 11
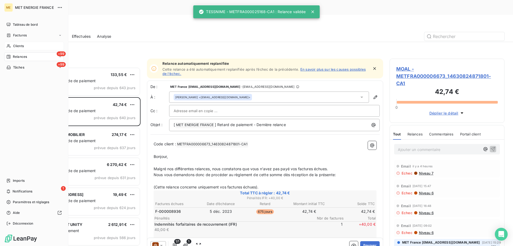
click at [13, 44] on span "Clients" at bounding box center [18, 46] width 11 height 5
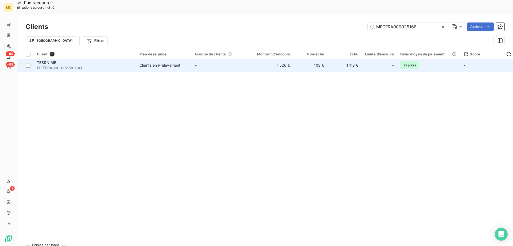
click at [297, 59] on td "408 €" at bounding box center [311, 65] width 34 height 13
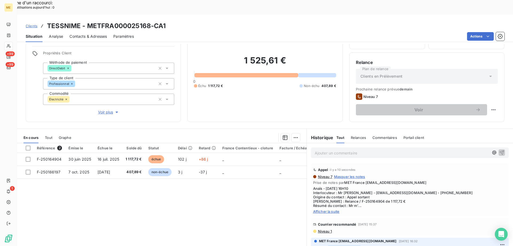
scroll to position [34, 0]
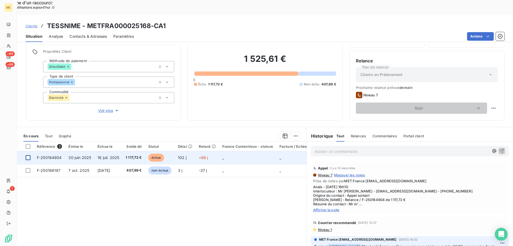
click at [28, 155] on div at bounding box center [28, 157] width 5 height 5
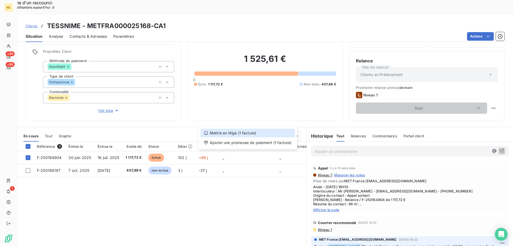
click at [269, 132] on div "Mettre en litige (1 facture)" at bounding box center [248, 133] width 94 height 9
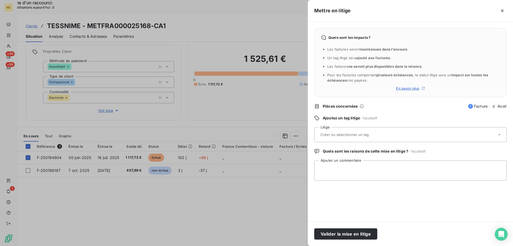
click at [357, 135] on input "text" at bounding box center [359, 134] width 78 height 5
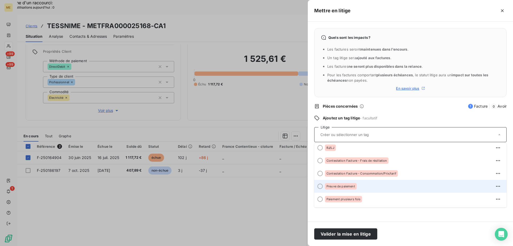
scroll to position [27, 0]
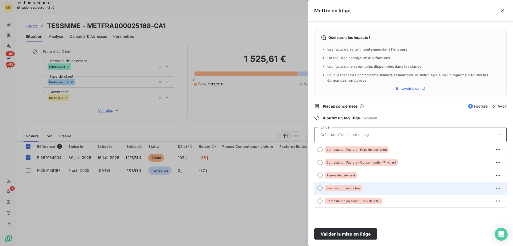
click at [363, 191] on div "Paiement plusieurs fois" at bounding box center [413, 188] width 177 height 9
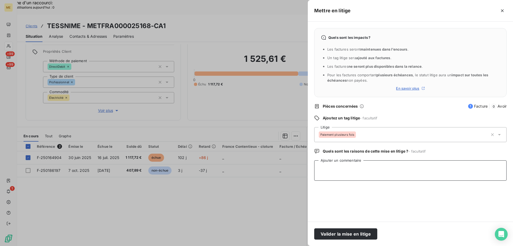
click at [401, 173] on textarea "Ajouter un commentaire" at bounding box center [410, 170] width 192 height 20
paste textarea "Anaïs - 10/10/2025 - 16H10 Interlocuteur : Mr Benader - sastessnime@hotmail.com…"
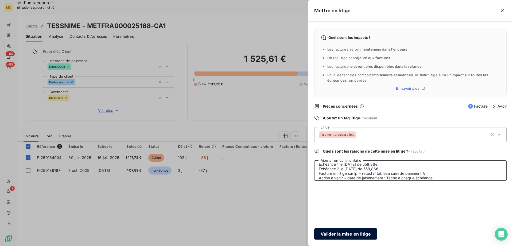
type textarea "Anaïs - 10/10/2025 - 16H10 Interlocuteur : Mr Benader - sastessnime@hotmail.com…"
click at [366, 234] on button "Valider la mise en litige" at bounding box center [345, 233] width 63 height 11
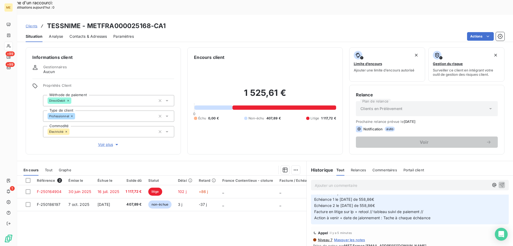
scroll to position [53, 0]
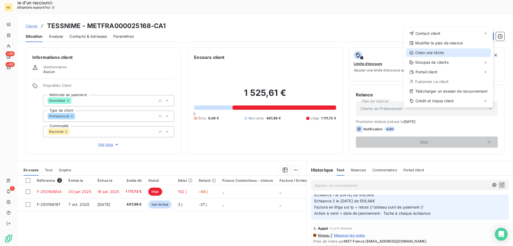
click at [439, 53] on div "Créer une tâche" at bounding box center [448, 52] width 85 height 9
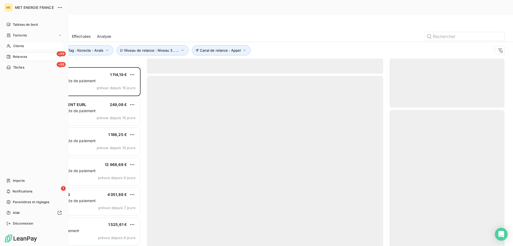
scroll to position [189, 111]
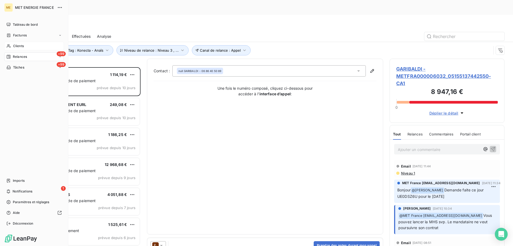
click at [11, 47] on icon at bounding box center [8, 46] width 5 height 4
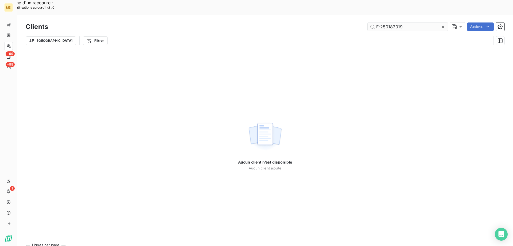
click at [378, 22] on input "F-250183019" at bounding box center [408, 26] width 80 height 9
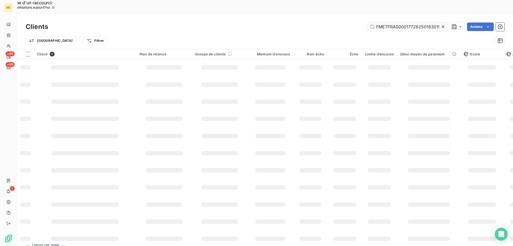
click at [378, 22] on input "FMETFRA000017726250183019" at bounding box center [408, 26] width 80 height 9
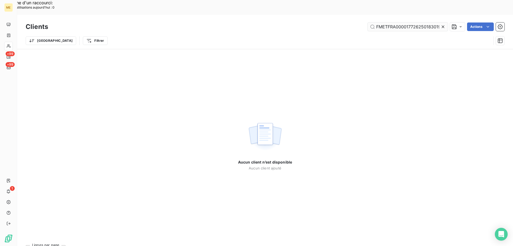
click at [378, 22] on input "FMETFRA000017726250183019" at bounding box center [408, 26] width 80 height 9
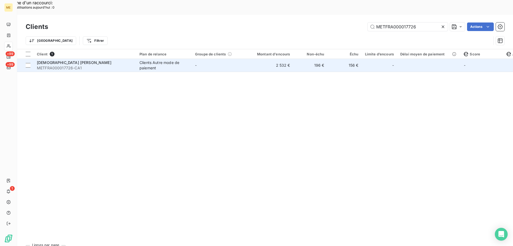
type input "METFRA000017726"
click at [188, 60] on div "Clients Autre mode de paiement" at bounding box center [164, 65] width 49 height 11
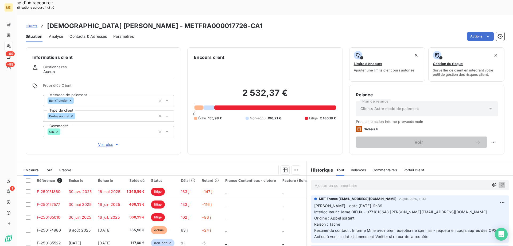
scroll to position [882, 0]
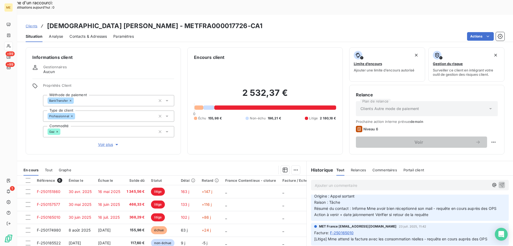
click at [101, 142] on span "Voir plus" at bounding box center [108, 144] width 21 height 5
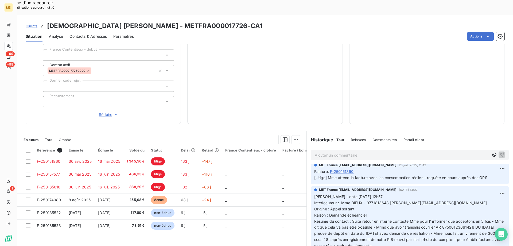
scroll to position [989, 0]
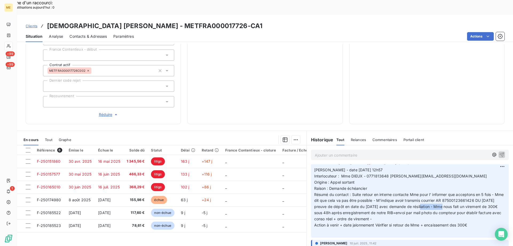
drag, startPoint x: 436, startPoint y: 195, endPoint x: 454, endPoint y: 192, distance: 18.7
click at [454, 192] on span "Résumé du contact : Suite retour en interne contacte Mme pour l' informer que a…" at bounding box center [409, 206] width 191 height 29
click at [460, 194] on span "Résumé du contact : Suite retour en interne contacte Mme pour l' informer que a…" at bounding box center [409, 206] width 191 height 29
click at [425, 197] on p "Valérie - date 15/07/2025 12h57 Interlocuteur : Mme DIEUX - 0771813648 nathalie…" at bounding box center [409, 200] width 191 height 67
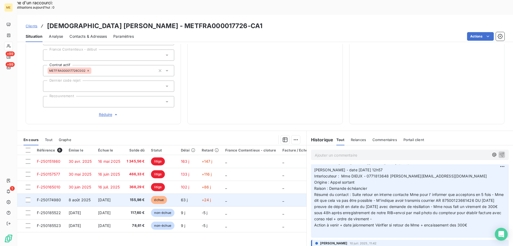
click at [251, 193] on td "_" at bounding box center [250, 199] width 57 height 13
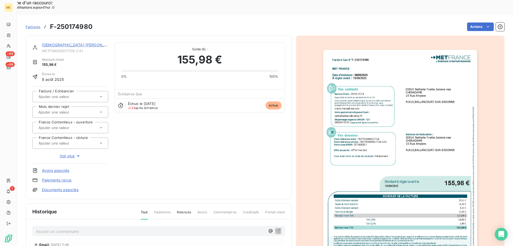
click at [390, 101] on img "button" at bounding box center [400, 159] width 154 height 218
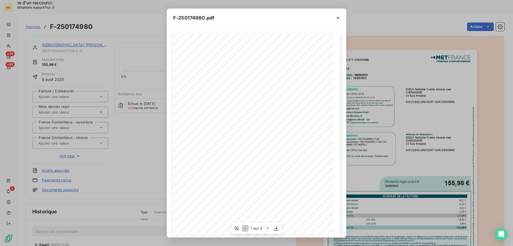
scroll to position [37, 0]
click at [278, 230] on icon "button" at bounding box center [276, 228] width 4 height 5
click at [340, 18] on icon "button" at bounding box center [337, 17] width 5 height 5
click at [337, 18] on icon "button" at bounding box center [337, 17] width 5 height 5
click at [338, 18] on icon "button" at bounding box center [338, 18] width 3 height 3
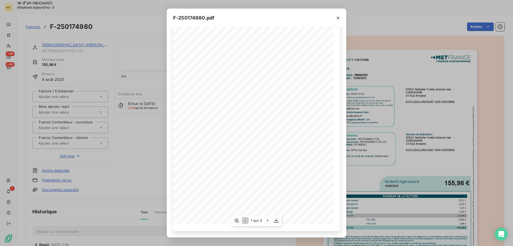
click at [338, 18] on icon "button" at bounding box center [338, 18] width 3 height 3
click at [338, 18] on div at bounding box center [338, 18] width 17 height 18
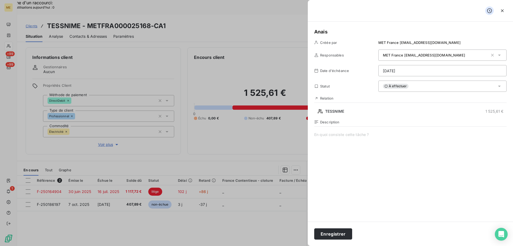
scroll to position [53, 0]
click at [337, 143] on span at bounding box center [410, 183] width 192 height 103
click at [400, 134] on span "Envoyer lien de paiement pour 1ere échéance :" at bounding box center [410, 183] width 192 height 103
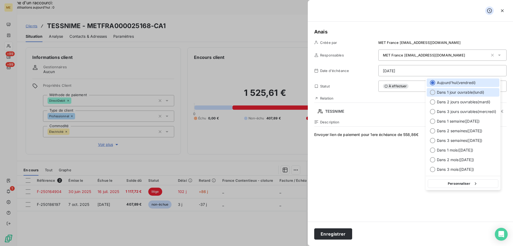
click at [461, 93] on span "Dans 1 jour ouvrable ( [DATE] )" at bounding box center [460, 92] width 47 height 5
type input "[DATE]"
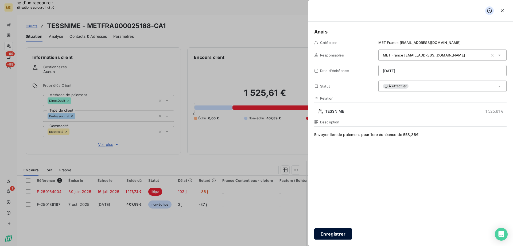
click at [328, 233] on button "Enregistrer" at bounding box center [333, 233] width 38 height 11
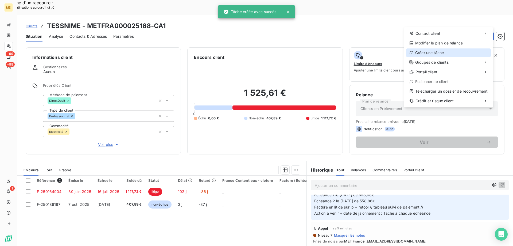
click at [431, 52] on div "Créer une tâche" at bounding box center [448, 52] width 85 height 9
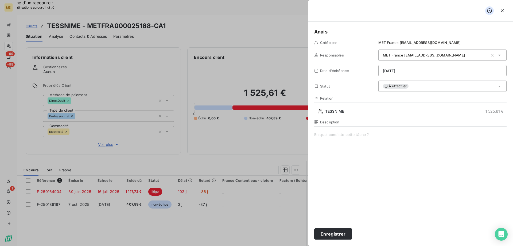
click at [342, 135] on span at bounding box center [410, 183] width 192 height 103
click at [390, 133] on span "Vérif paiement 2/2 :" at bounding box center [410, 183] width 192 height 103
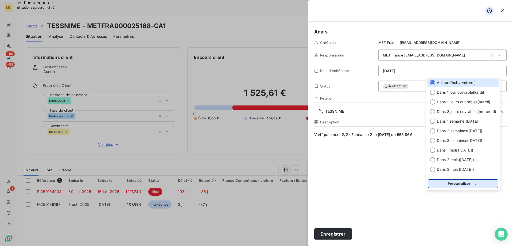
click at [465, 182] on button "Personnaliser" at bounding box center [463, 183] width 71 height 9
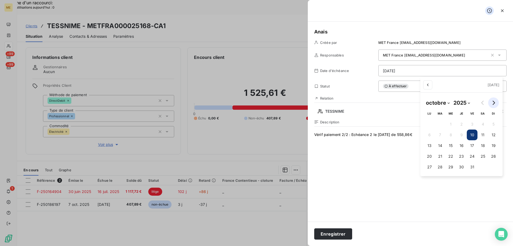
click at [496, 102] on icon "Go to next month" at bounding box center [494, 103] width 4 height 4
select select "10"
click at [464, 145] on button "13" at bounding box center [461, 145] width 11 height 11
type input "[DATE]"
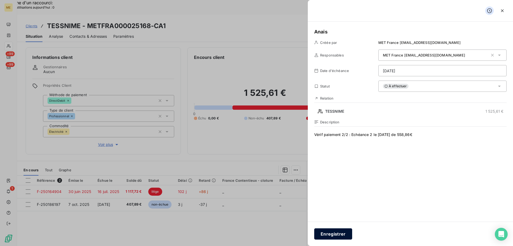
click at [335, 238] on button "Enregistrer" at bounding box center [333, 233] width 38 height 11
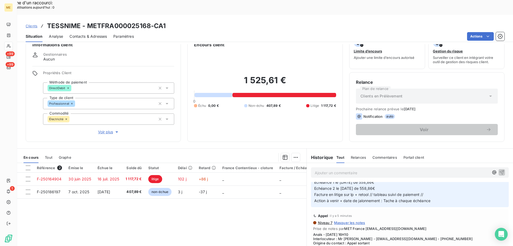
scroll to position [0, 0]
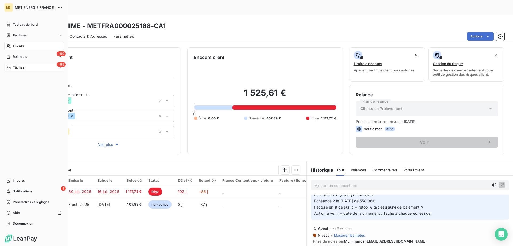
click at [20, 66] on span "Tâches" at bounding box center [18, 67] width 11 height 5
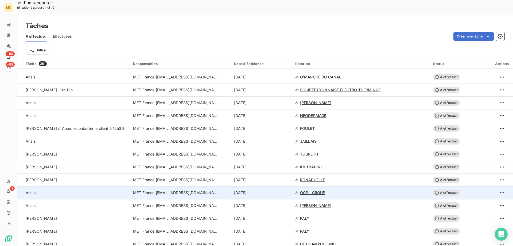
scroll to position [1107, 0]
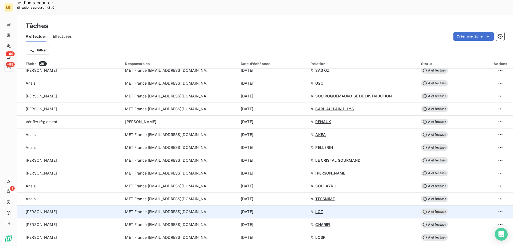
scroll to position [313, 0]
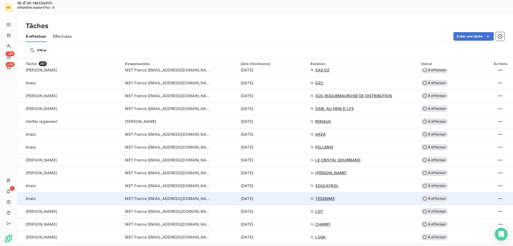
click at [287, 196] on div "[DATE]" at bounding box center [273, 198] width 64 height 5
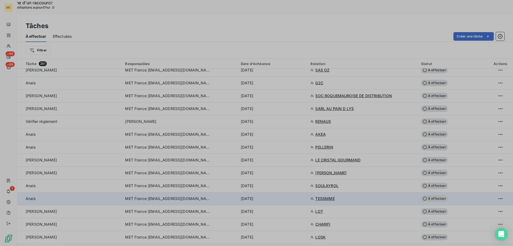
type input "[DATE]"
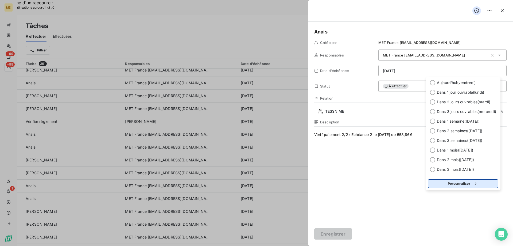
click at [476, 184] on icon "button" at bounding box center [475, 183] width 5 height 5
select select "10"
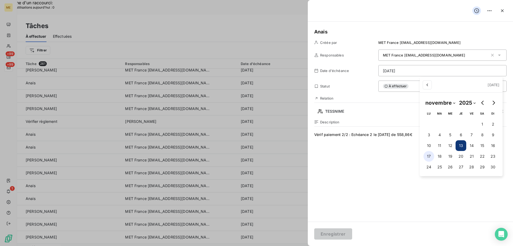
click at [426, 157] on button "17" at bounding box center [429, 156] width 11 height 11
type input "[DATE]"
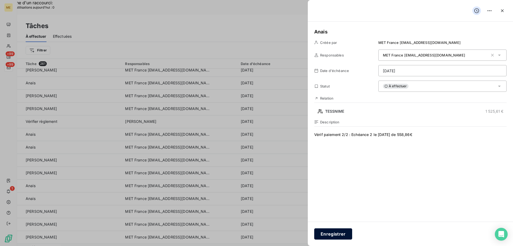
click at [326, 238] on button "Enregistrer" at bounding box center [333, 233] width 38 height 11
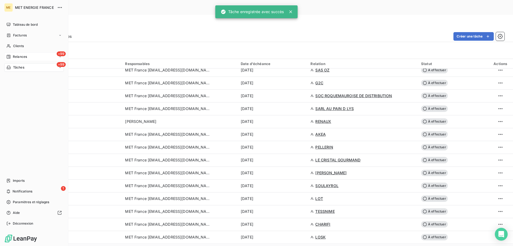
click at [41, 58] on div "+99 Relances" at bounding box center [34, 56] width 60 height 9
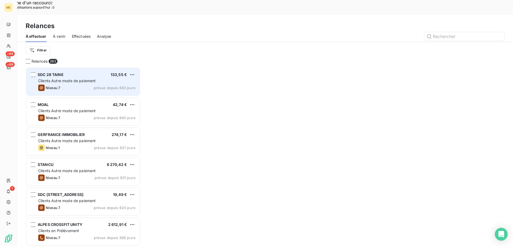
scroll to position [189, 111]
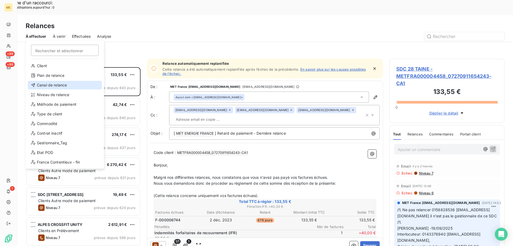
click at [68, 85] on div "Canal de relance" at bounding box center [65, 85] width 74 height 9
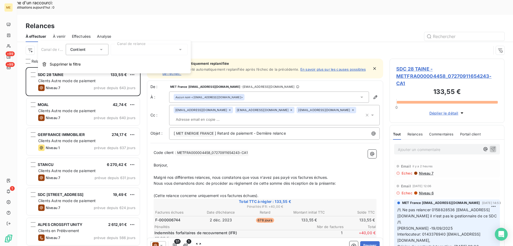
click at [121, 46] on div at bounding box center [149, 49] width 77 height 11
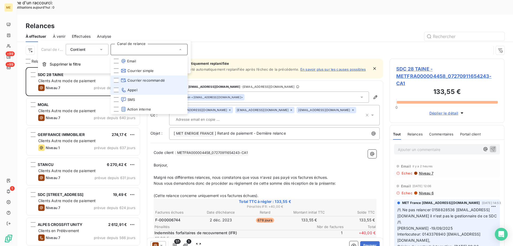
drag, startPoint x: 141, startPoint y: 88, endPoint x: 137, endPoint y: 80, distance: 9.1
click at [141, 88] on li "Appel" at bounding box center [149, 90] width 77 height 10
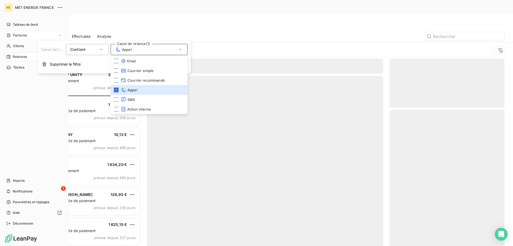
scroll to position [189, 111]
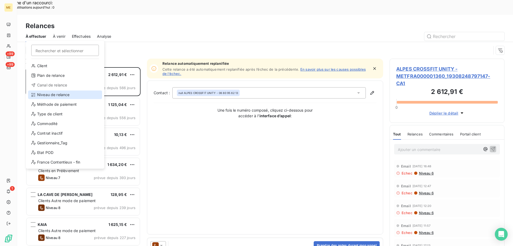
click at [47, 94] on div "Niveau de relance" at bounding box center [65, 94] width 74 height 9
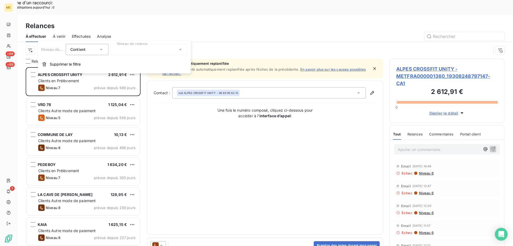
click at [187, 49] on div at bounding box center [149, 49] width 77 height 11
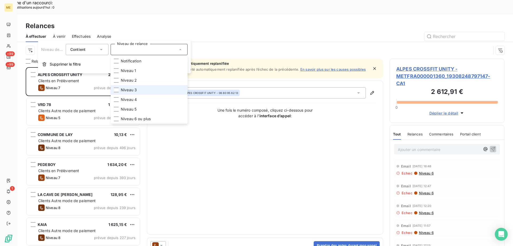
drag, startPoint x: 150, startPoint y: 88, endPoint x: 145, endPoint y: 103, distance: 16.1
click at [150, 88] on li "Niveau 3" at bounding box center [149, 90] width 77 height 10
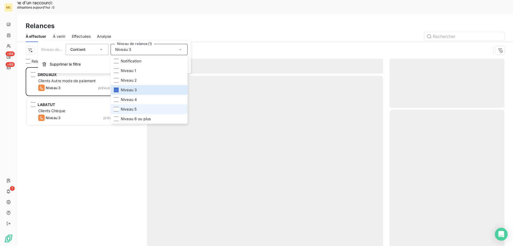
scroll to position [189, 111]
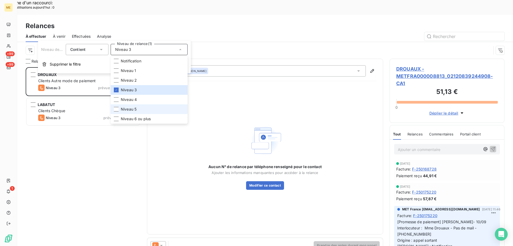
click at [143, 107] on li "Niveau 5" at bounding box center [149, 109] width 77 height 10
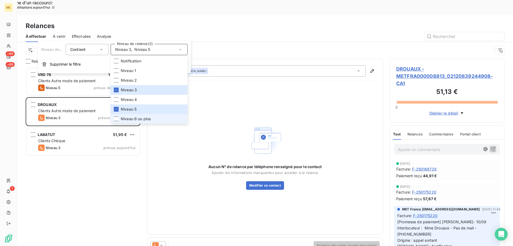
click at [140, 120] on span "Niveau 6 ou plus" at bounding box center [136, 118] width 30 height 5
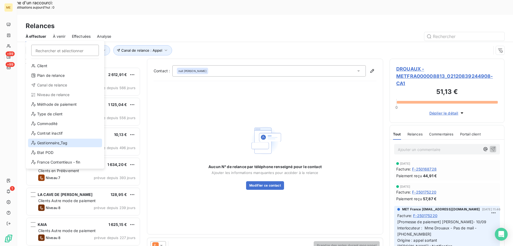
click at [61, 140] on div "Gestionnaire_Tag" at bounding box center [65, 142] width 74 height 9
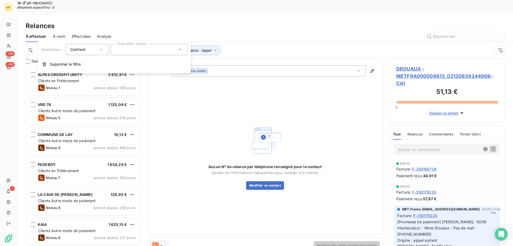
click at [174, 47] on div at bounding box center [149, 49] width 77 height 11
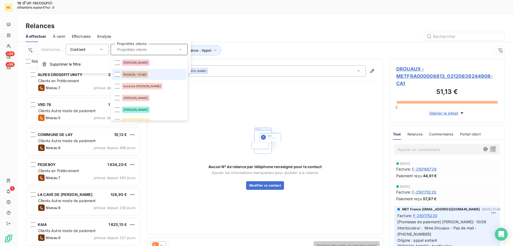
click at [155, 73] on li "Konecta - Anaïs" at bounding box center [149, 74] width 75 height 11
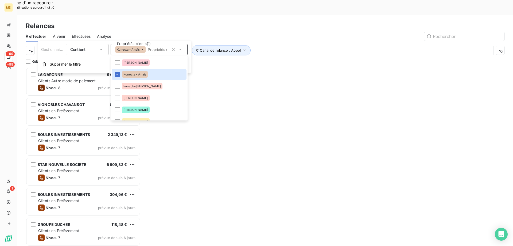
scroll to position [189, 111]
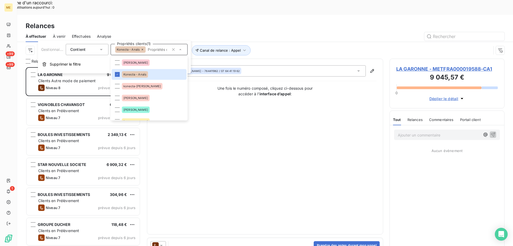
click at [283, 45] on div "Canal de relance : Appel Niveau de relance : Niveau 3 , ... Gestionnaire_Tag : …" at bounding box center [259, 50] width 466 height 10
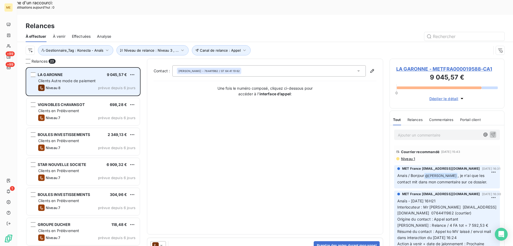
click at [90, 78] on div "Clients Autre mode de paiement" at bounding box center [86, 80] width 97 height 5
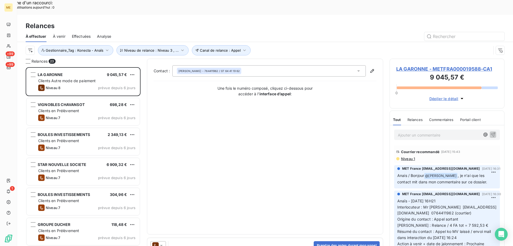
click at [416, 65] on span "LA GARONNE - METFRA000019588-CA1" at bounding box center [447, 68] width 102 height 7
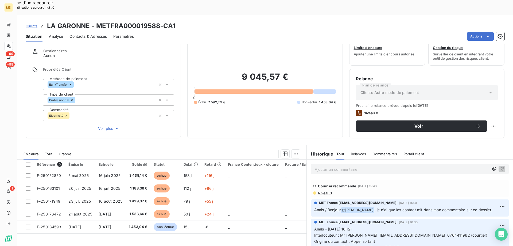
scroll to position [27, 0]
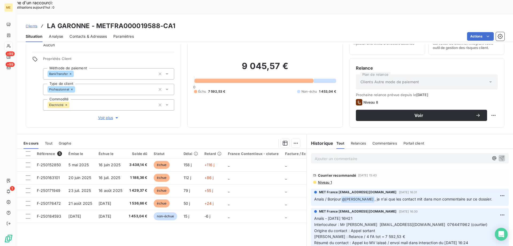
click at [105, 115] on span "Voir plus" at bounding box center [108, 117] width 21 height 5
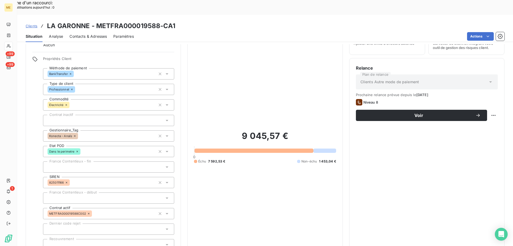
click at [261, 92] on div "9 045,57 € 0 Échu 7 592,53 € Non-échu 1 453,04 €" at bounding box center [265, 147] width 142 height 226
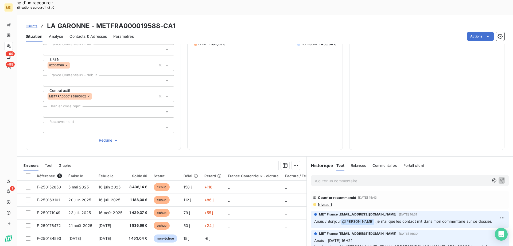
scroll to position [169, 0]
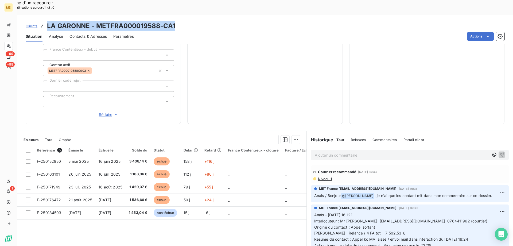
drag, startPoint x: 191, startPoint y: 15, endPoint x: 48, endPoint y: 13, distance: 143.0
click at [48, 21] on div "Clients LA GARONNE - METFRA000019588-CA1" at bounding box center [265, 26] width 496 height 10
copy h3 "LA GARONNE - METFRA000019588-CA1"
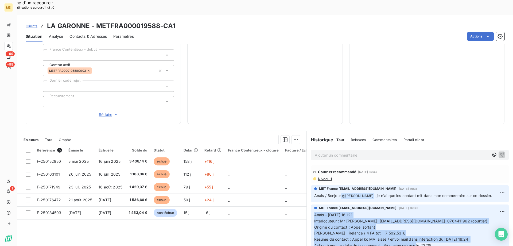
drag, startPoint x: 438, startPoint y: 226, endPoint x: 310, endPoint y: 197, distance: 130.6
click at [311, 204] on div "MET France met-france@recouvrement.met.com 16 sept. 2025, 16:30 Anaïs - 16/09/2…" at bounding box center [410, 227] width 198 height 47
copy span "Anaïs - [DATE] 16H21 Interlocuteur : Mr [PERSON_NAME] [EMAIL_ADDRESS][DOMAIN_NA…"
click at [408, 218] on span "Anaïs - [DATE] 16H21 Interlocuteur : Mr [PERSON_NAME] [EMAIL_ADDRESS][DOMAIN_NA…" at bounding box center [400, 229] width 173 height 35
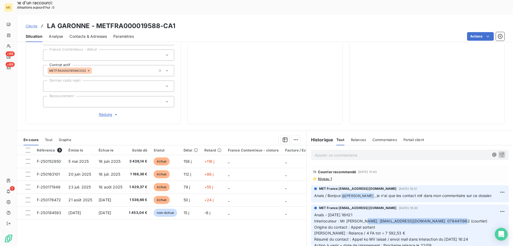
drag, startPoint x: 446, startPoint y: 211, endPoint x: 353, endPoint y: 205, distance: 93.2
click at [353, 212] on p "Anaïs - [DATE] 16H21 Interlocuteur : Mr [PERSON_NAME] [EMAIL_ADDRESS][DOMAIN_NA…" at bounding box center [409, 230] width 191 height 37
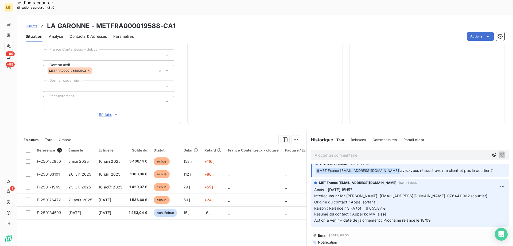
scroll to position [0, 0]
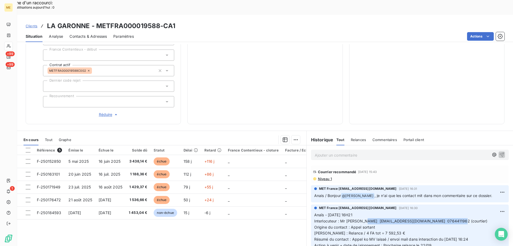
drag, startPoint x: 99, startPoint y: 96, endPoint x: 102, endPoint y: 97, distance: 3.0
click at [99, 112] on span "Réduire" at bounding box center [109, 114] width 20 height 5
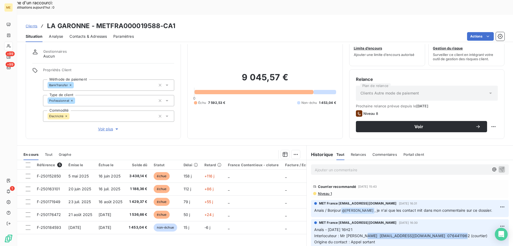
scroll to position [27, 0]
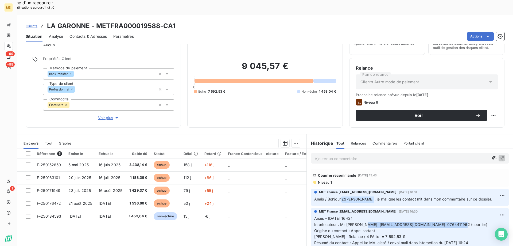
click at [107, 115] on span "Voir plus" at bounding box center [108, 117] width 21 height 5
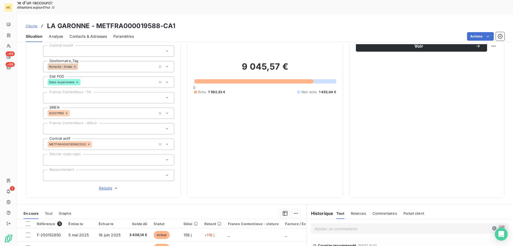
scroll to position [107, 0]
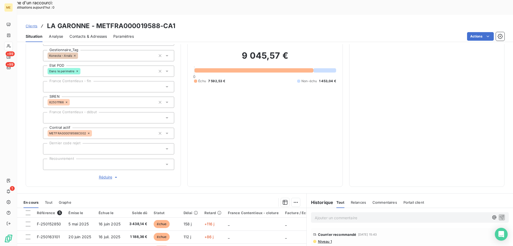
click at [258, 116] on div "9 045,57 € 0 Échu 7 592,53 € Non-échu 1 453,04 €" at bounding box center [265, 66] width 142 height 226
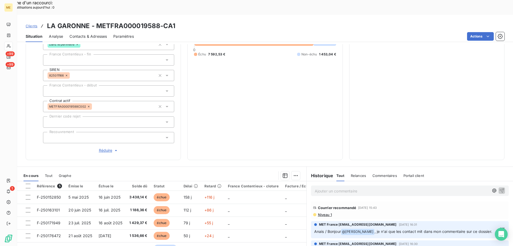
scroll to position [27, 0]
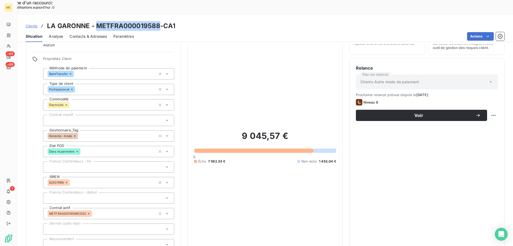
drag, startPoint x: 160, startPoint y: 12, endPoint x: 95, endPoint y: 15, distance: 65.3
click at [95, 21] on h3 "LA GARONNE - METFRA000019588-CA1" at bounding box center [111, 26] width 128 height 10
copy h3 "METFRA000019588"
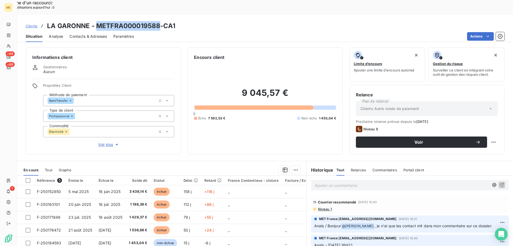
drag, startPoint x: 158, startPoint y: 10, endPoint x: 97, endPoint y: 13, distance: 61.0
click at [97, 21] on h3 "LA GARONNE - METFRA000019588-CA1" at bounding box center [111, 26] width 128 height 10
copy h3 "METFRA000019588"
drag, startPoint x: 243, startPoint y: 78, endPoint x: 292, endPoint y: 75, distance: 49.2
click at [292, 75] on div "9 045,57 € 0 Échu 7 592,53 € Non-échu 1 453,04 €" at bounding box center [265, 103] width 142 height 87
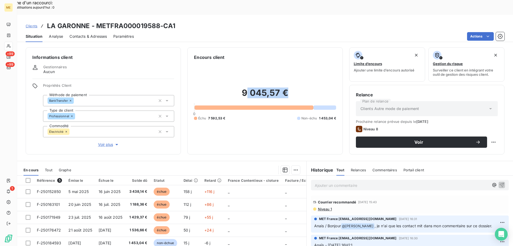
click at [292, 75] on div "9 045,57 € 0 Échu 7 592,53 € Non-échu 1 453,04 €" at bounding box center [265, 103] width 142 height 87
drag, startPoint x: 159, startPoint y: 11, endPoint x: 99, endPoint y: 11, distance: 59.6
click at [97, 21] on h3 "LA GARONNE - METFRA000019588-CA1" at bounding box center [111, 26] width 128 height 10
click at [418, 182] on p "Ajouter un commentaire ﻿" at bounding box center [402, 185] width 174 height 7
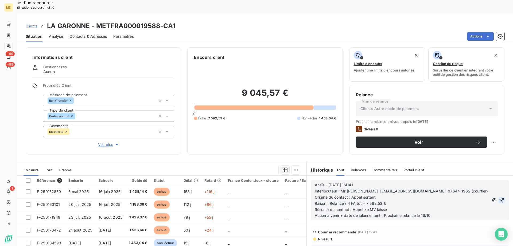
click at [500, 198] on icon "button" at bounding box center [502, 200] width 5 height 5
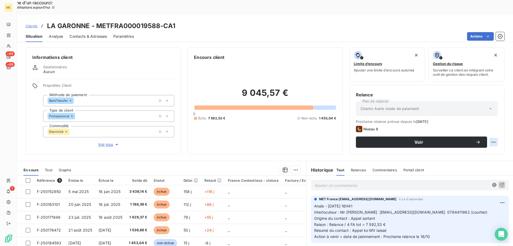
click at [490, 127] on html "Recherche d'un raccourci: Nombre d'utilisations [DATE] : 0 x ME +99 +99 1 Clien…" at bounding box center [256, 231] width 513 height 462
drag, startPoint x: 488, startPoint y: 144, endPoint x: 476, endPoint y: 148, distance: 12.7
click at [488, 144] on div "Replanifier cette action" at bounding box center [468, 139] width 52 height 13
click at [475, 141] on div "Replanifier cette action" at bounding box center [468, 139] width 48 height 9
select select "9"
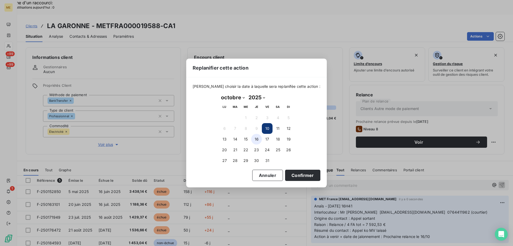
click at [257, 139] on button "16" at bounding box center [256, 139] width 11 height 11
click at [295, 176] on button "Confirmer" at bounding box center [302, 174] width 35 height 11
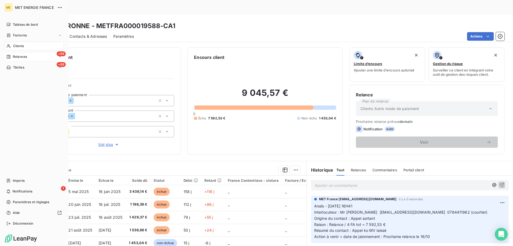
click at [26, 56] on span "Relances" at bounding box center [20, 56] width 14 height 5
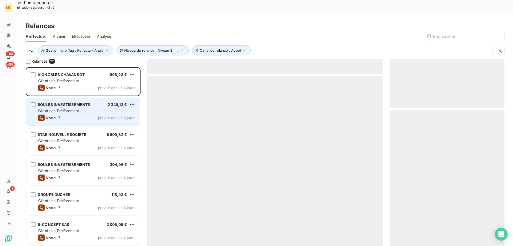
scroll to position [189, 111]
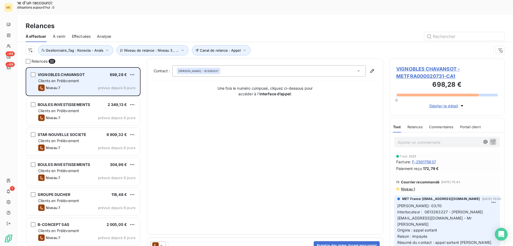
click at [94, 78] on div "Clients en Prélèvement" at bounding box center [86, 80] width 97 height 5
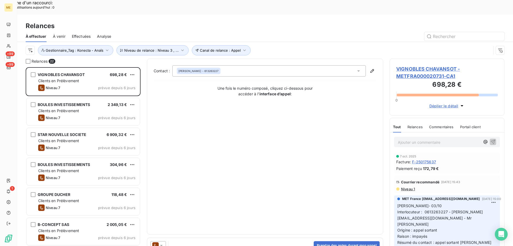
click at [432, 65] on span "VIGNOBLES CHAVANSOT - METFRA000020731-CA1" at bounding box center [447, 72] width 102 height 14
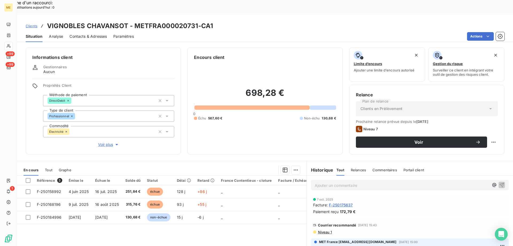
scroll to position [27, 0]
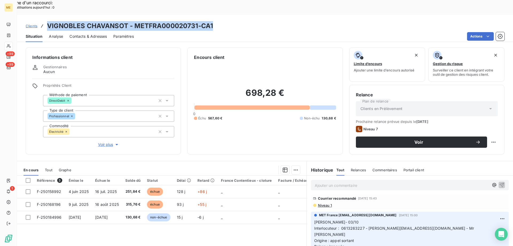
copy h3 "VIGNOBLES CHAVANSOT - METFRA000020731-CA1"
drag, startPoint x: 222, startPoint y: 12, endPoint x: 47, endPoint y: 15, distance: 175.1
click at [47, 21] on div "Clients VIGNOBLES CHAVANSOT - METFRA000020731-CA1" at bounding box center [265, 26] width 496 height 10
drag, startPoint x: 417, startPoint y: 238, endPoint x: 312, endPoint y: 207, distance: 109.9
click at [314, 219] on p "Lisa- 03/10 Interlocuteur : 0613263227 - florian.chavansot@yahoo.fr - Mr Chavan…" at bounding box center [409, 240] width 191 height 43
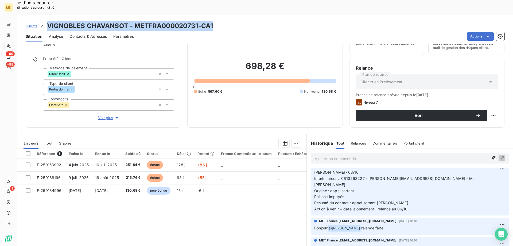
scroll to position [39, 0]
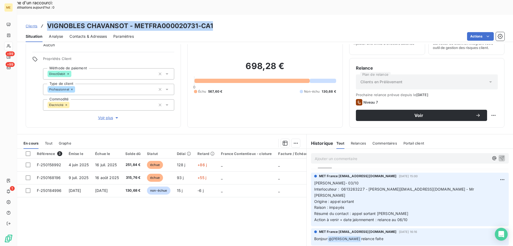
copy p "Lisa- 03/10 Interlocuteur : 0613263227 - florian.chavansot@yahoo.fr - Mr Chavan…"
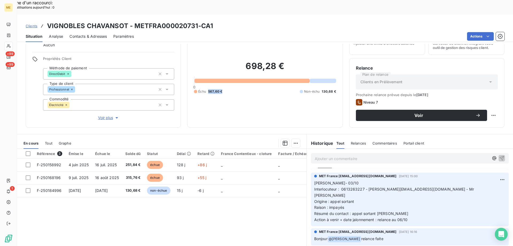
copy span "567,60 €"
drag, startPoint x: 225, startPoint y: 73, endPoint x: 206, endPoint y: 74, distance: 18.7
click at [206, 89] on div "Échu 567,60 € Non-échu 130,68 €" at bounding box center [265, 91] width 142 height 5
click at [101, 115] on span "Voir plus" at bounding box center [108, 117] width 21 height 5
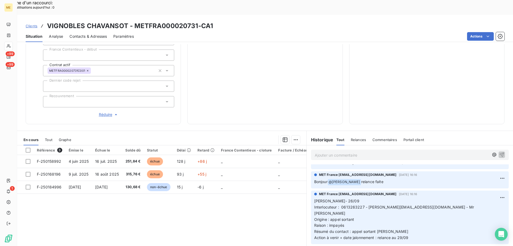
scroll to position [0, 0]
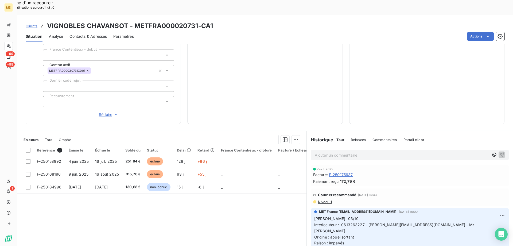
click at [333, 152] on p "Ajouter un commentaire ﻿" at bounding box center [402, 155] width 174 height 7
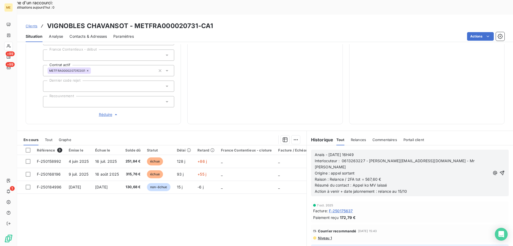
click at [396, 182] on p "Résumé du contact : Appel ko MV laissé" at bounding box center [403, 185] width 176 height 6
click at [500, 171] on icon "button" at bounding box center [502, 173] width 5 height 5
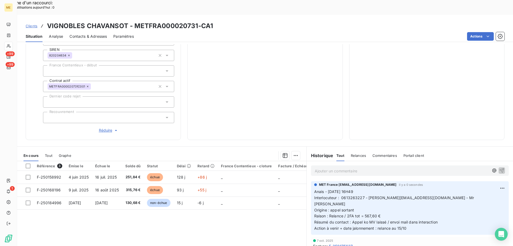
scroll to position [143, 0]
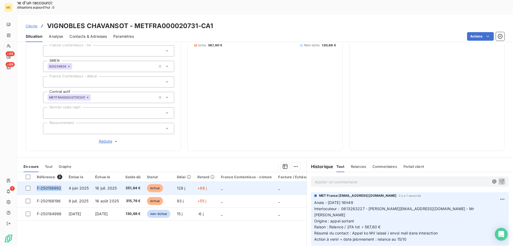
copy span "F-250158992"
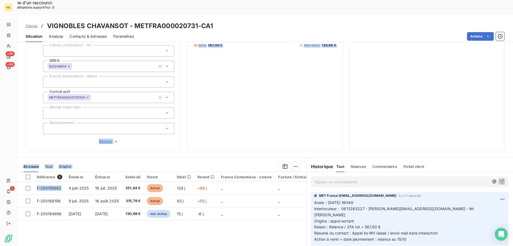
drag, startPoint x: 62, startPoint y: 169, endPoint x: 59, endPoint y: 116, distance: 53.8
click at [56, 119] on div "Informations client Gestionnaires Aucun Propriétés Client Méthode de paiement D…" at bounding box center [265, 152] width 496 height 216
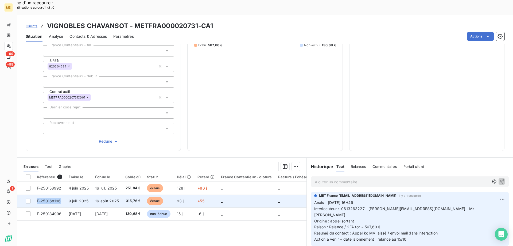
copy span "F-250168196"
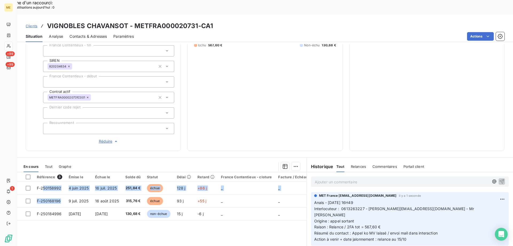
drag, startPoint x: 63, startPoint y: 182, endPoint x: 84, endPoint y: 102, distance: 82.9
click at [57, 161] on div "En cours Tout Graphe Référence 3 Émise le Échue le Solde dû Statut Délai Retard…" at bounding box center [162, 226] width 290 height 130
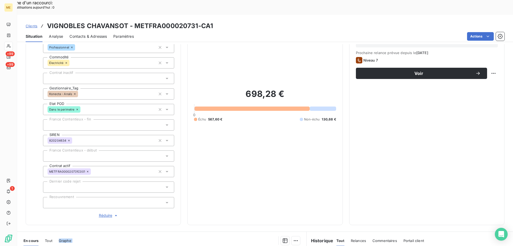
scroll to position [63, 0]
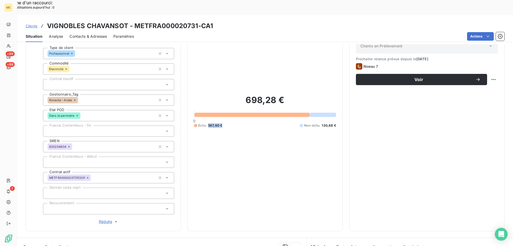
copy span "567,60 €"
drag, startPoint x: 225, startPoint y: 107, endPoint x: 206, endPoint y: 105, distance: 18.5
click at [206, 123] on div "Échu 567,60 € Non-échu 130,68 €" at bounding box center [265, 125] width 142 height 5
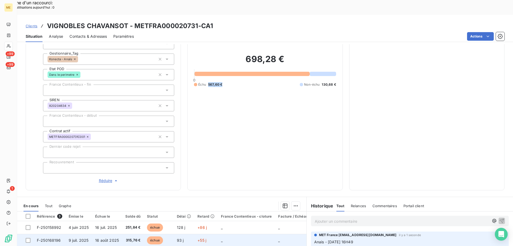
scroll to position [143, 0]
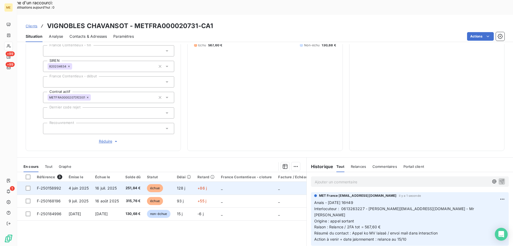
click at [213, 182] on td "+86 j" at bounding box center [206, 188] width 24 height 13
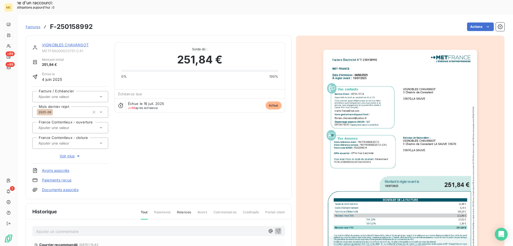
click at [375, 151] on img "button" at bounding box center [400, 159] width 154 height 218
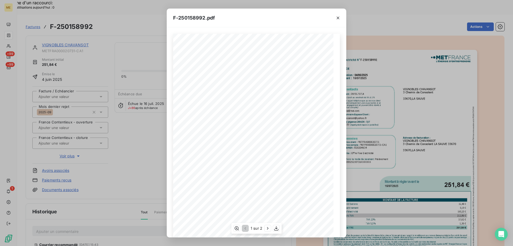
click at [260, 204] on span at bounding box center [264, 205] width 102 height 2
click at [274, 228] on icon "button" at bounding box center [276, 227] width 5 height 5
click at [339, 17] on icon "button" at bounding box center [337, 17] width 5 height 5
click at [337, 17] on icon "button" at bounding box center [337, 17] width 5 height 5
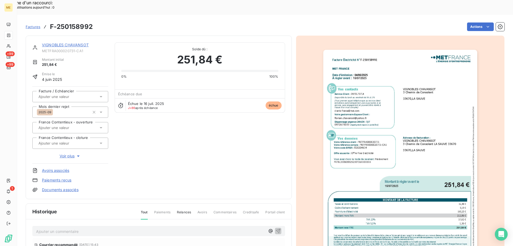
click at [81, 36] on div "VIGNOBLES CHAVANSOT METFRA000020731-CA1 Montant initial 251,84 € Émise le 4 jui…" at bounding box center [159, 117] width 266 height 163
click at [79, 43] on link "VIGNOBLES CHAVANSOT" at bounding box center [65, 45] width 47 height 5
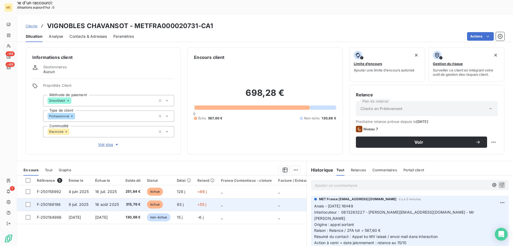
click at [195, 198] on td "93 j" at bounding box center [184, 204] width 21 height 13
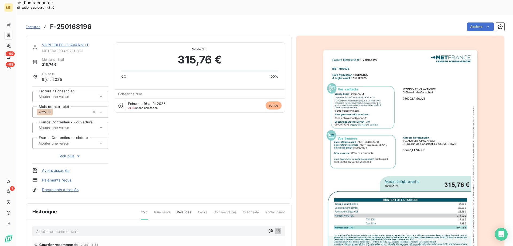
click at [429, 143] on img "button" at bounding box center [400, 159] width 154 height 218
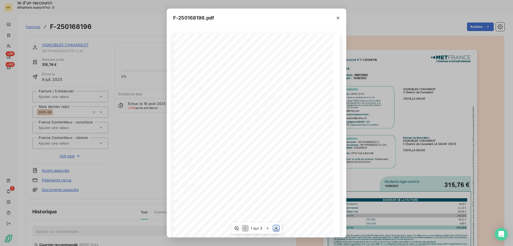
click at [277, 227] on icon "button" at bounding box center [276, 227] width 5 height 5
click at [337, 20] on icon "button" at bounding box center [337, 17] width 5 height 5
click at [337, 19] on icon "button" at bounding box center [337, 17] width 5 height 5
click at [337, 18] on icon "button" at bounding box center [337, 17] width 5 height 5
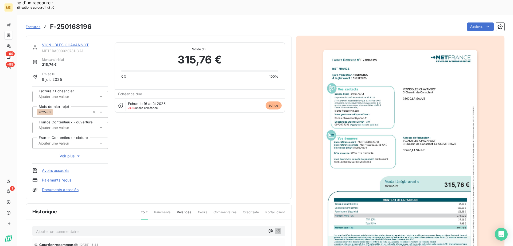
click at [77, 43] on link "VIGNOBLES CHAVANSOT" at bounding box center [65, 45] width 47 height 5
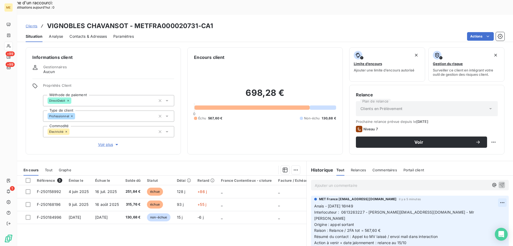
click at [478, 199] on div "Editer" at bounding box center [482, 199] width 30 height 9
click at [453, 216] on p "Anais - 10/10/2025 - 16H49 Interlocuteur : 0613263227 - florian.chavansot@yahoo…" at bounding box center [406, 224] width 184 height 43
click at [500, 221] on icon "button" at bounding box center [502, 223] width 5 height 5
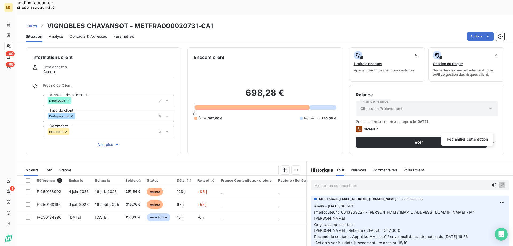
click at [481, 144] on div "Replanifier cette action" at bounding box center [468, 139] width 52 height 13
click at [480, 140] on div "Replanifier cette action" at bounding box center [468, 139] width 48 height 9
select select "9"
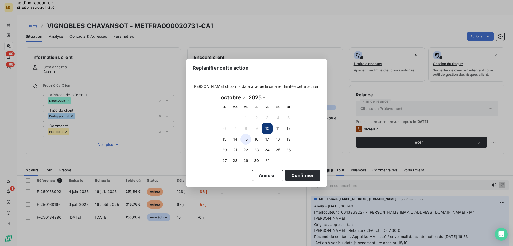
click at [248, 140] on button "15" at bounding box center [246, 139] width 11 height 11
click at [295, 176] on button "Confirmer" at bounding box center [302, 174] width 35 height 11
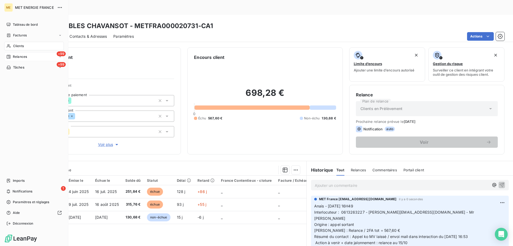
click at [22, 55] on span "Relances" at bounding box center [20, 56] width 14 height 5
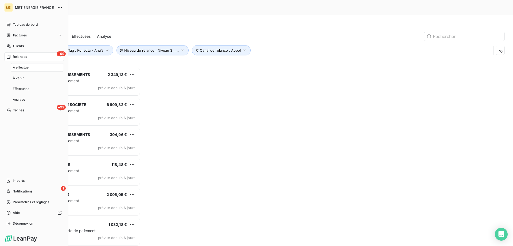
scroll to position [189, 111]
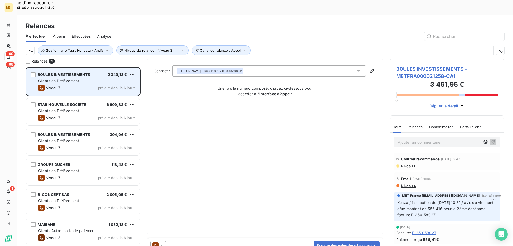
click at [63, 78] on div "Clients en Prélèvement" at bounding box center [86, 80] width 97 height 5
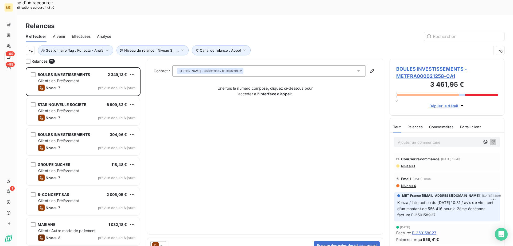
click at [442, 65] on span "BOULES INVESTISSEMENTS - METFRA000021258-CA1" at bounding box center [447, 72] width 102 height 14
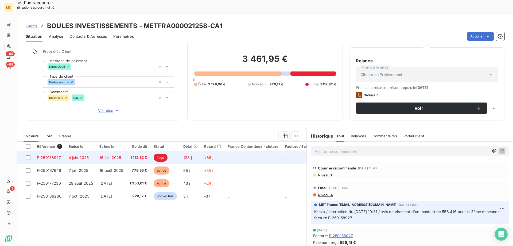
click at [241, 151] on td "_" at bounding box center [253, 157] width 57 height 13
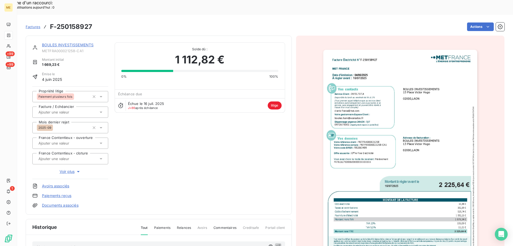
click at [69, 43] on link "BOULES INVESTISSEMENTS" at bounding box center [68, 45] width 52 height 5
